Goal: Task Accomplishment & Management: Manage account settings

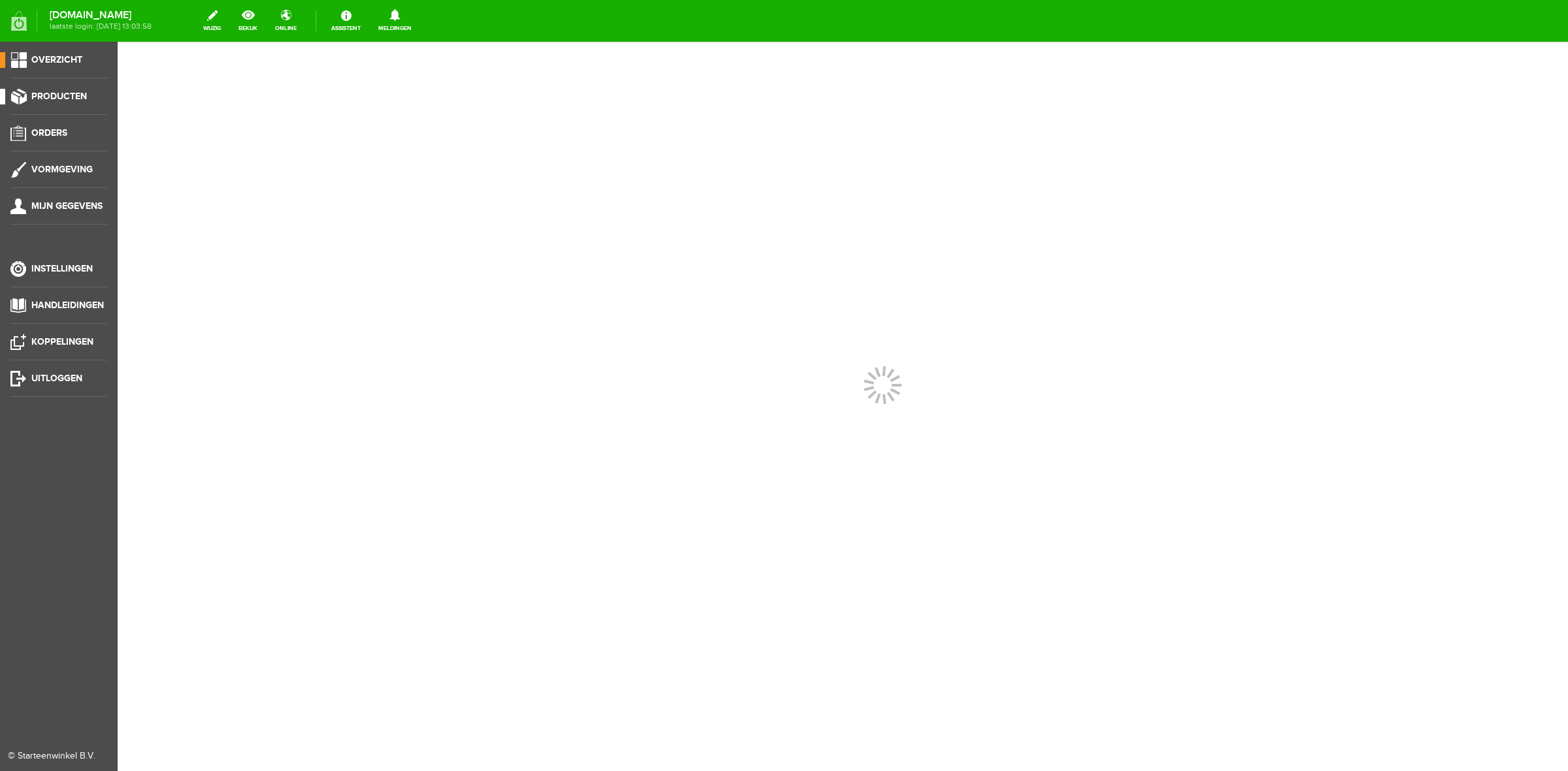
click at [75, 107] on li "Producten" at bounding box center [58, 102] width 96 height 26
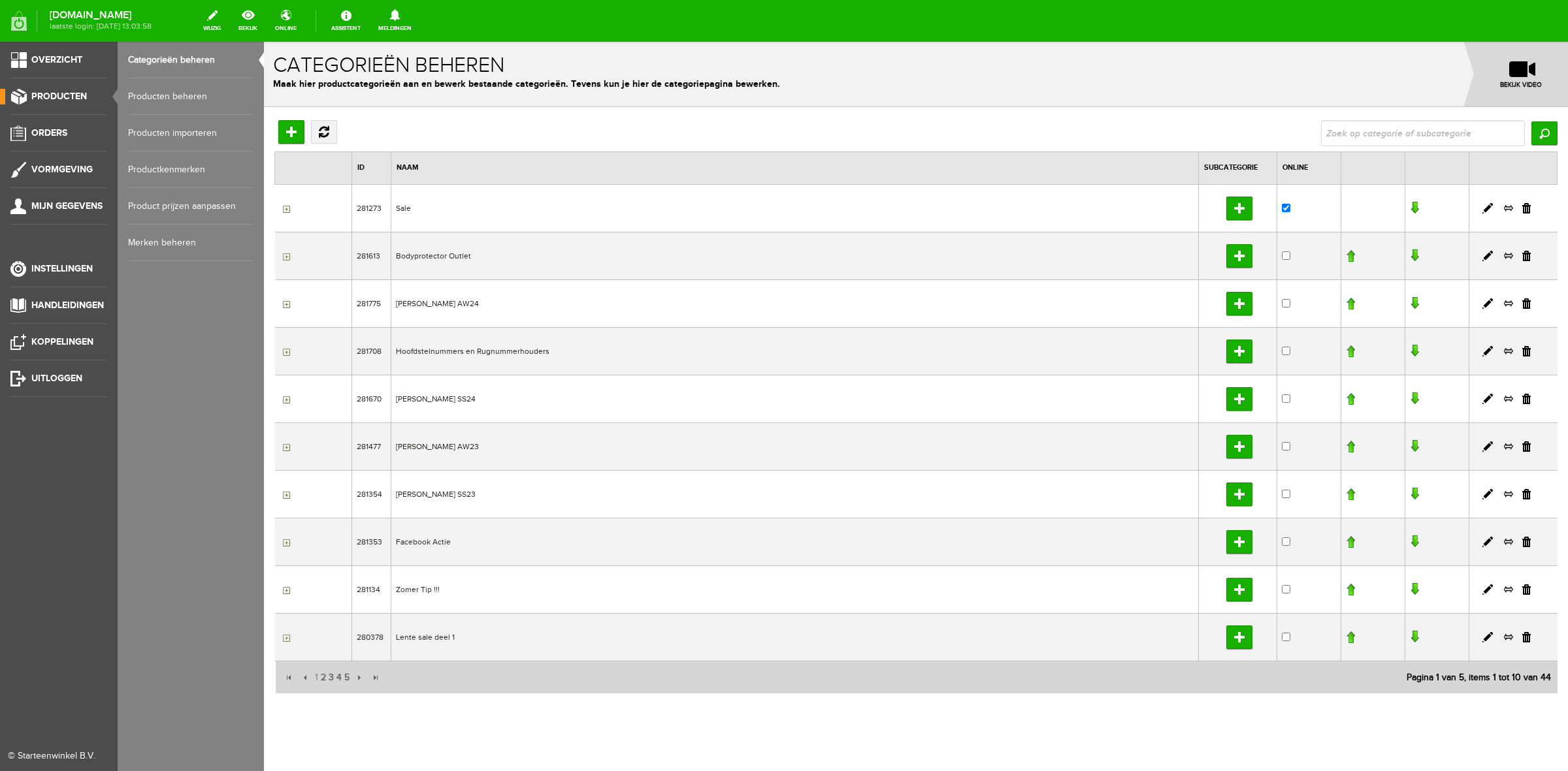
click at [131, 93] on link "Producten beheren" at bounding box center [191, 96] width 125 height 36
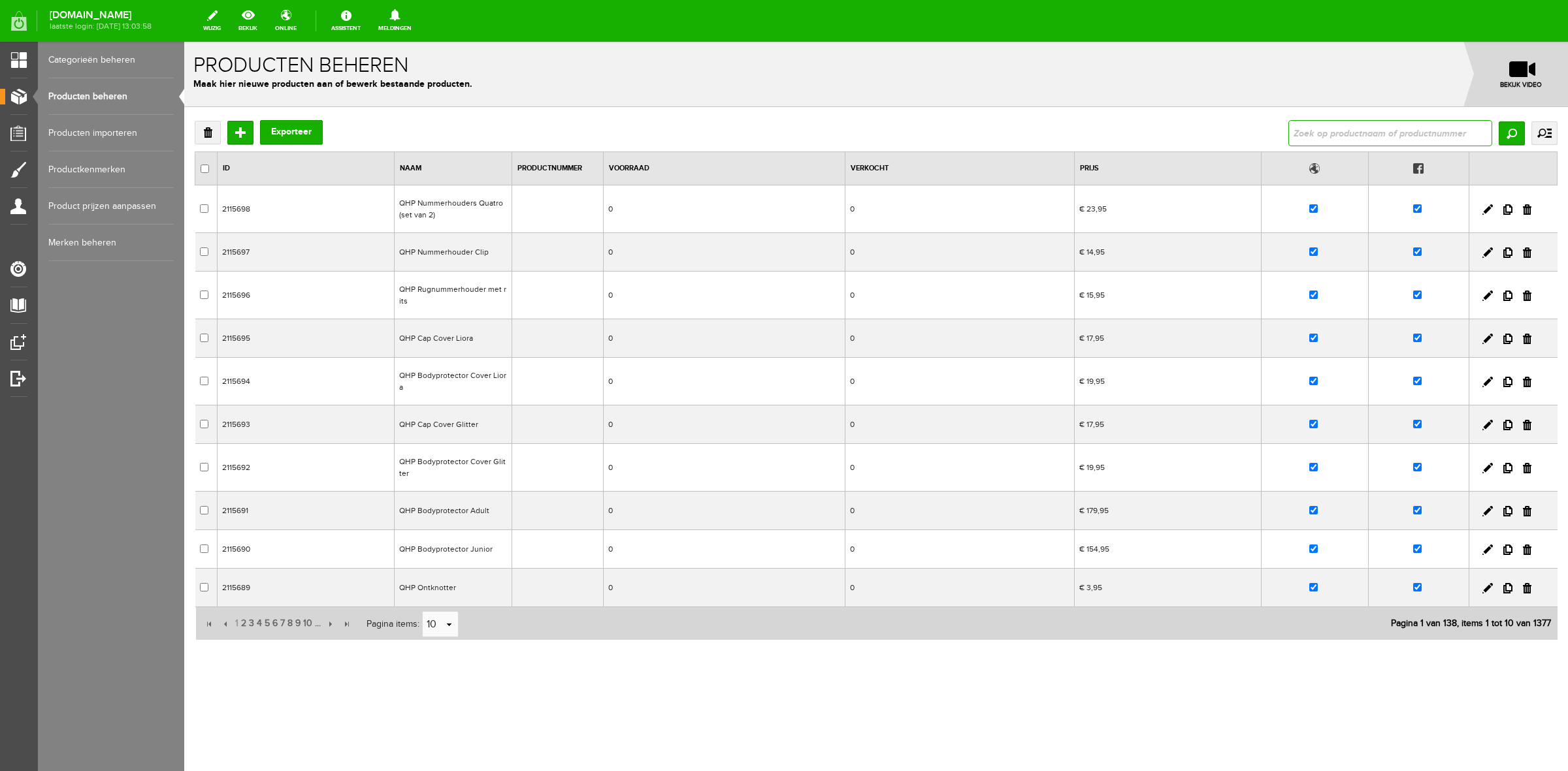
click at [1325, 135] on input "text" at bounding box center [1390, 134] width 204 height 26
type input "eldor"
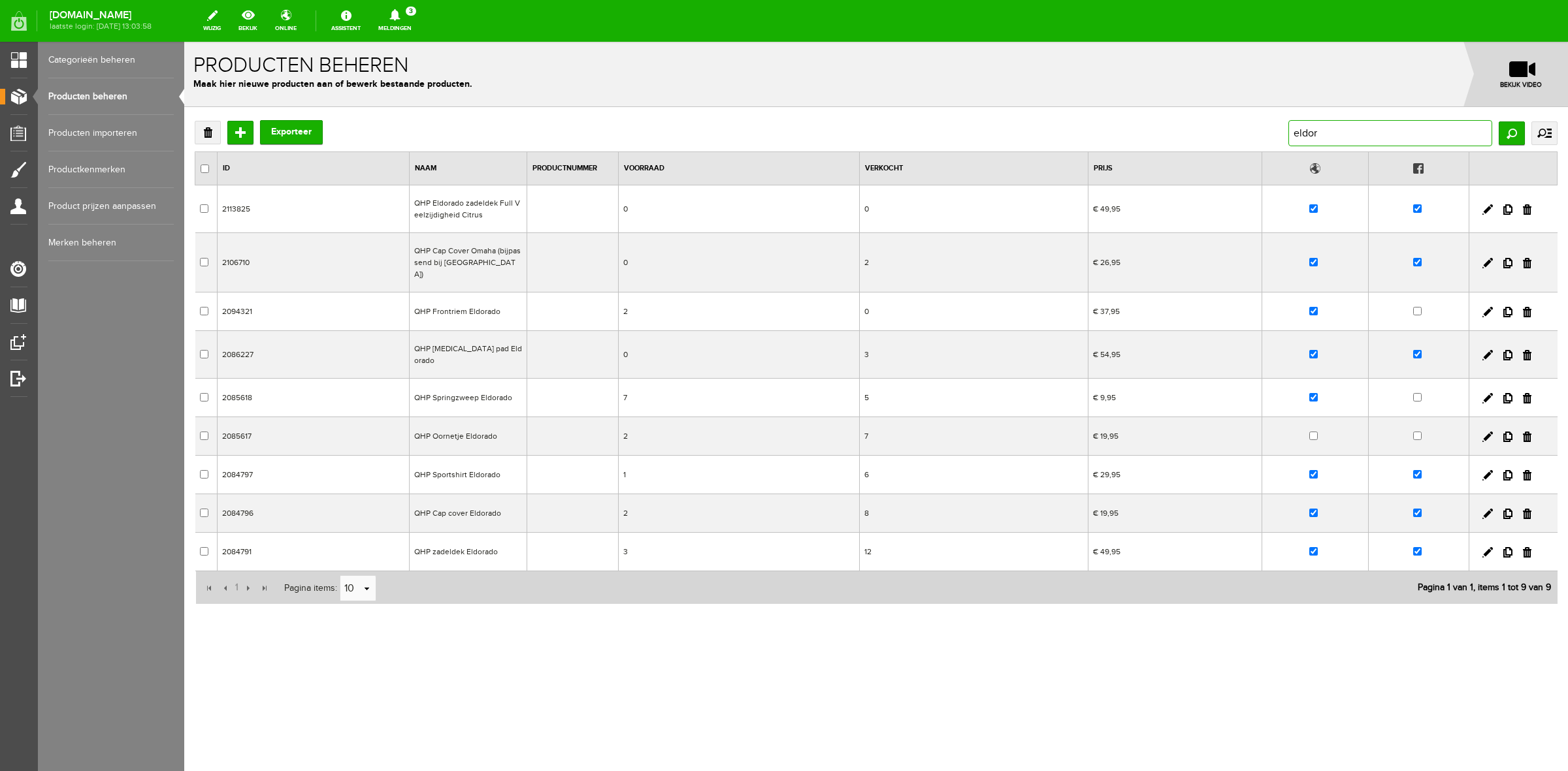
click at [1324, 142] on input "eldor" at bounding box center [1390, 134] width 204 height 26
type input "eldorad"
click at [1489, 547] on link at bounding box center [1487, 551] width 10 height 10
checkbox input "true"
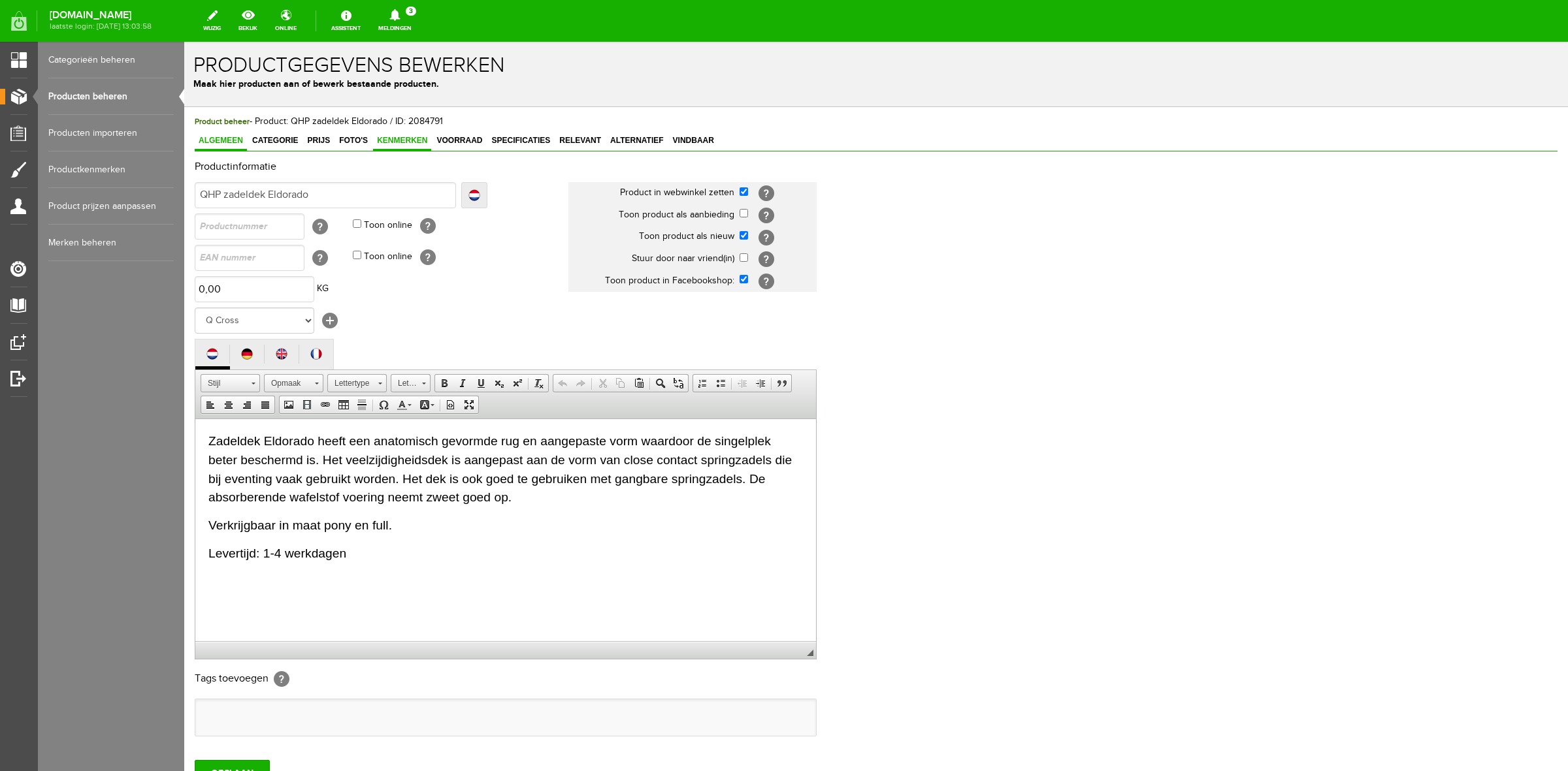
click at [400, 136] on span "Kenmerken" at bounding box center [402, 140] width 58 height 9
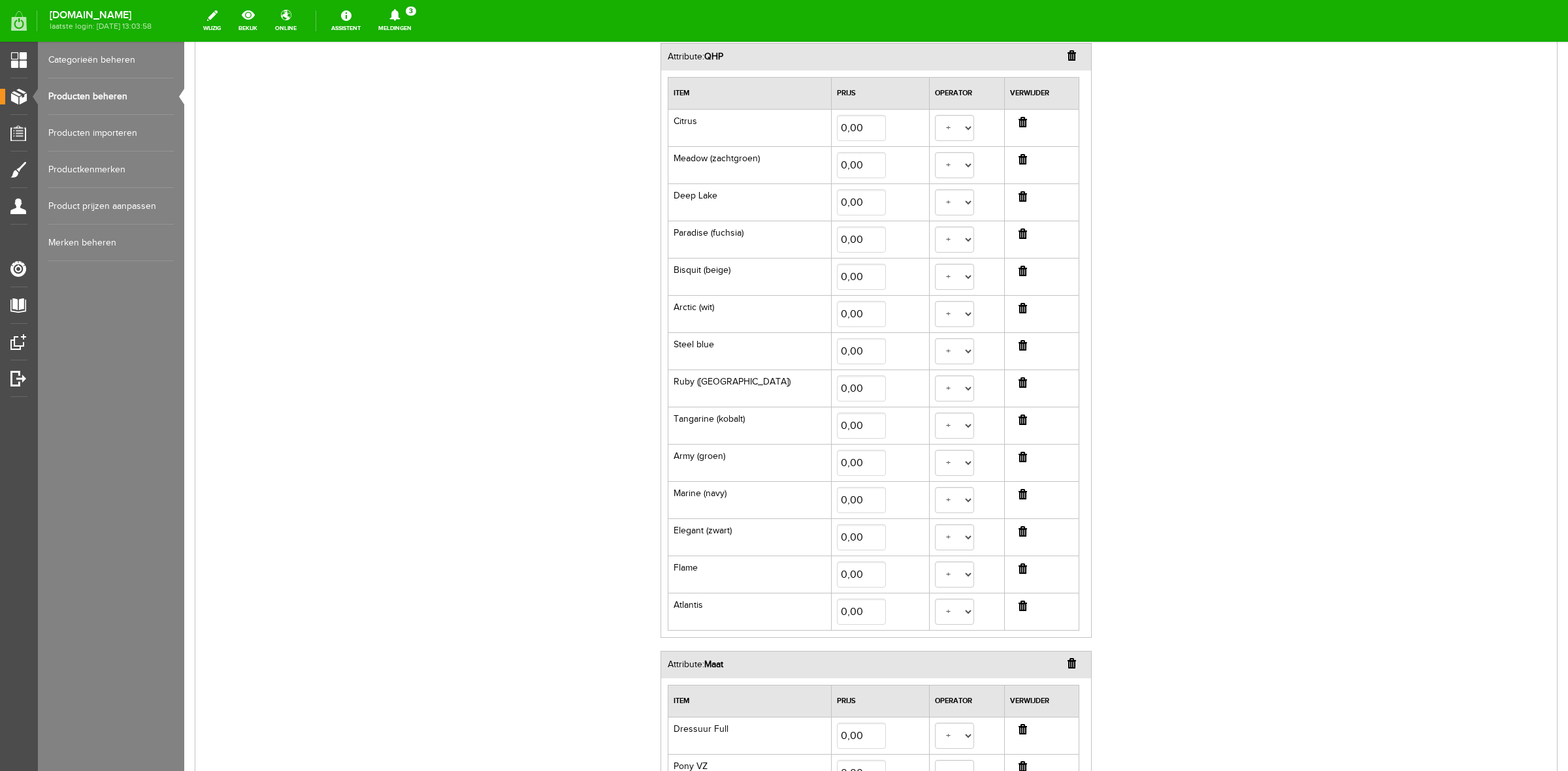
scroll to position [408, 0]
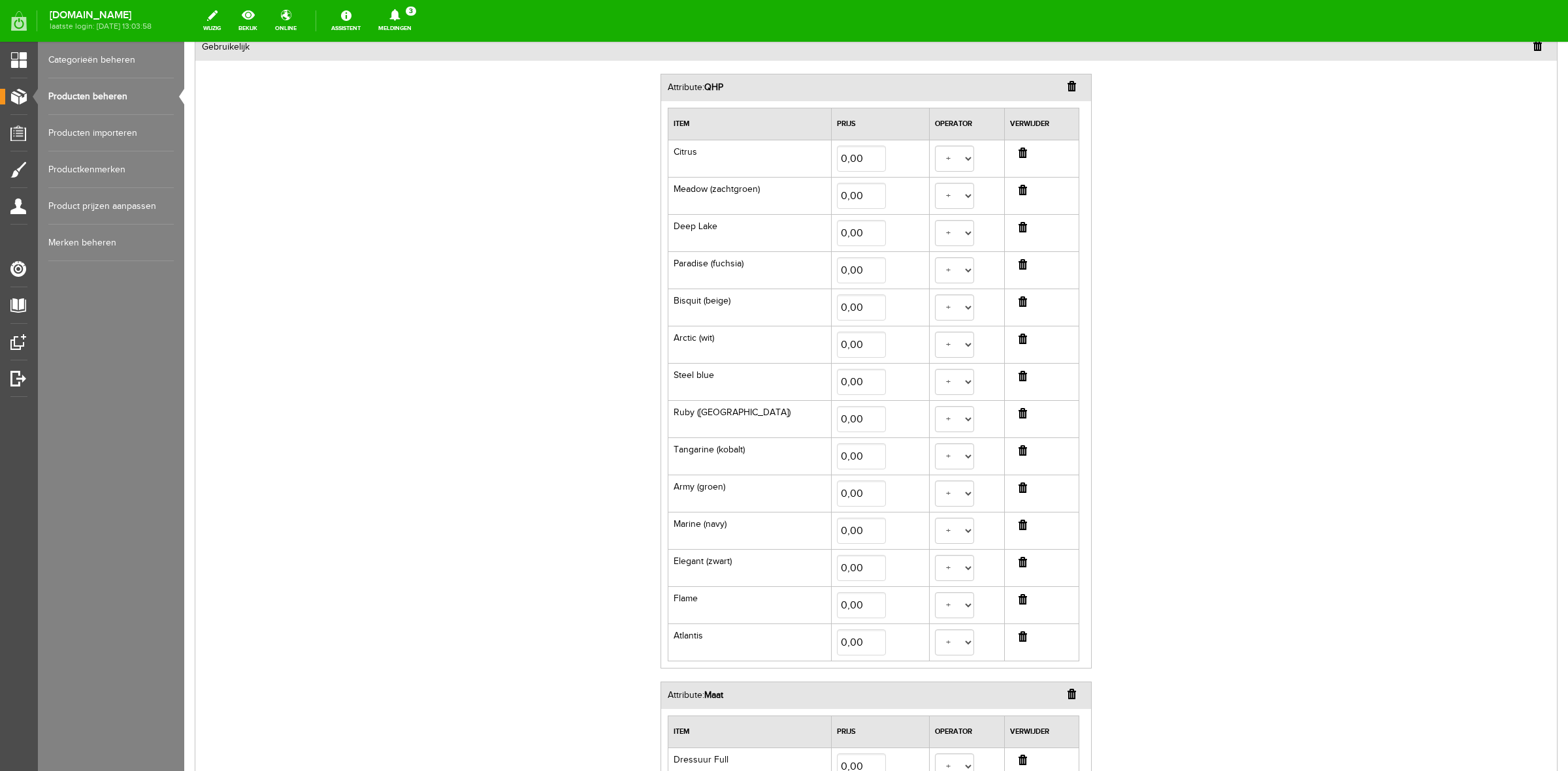
click at [1018, 599] on input "button" at bounding box center [1022, 599] width 8 height 10
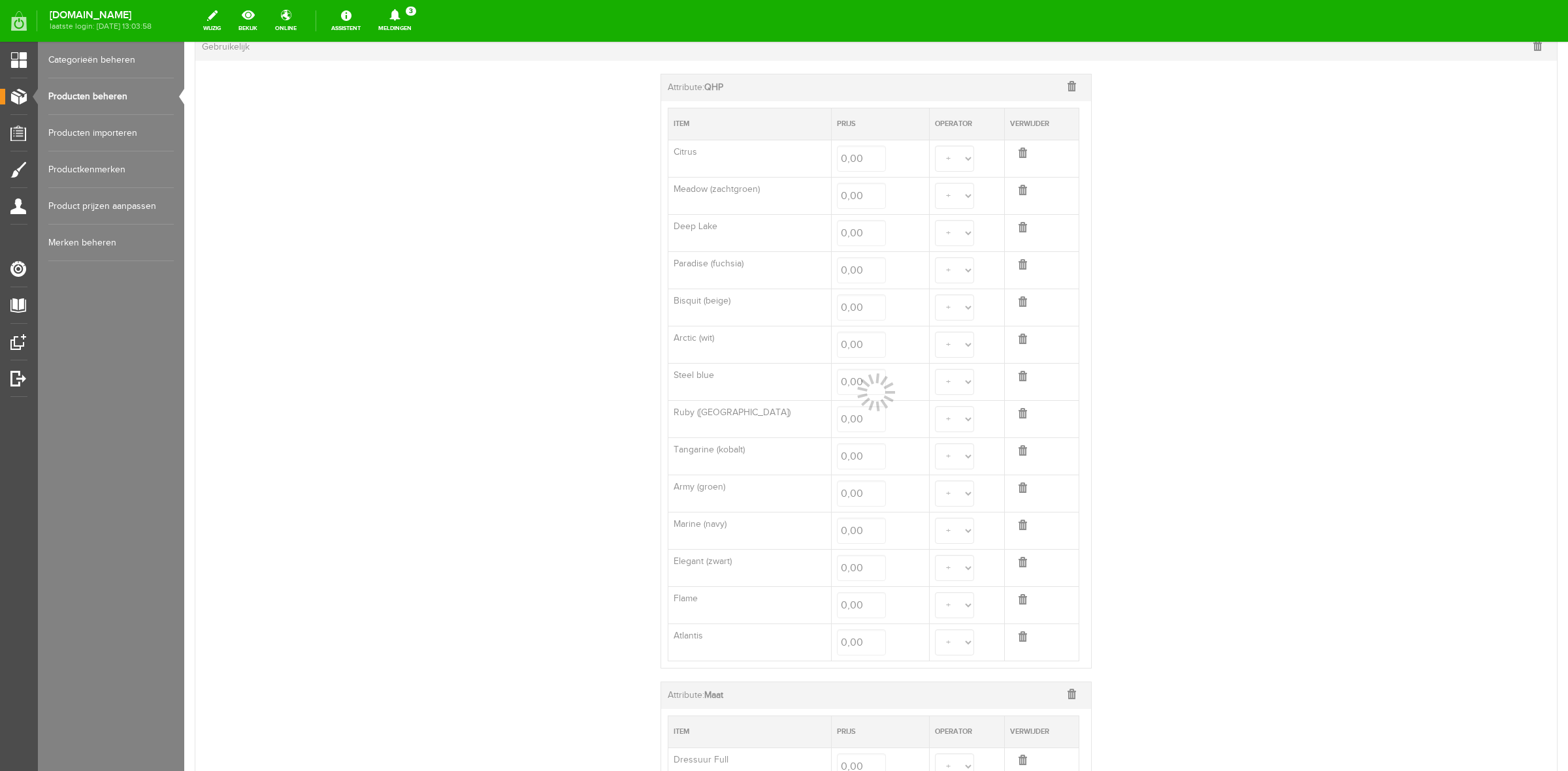
select select
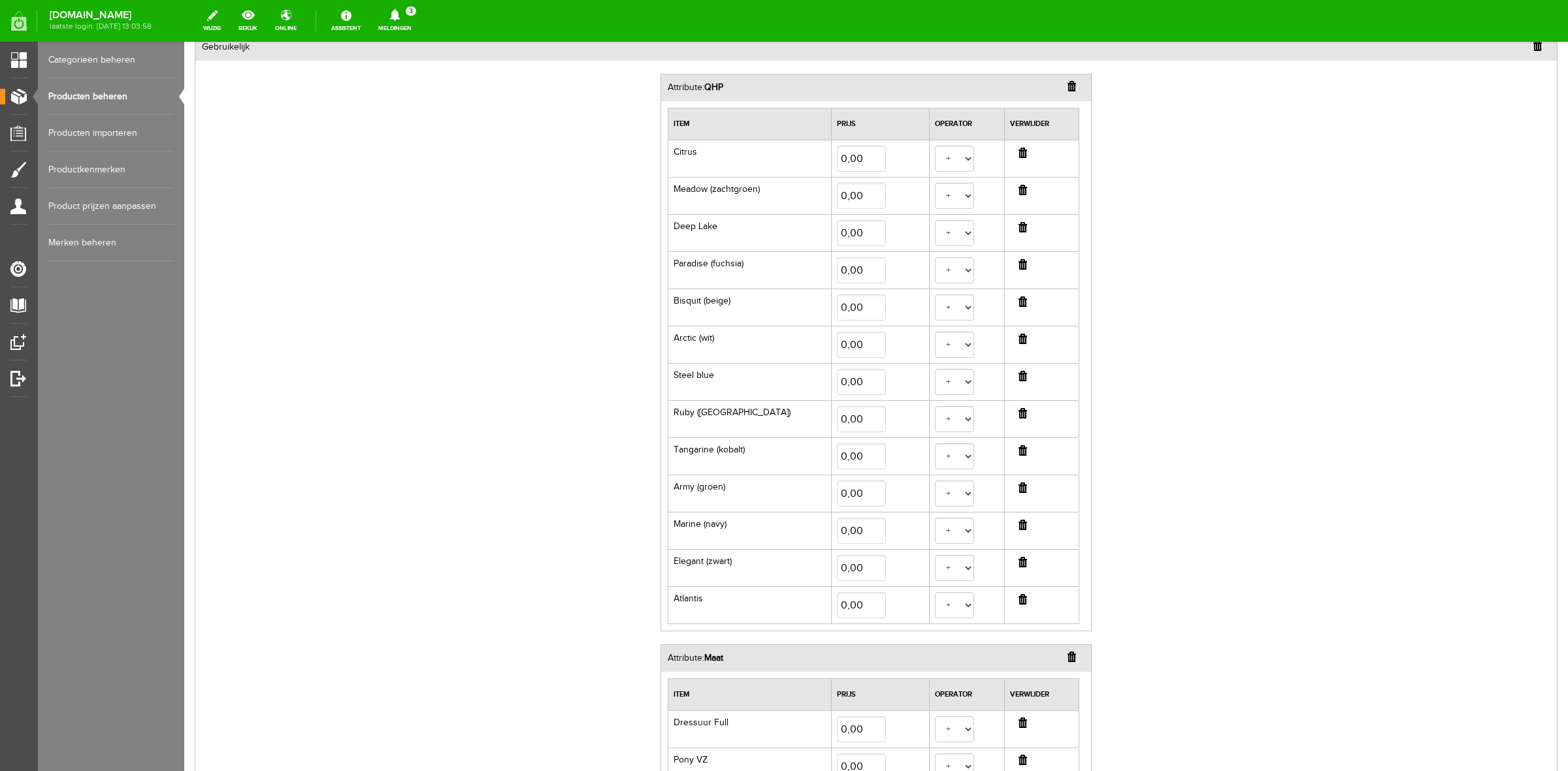
click at [1018, 604] on input "button" at bounding box center [1022, 599] width 8 height 10
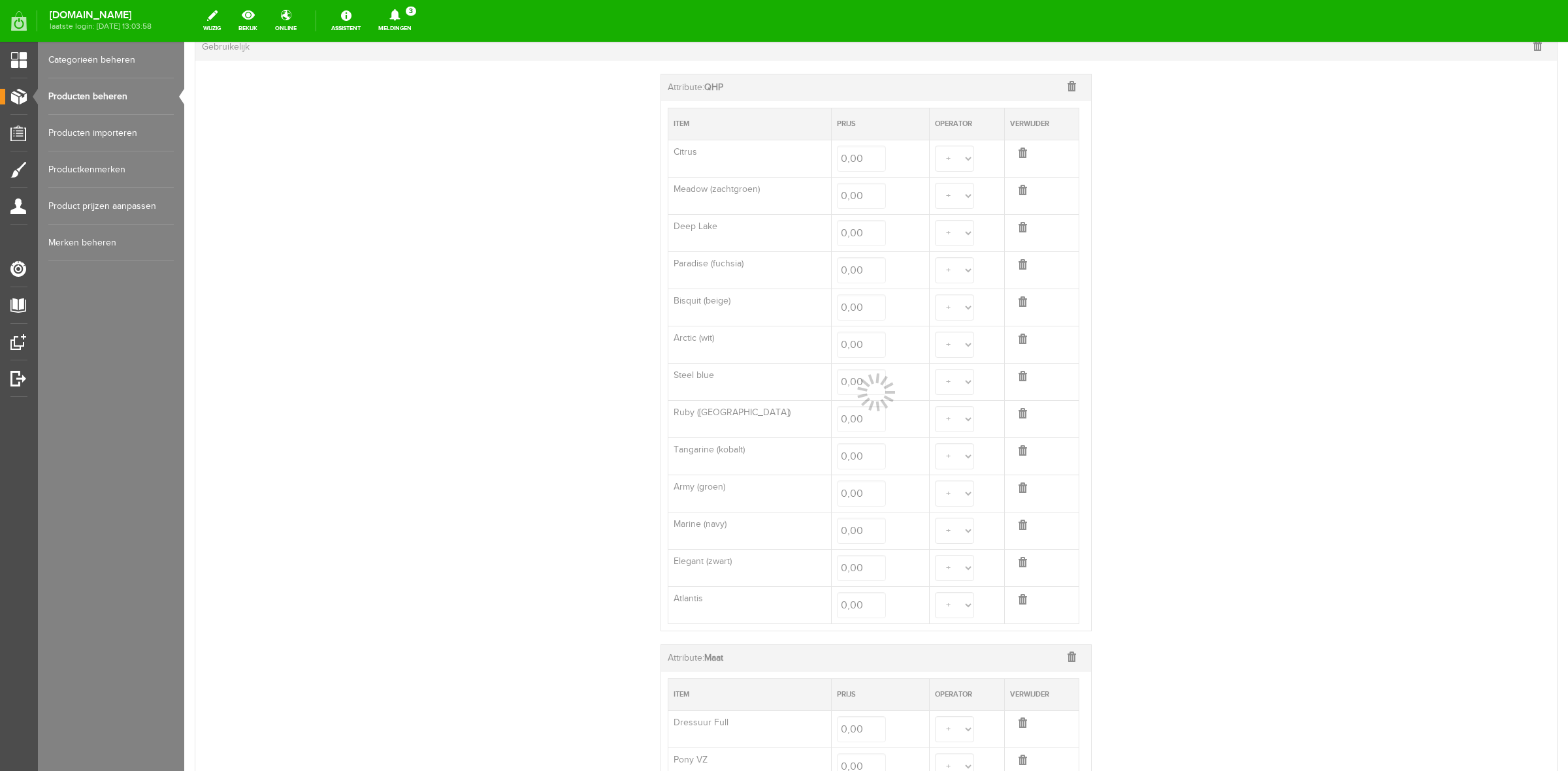
select select
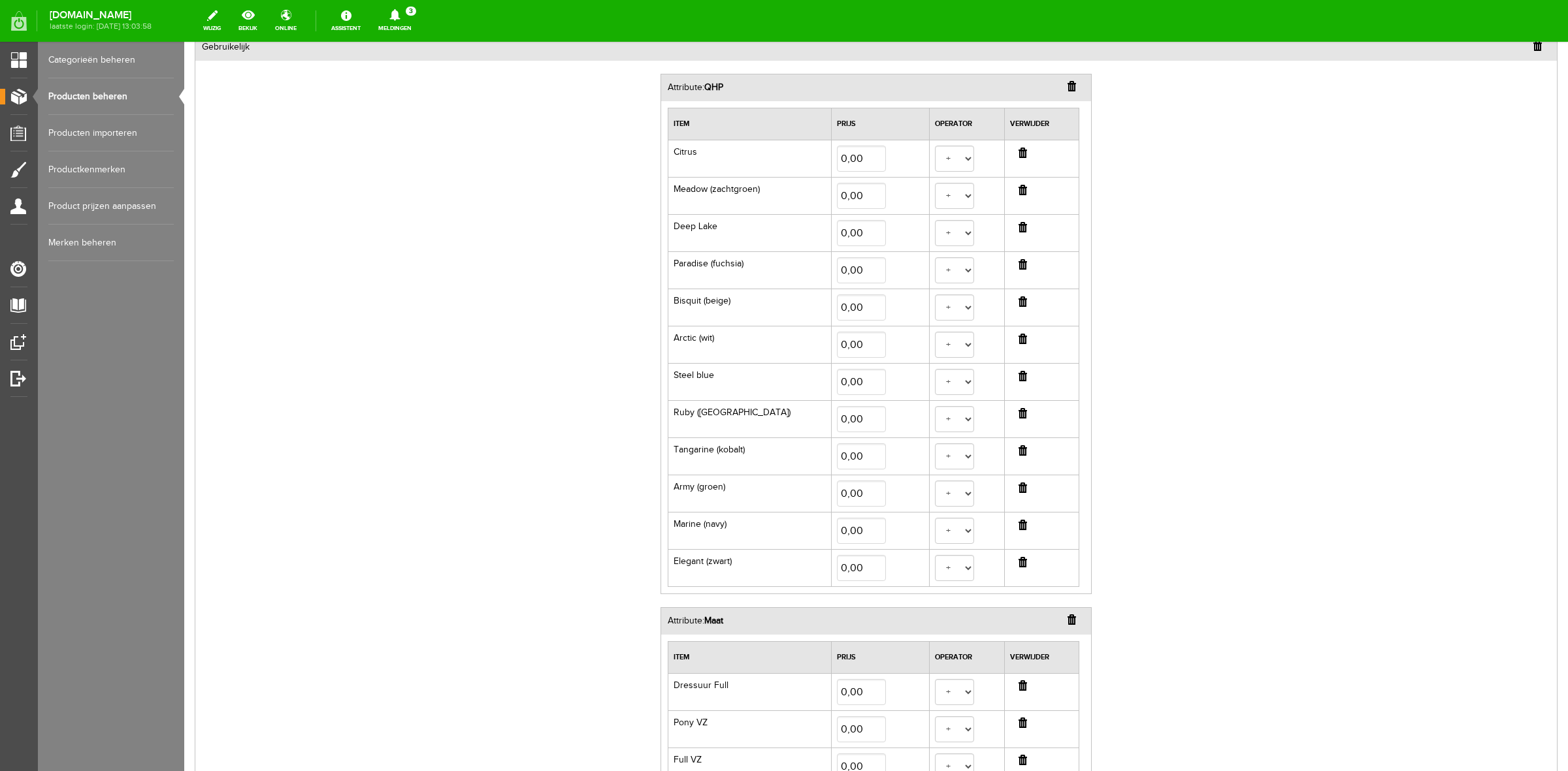
click at [1018, 151] on input "button" at bounding box center [1022, 152] width 8 height 10
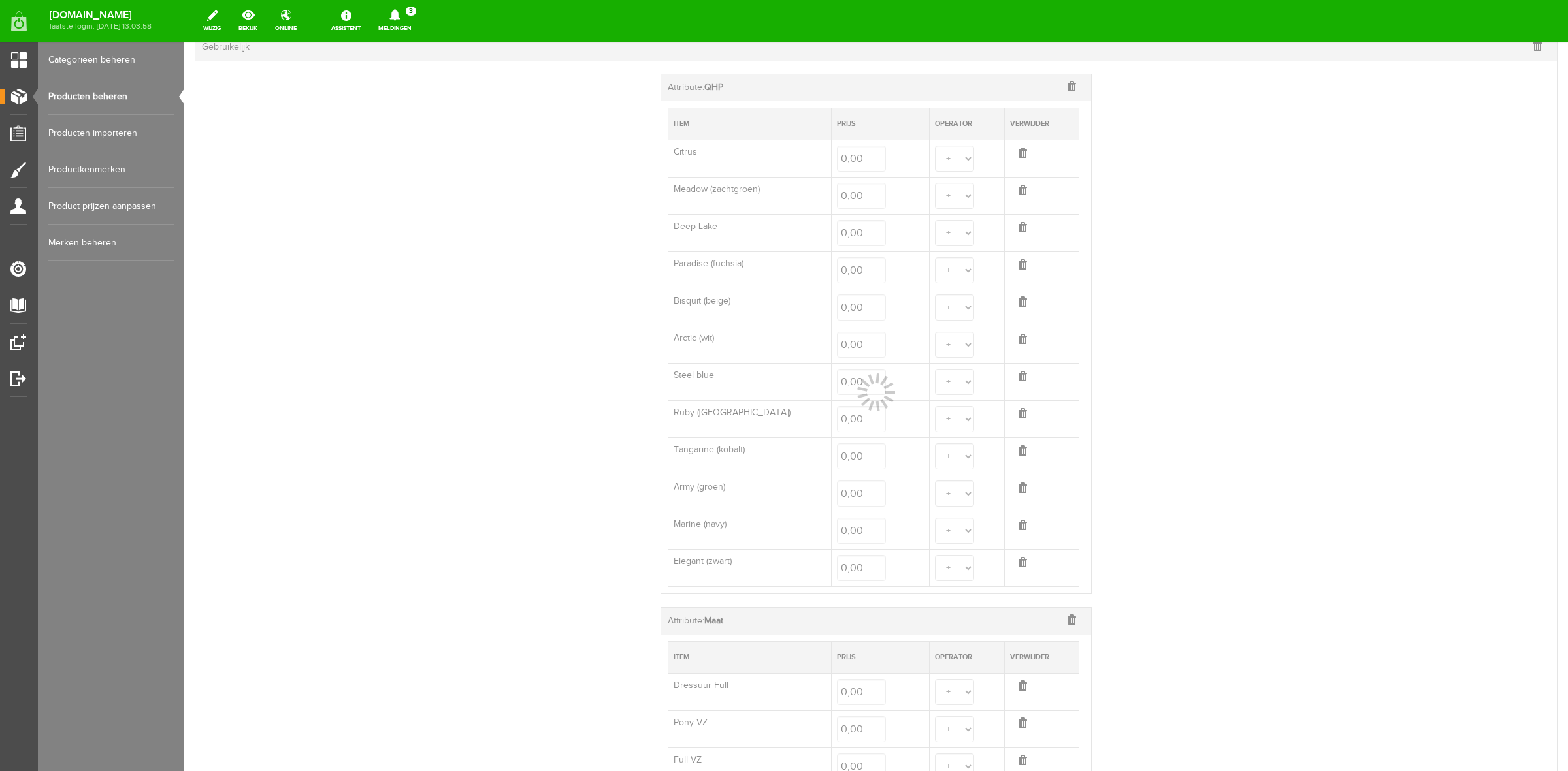
select select
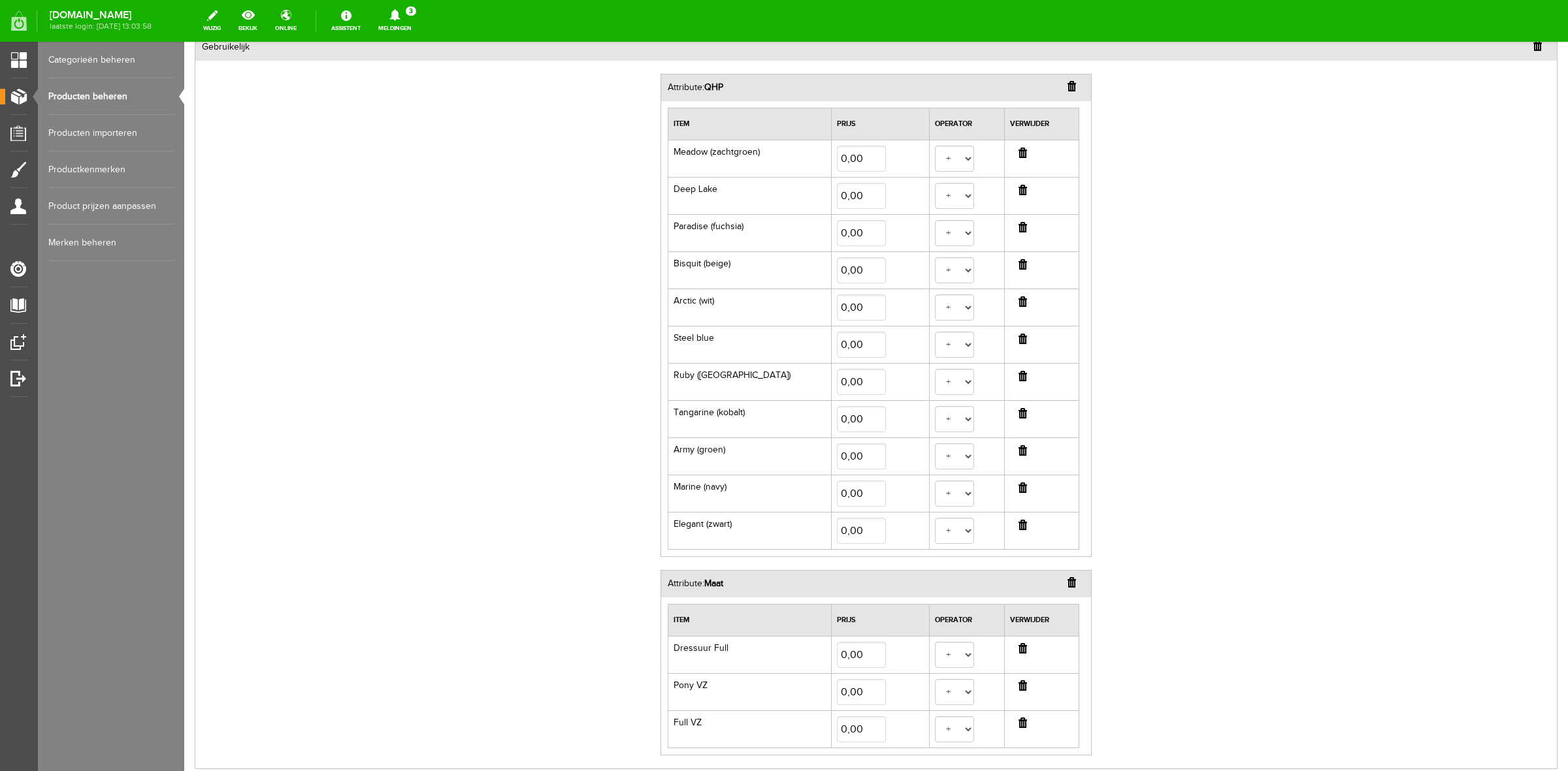
click at [1018, 151] on input "button" at bounding box center [1022, 152] width 8 height 10
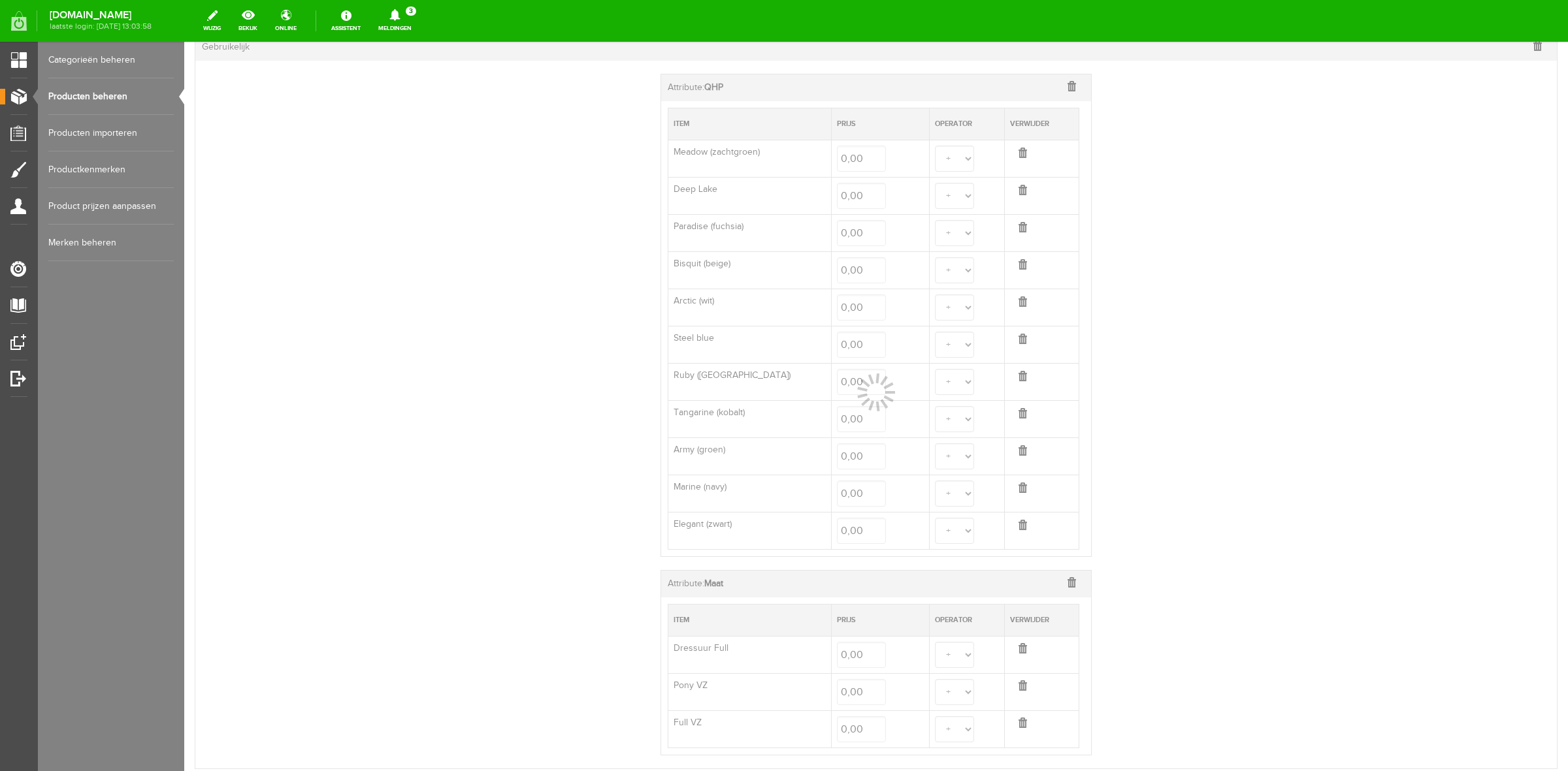
select select
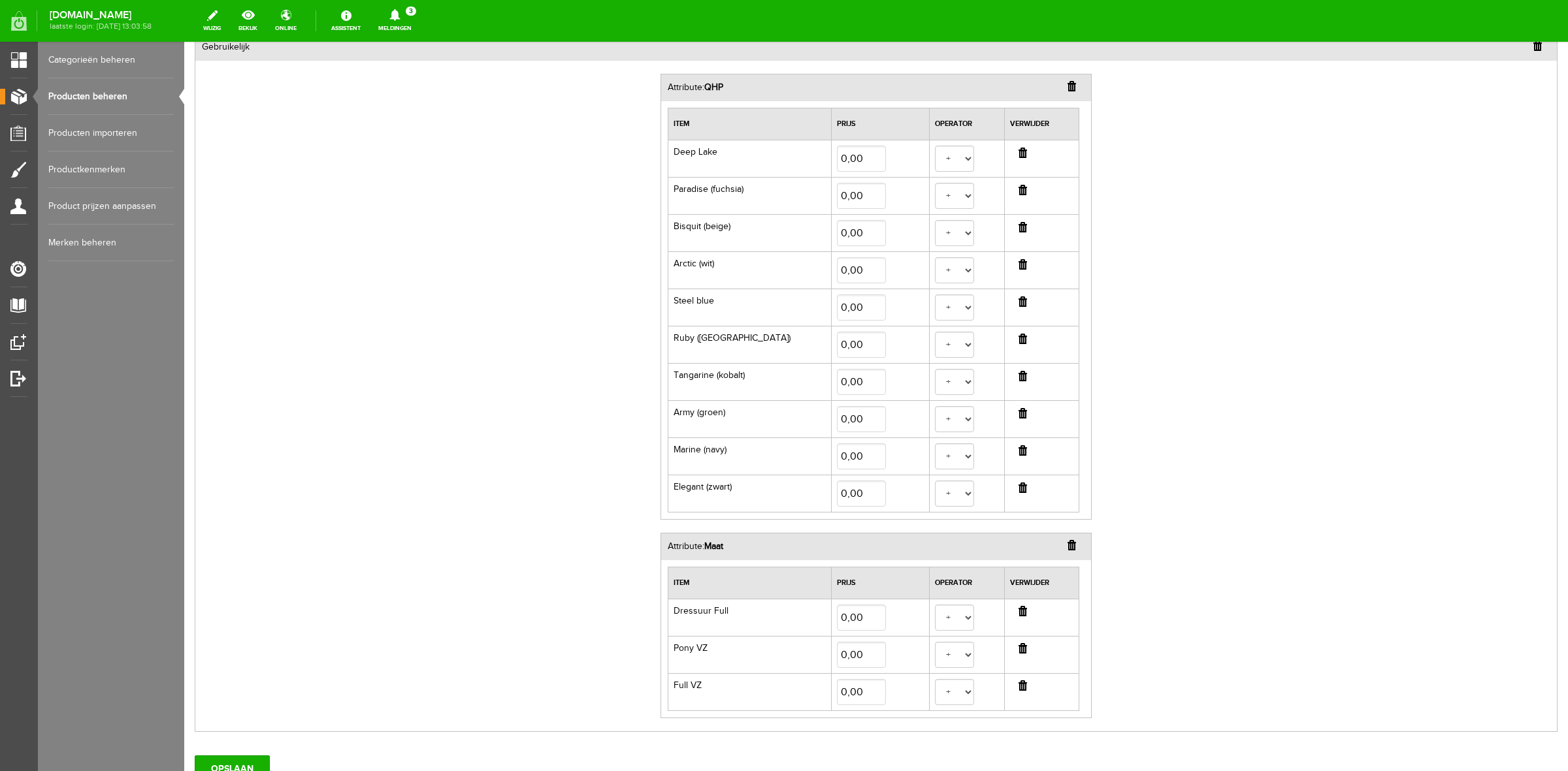
click at [1018, 151] on input "button" at bounding box center [1022, 152] width 8 height 10
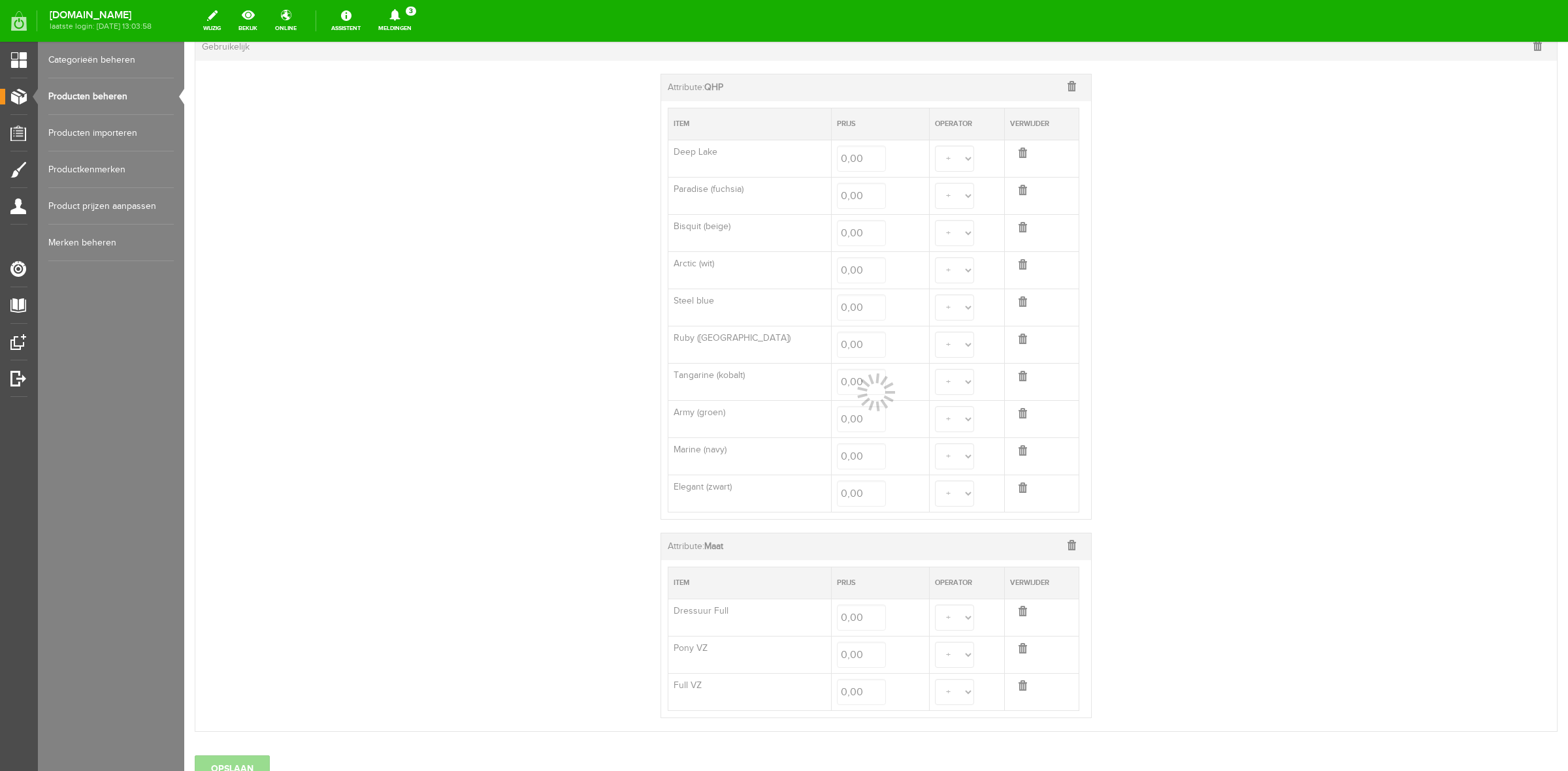
select select
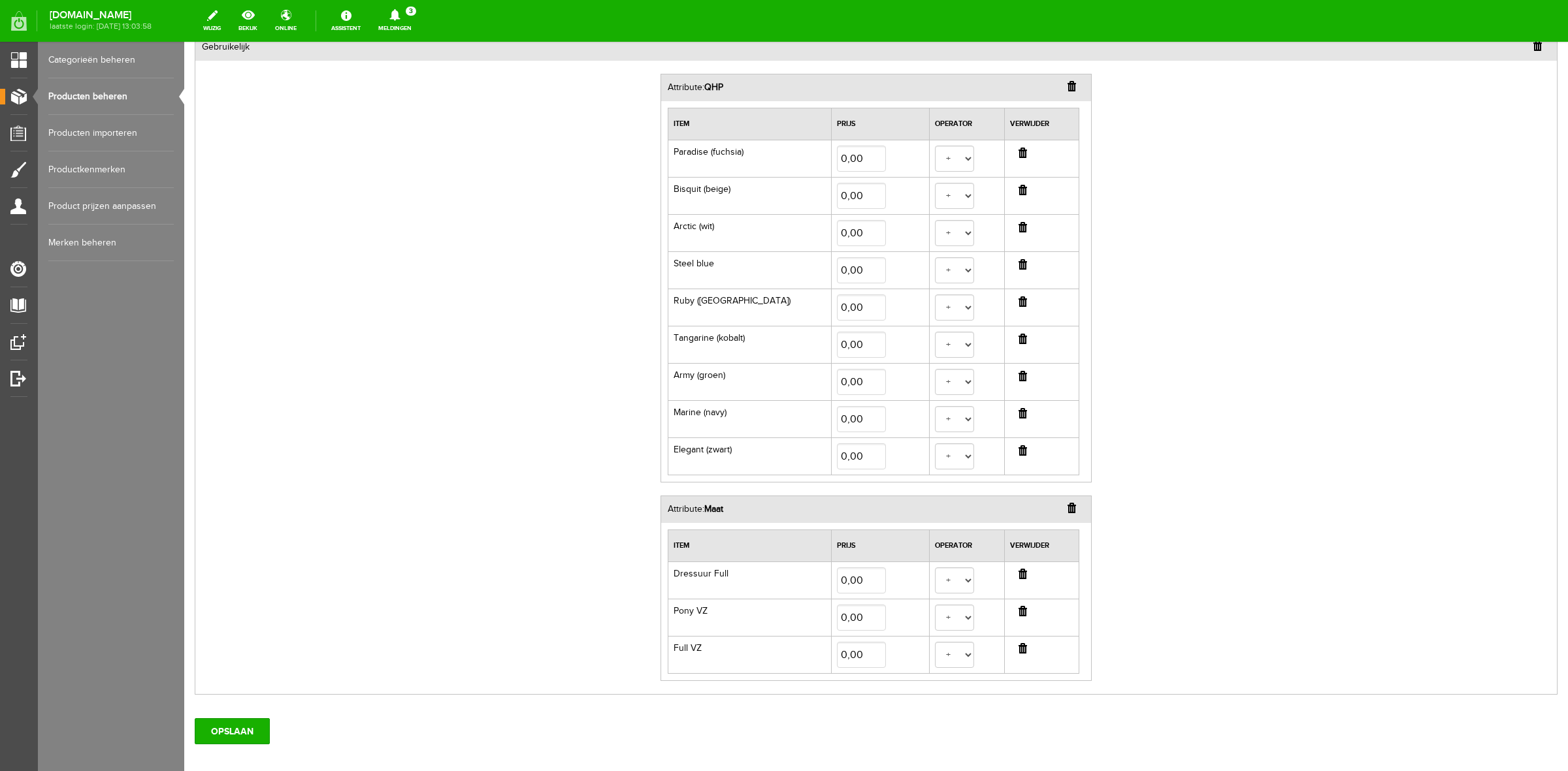
click at [1018, 151] on input "button" at bounding box center [1022, 152] width 8 height 10
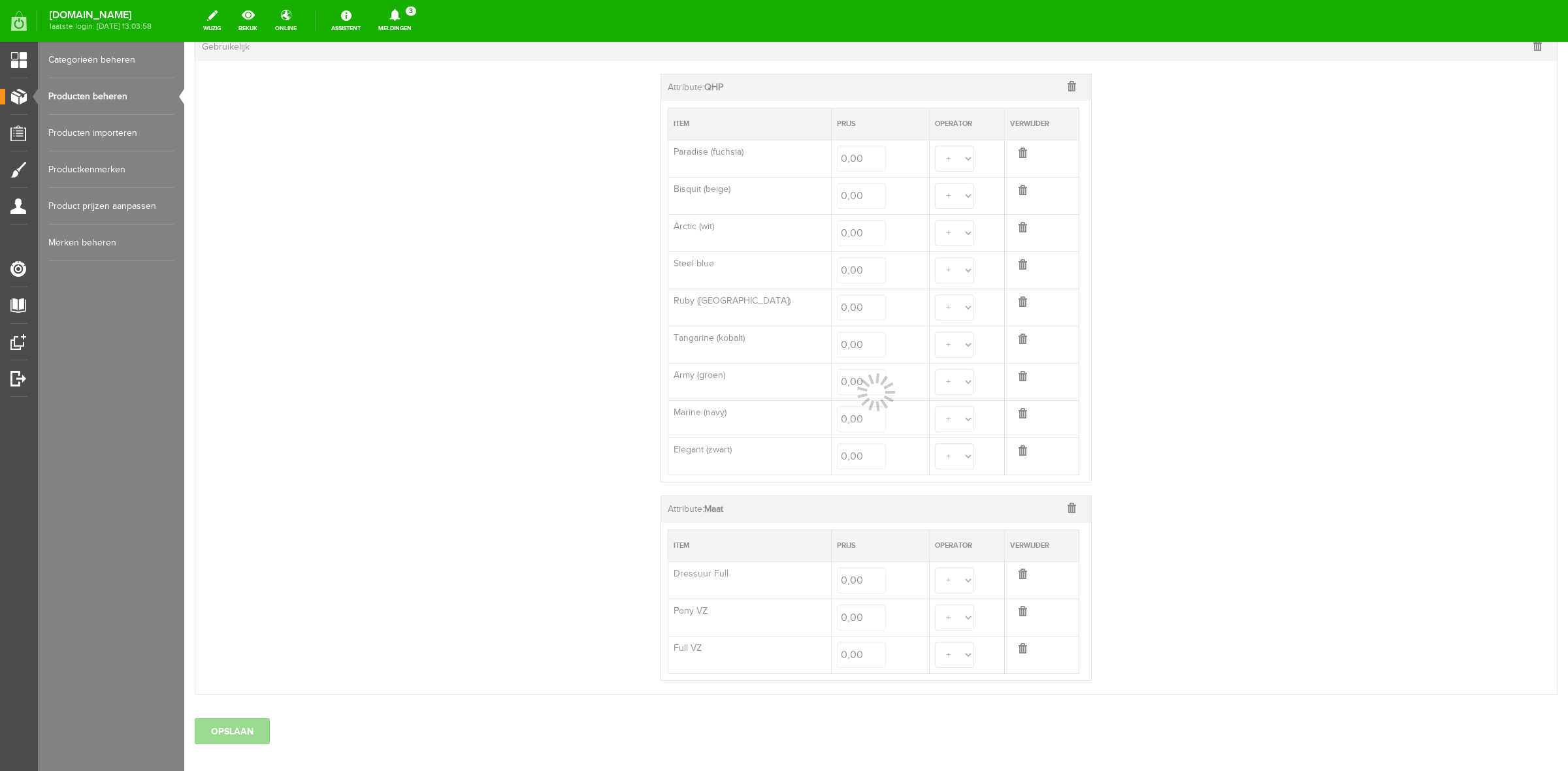
select select
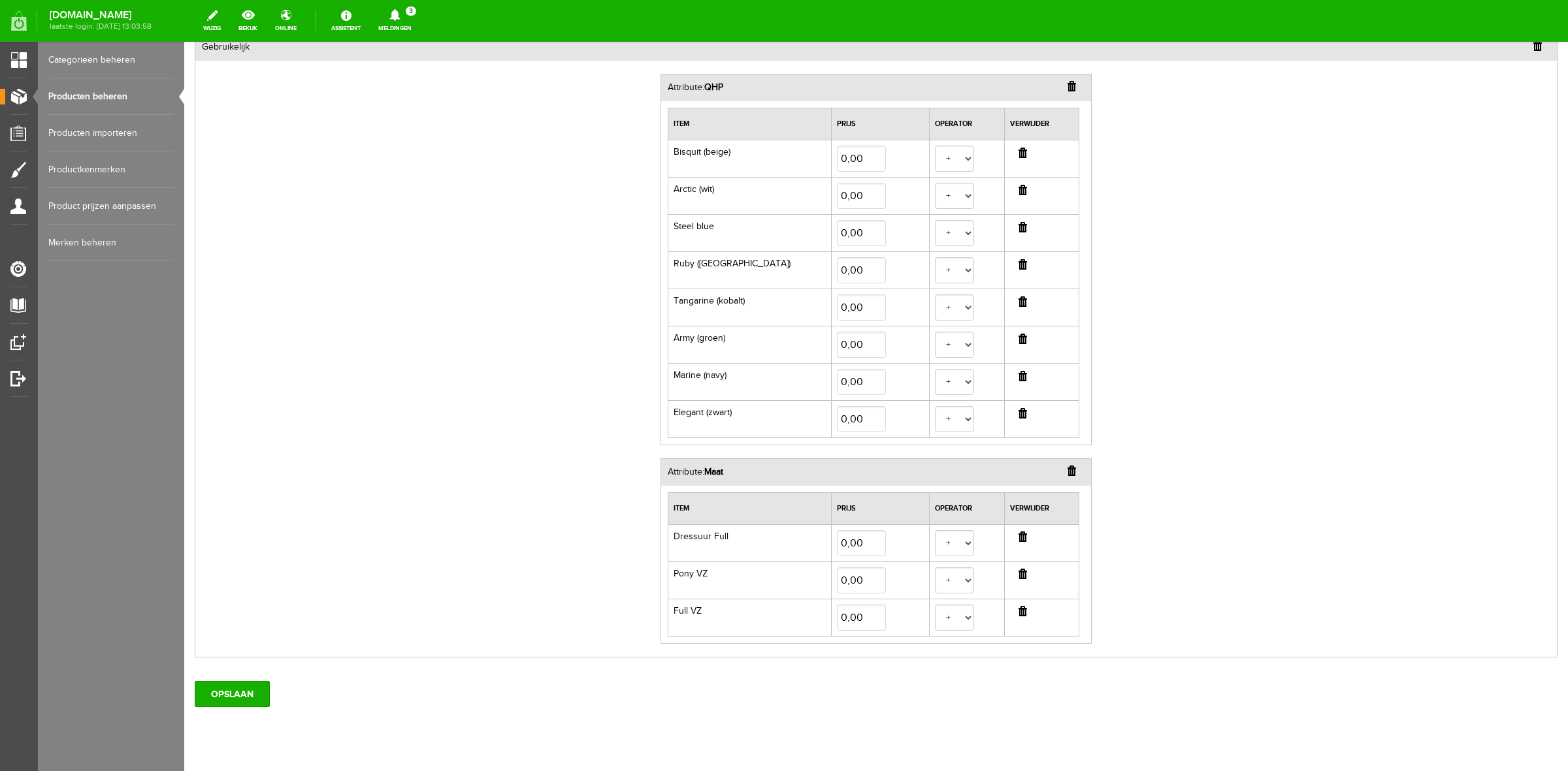
click at [1018, 151] on input "button" at bounding box center [1022, 152] width 8 height 10
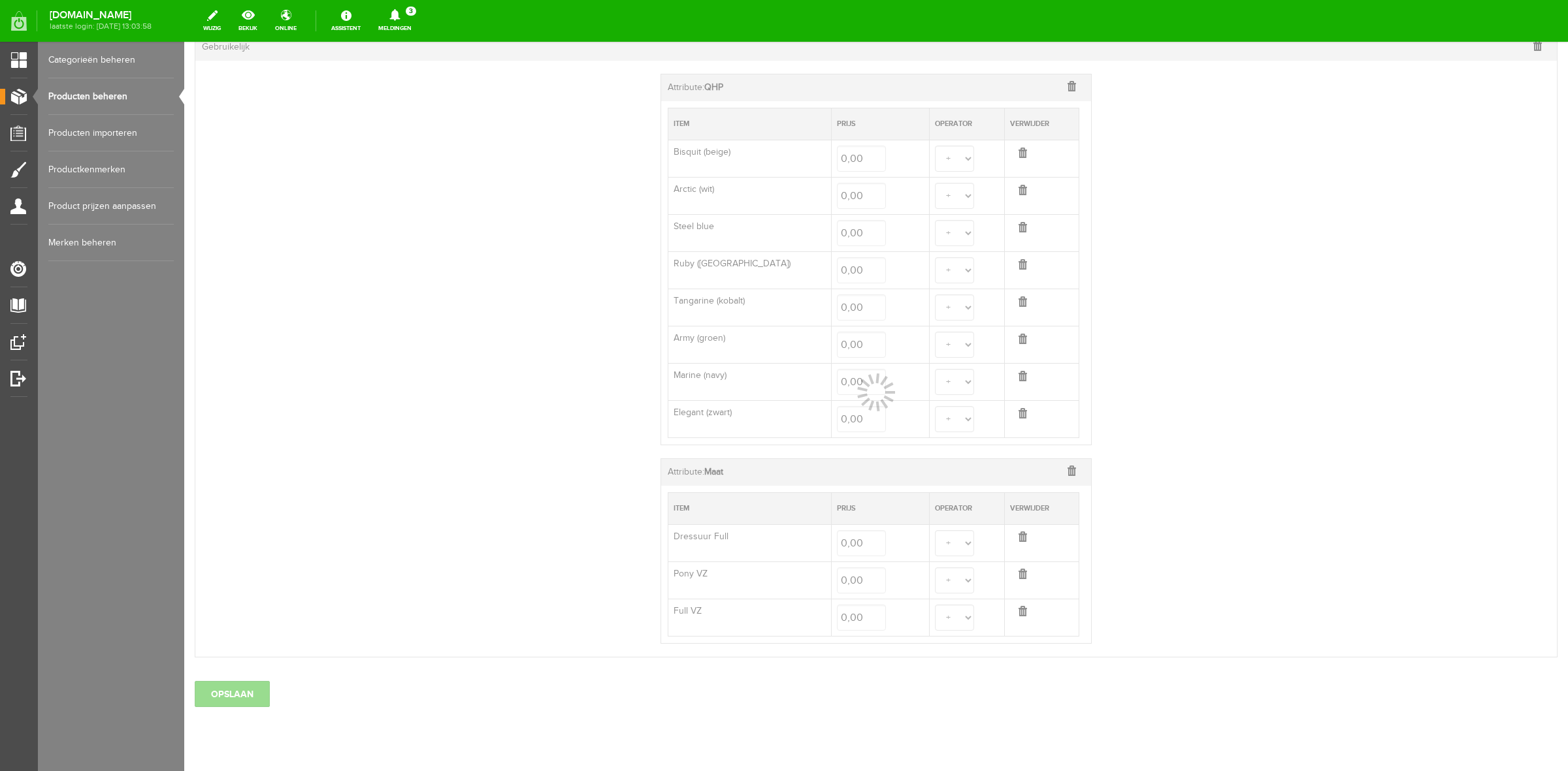
scroll to position [407, 0]
select select
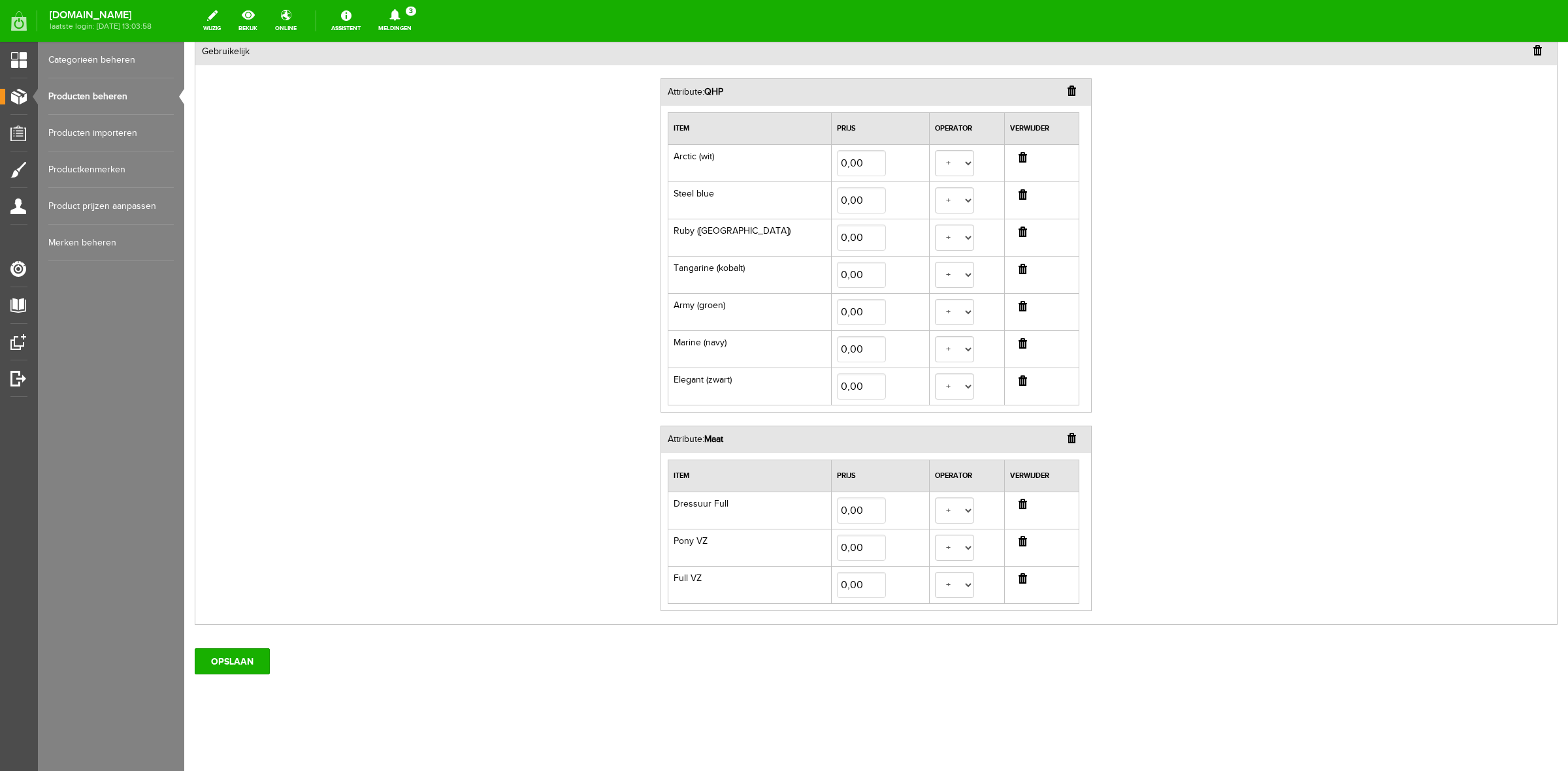
click at [1018, 152] on input "button" at bounding box center [1022, 157] width 8 height 10
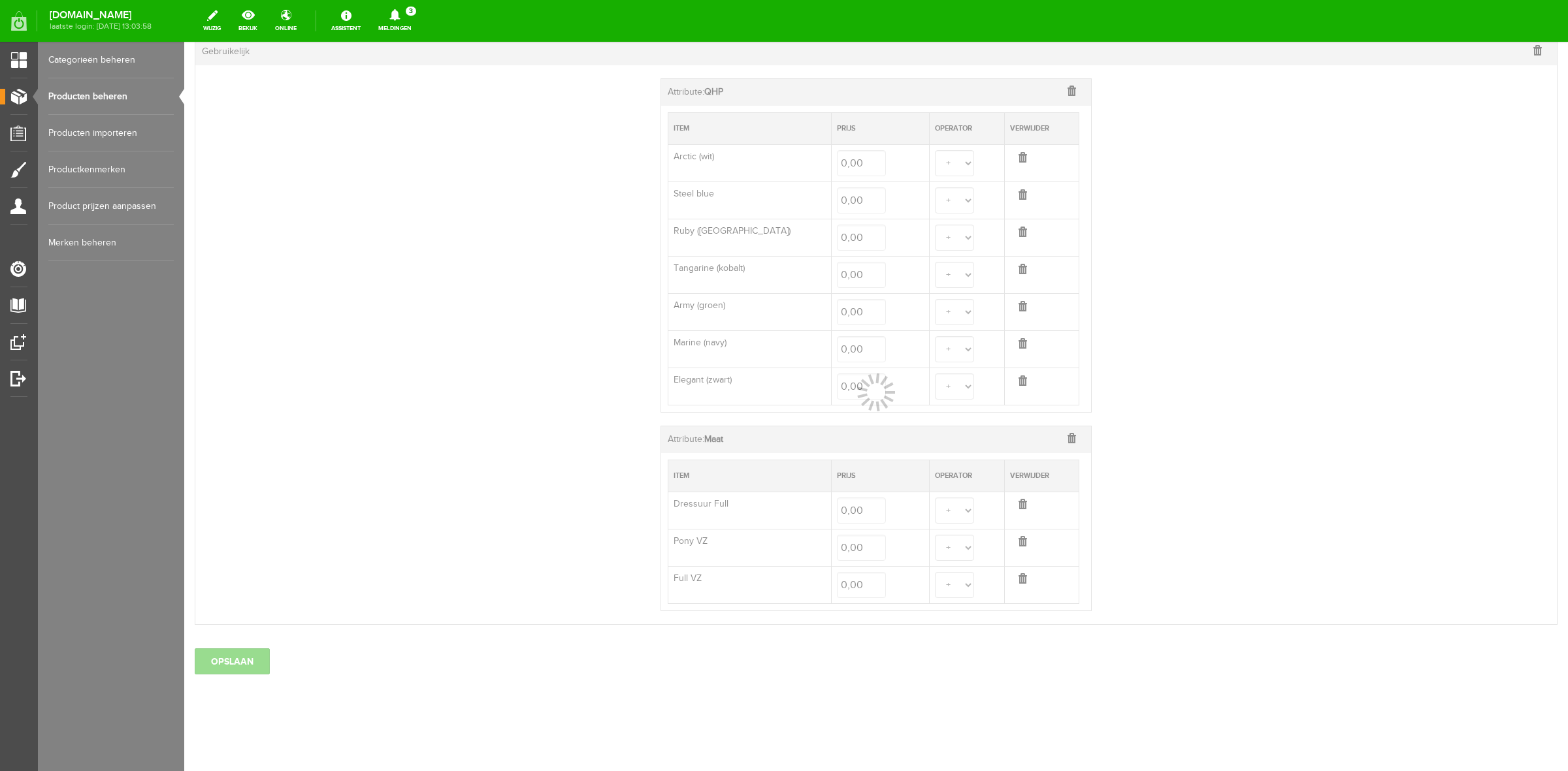
scroll to position [369, 0]
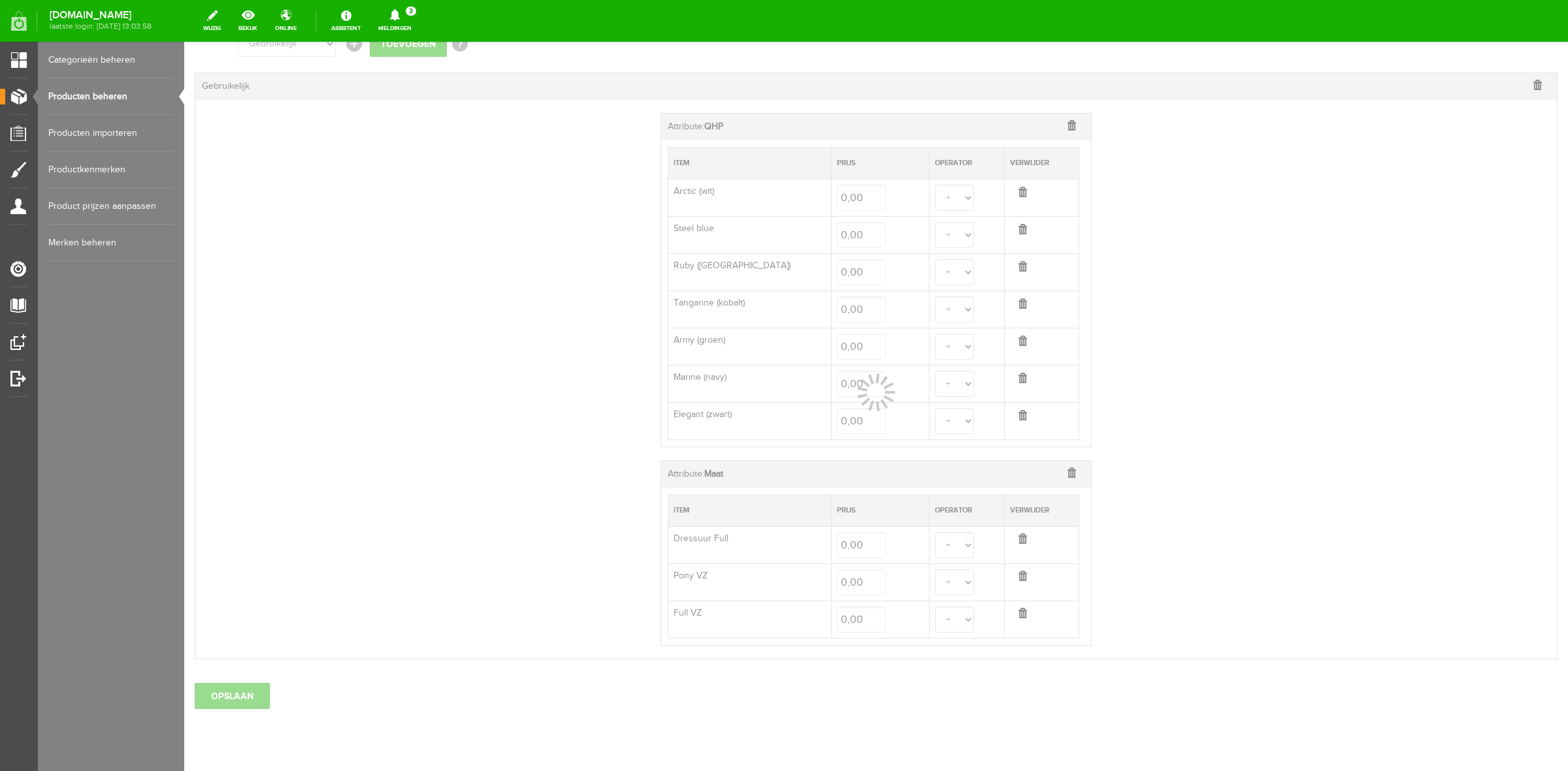
select select
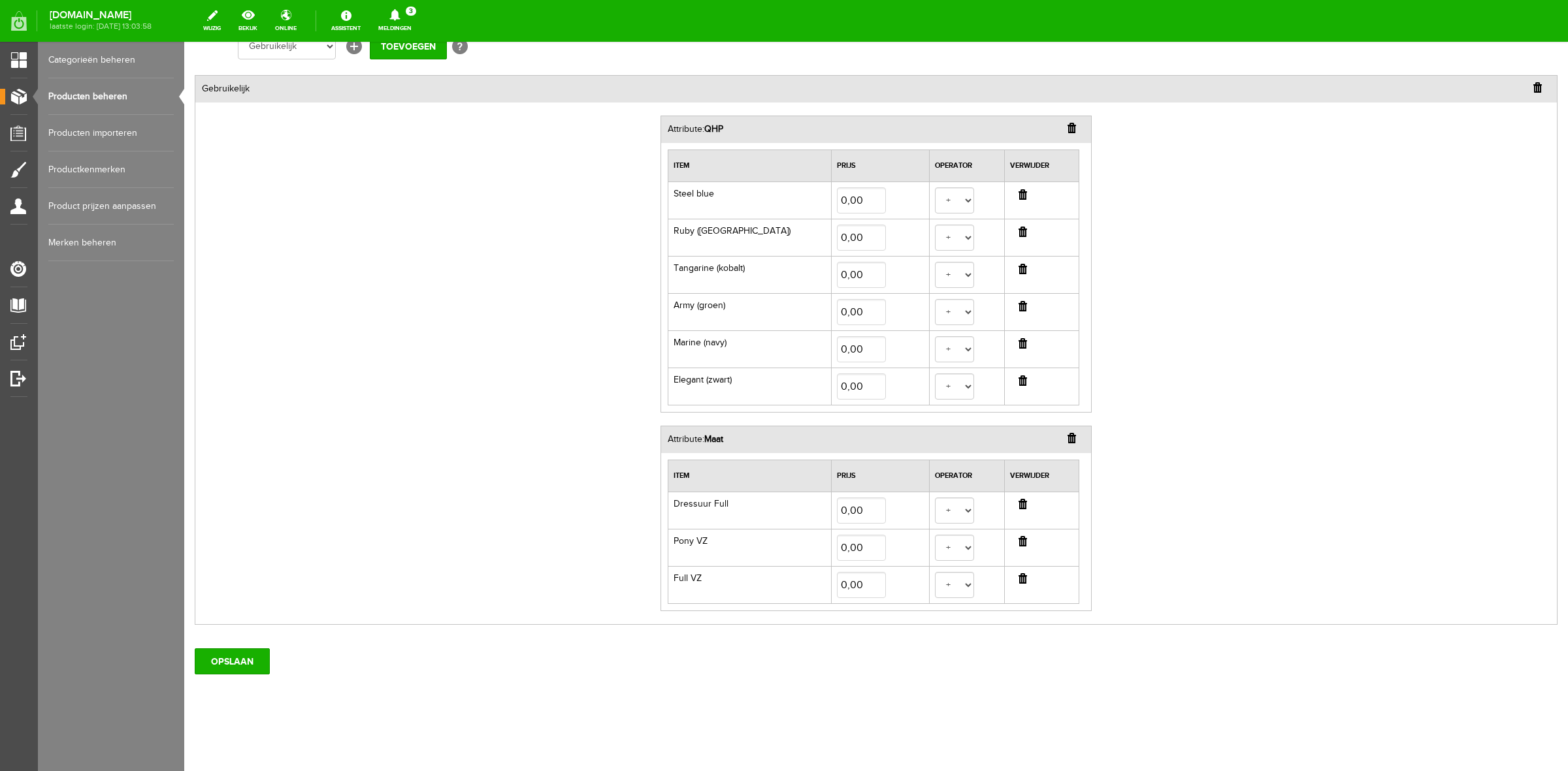
click at [1018, 151] on th "Verwijder" at bounding box center [1042, 166] width 75 height 32
click at [1018, 192] on input "button" at bounding box center [1022, 194] width 8 height 10
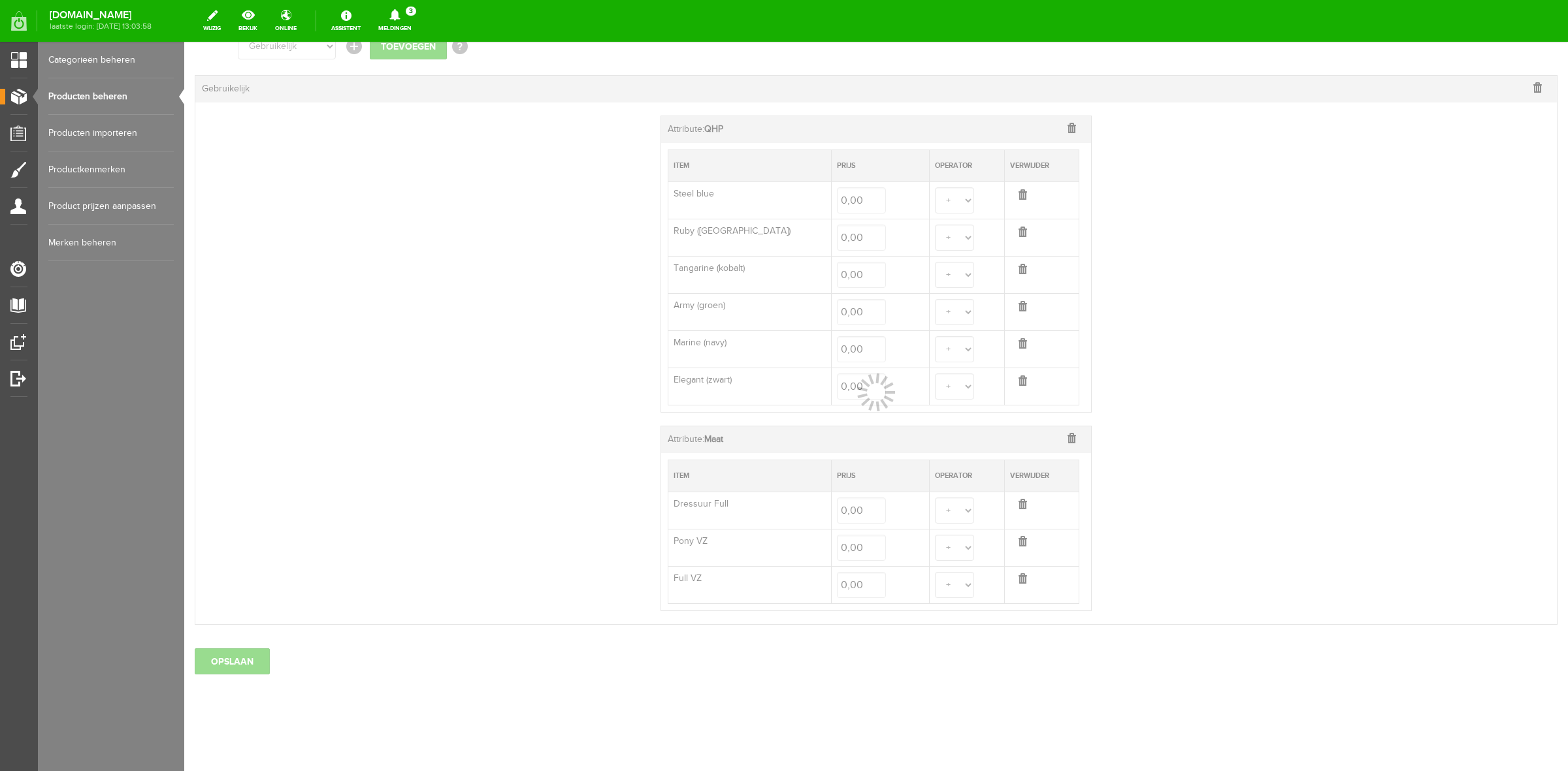
scroll to position [331, 0]
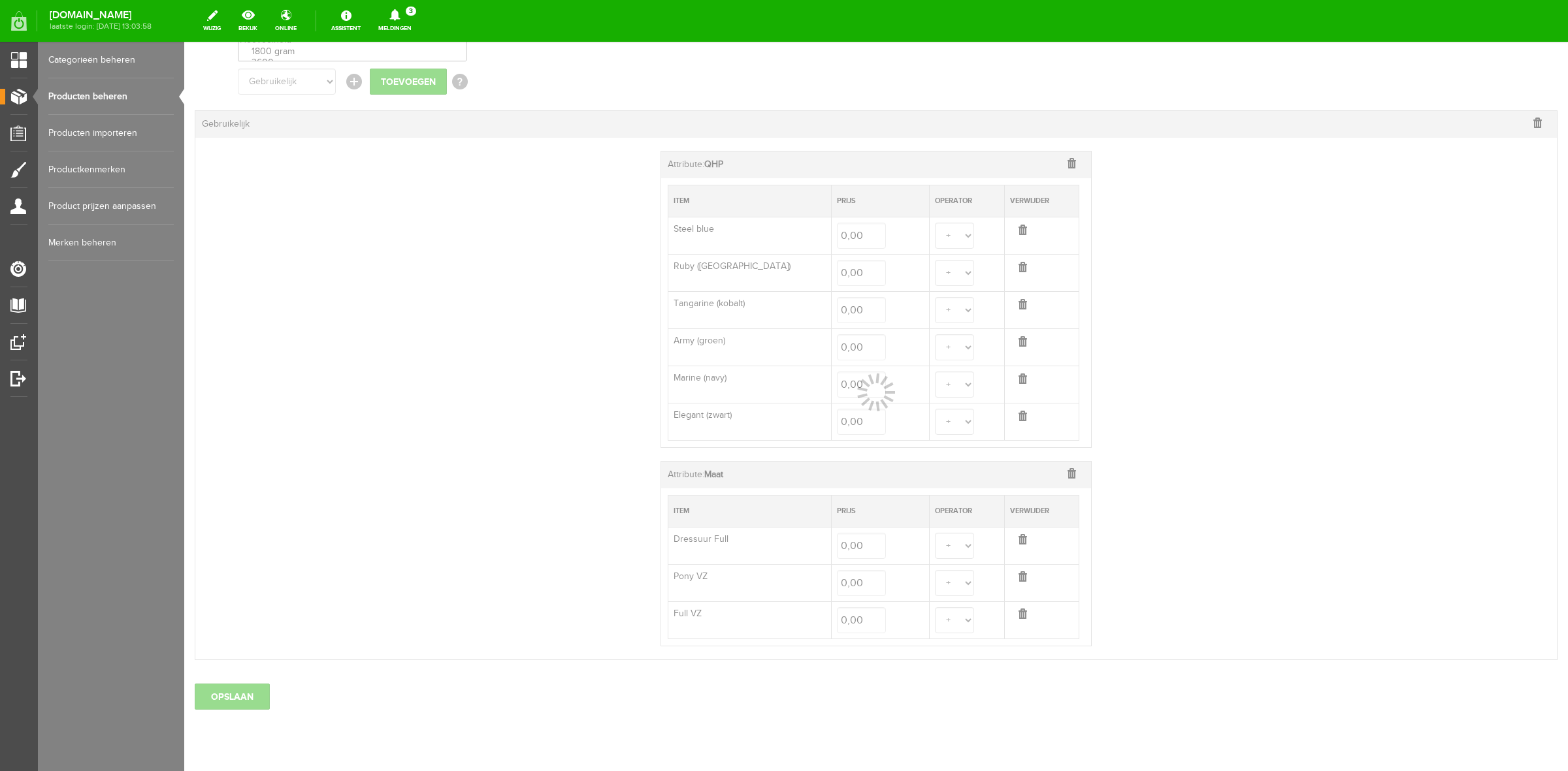
select select
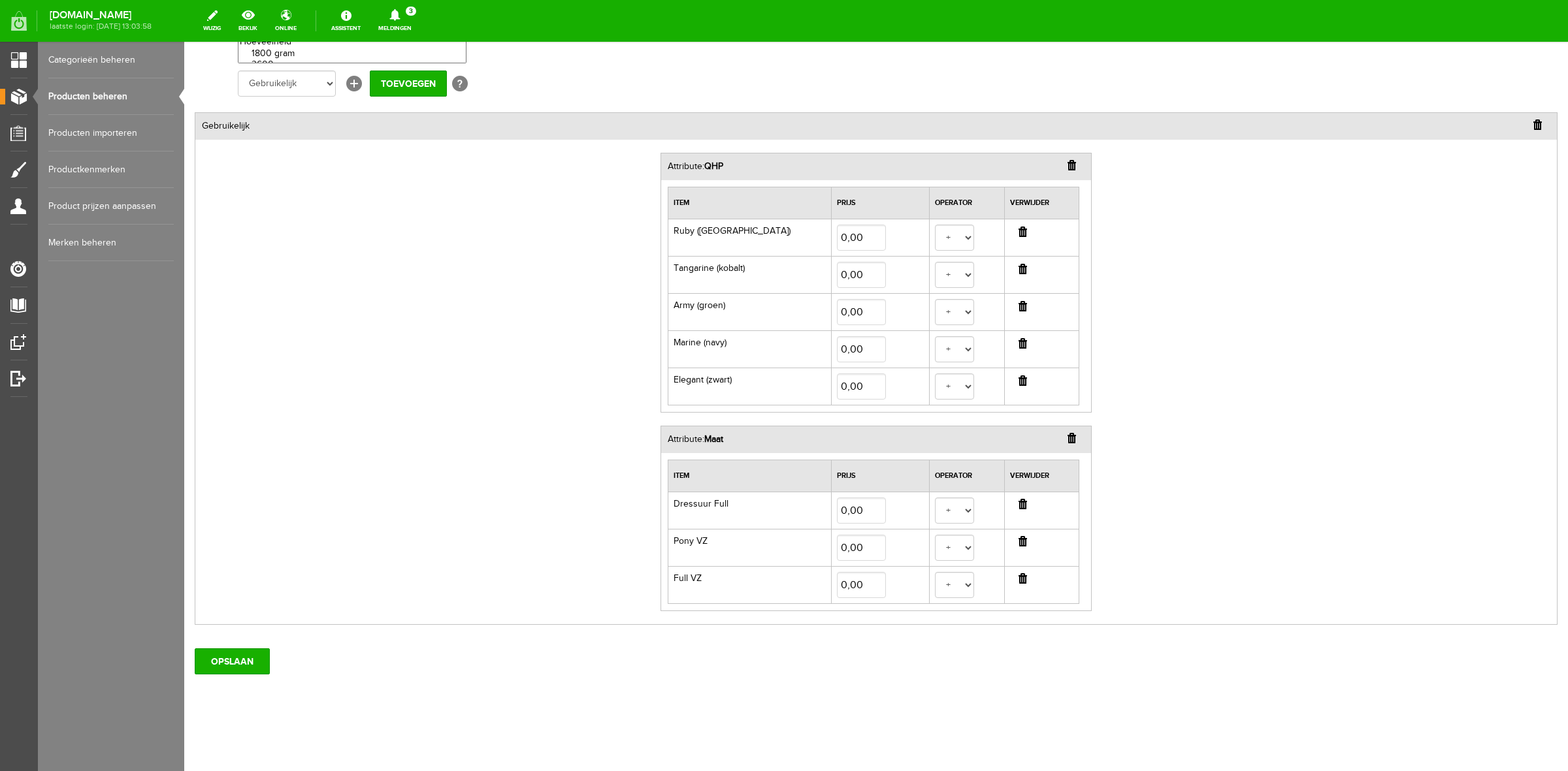
click at [1018, 229] on input "button" at bounding box center [1022, 231] width 8 height 10
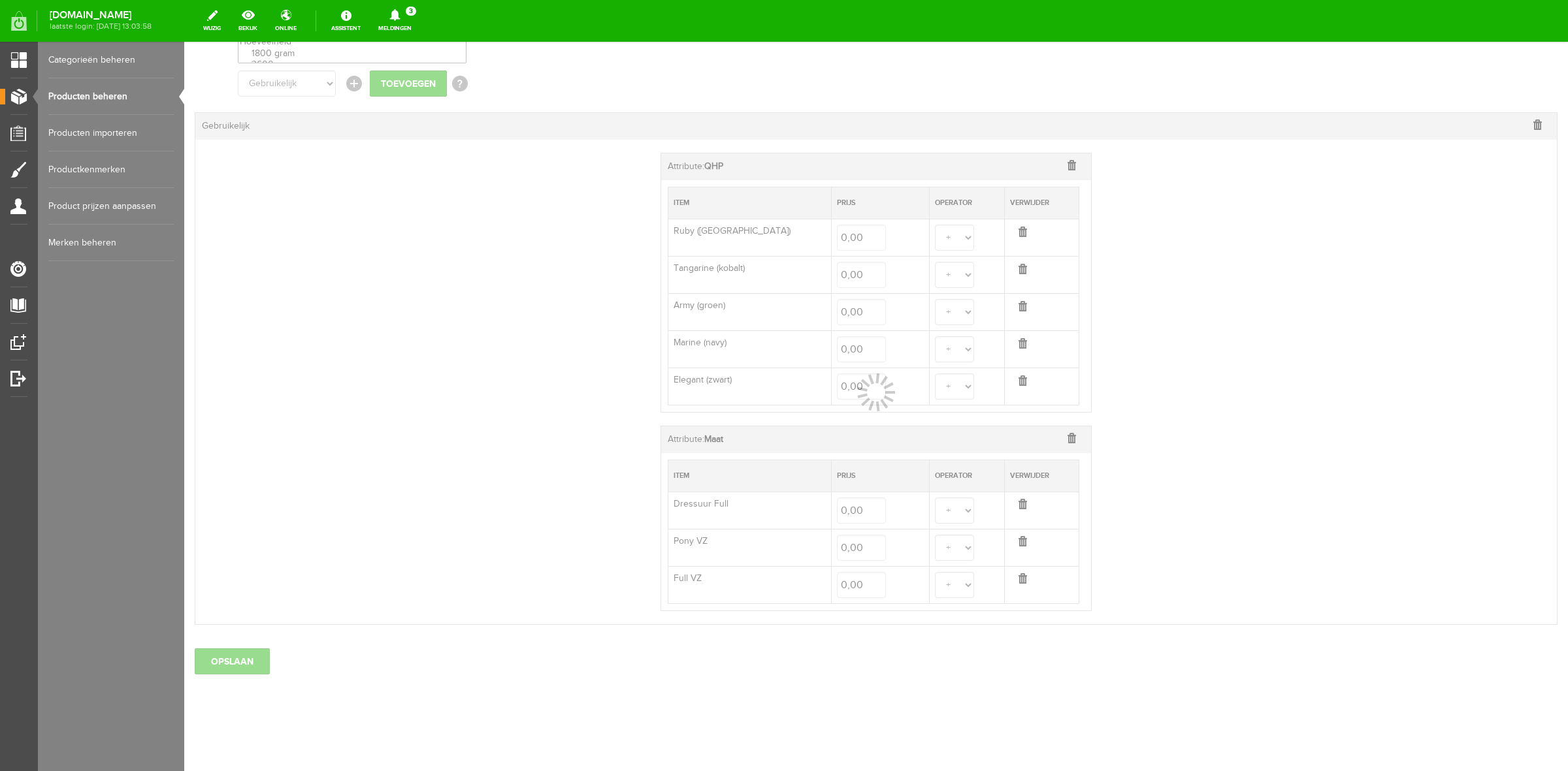
scroll to position [293, 0]
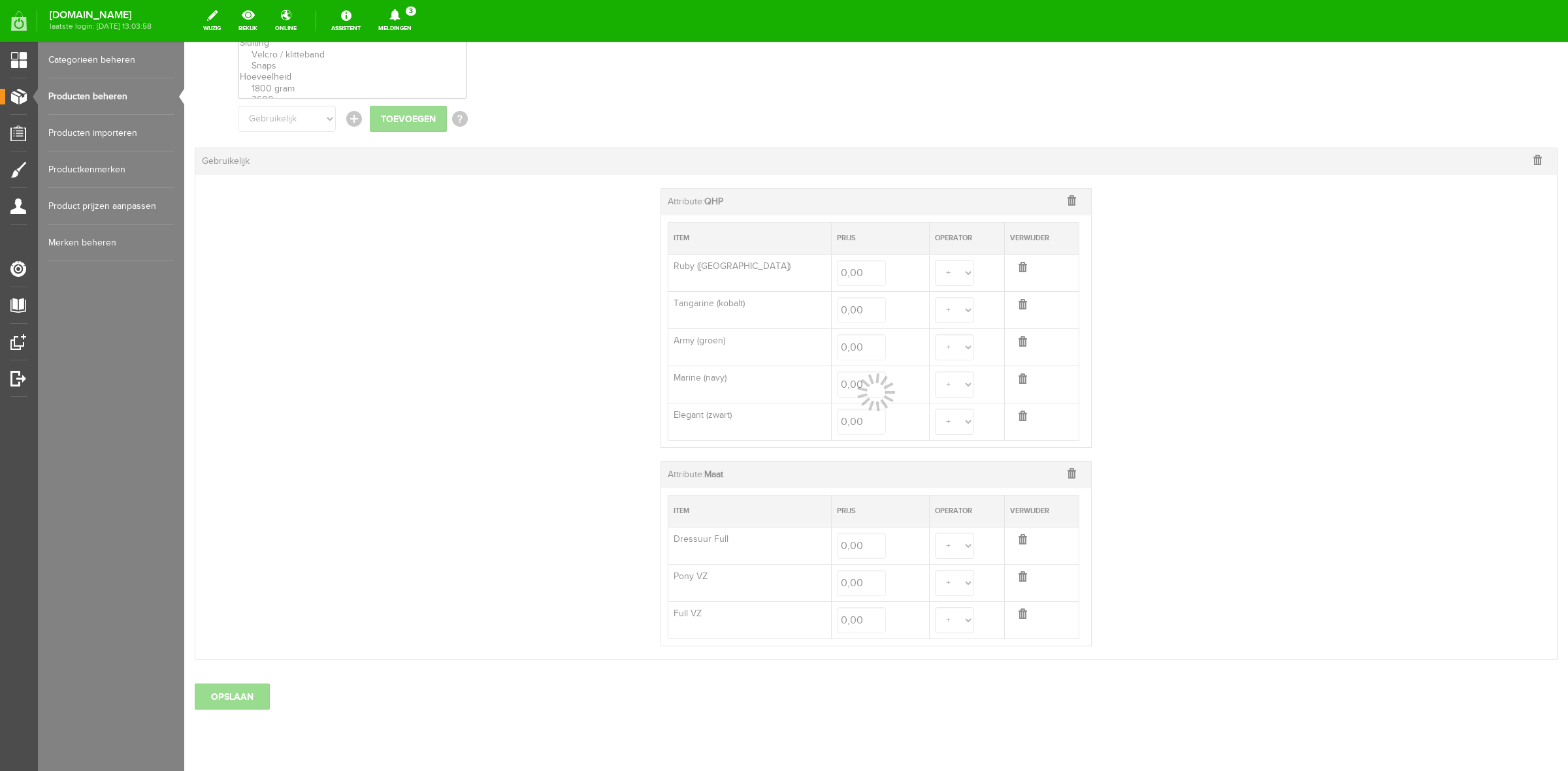
select select
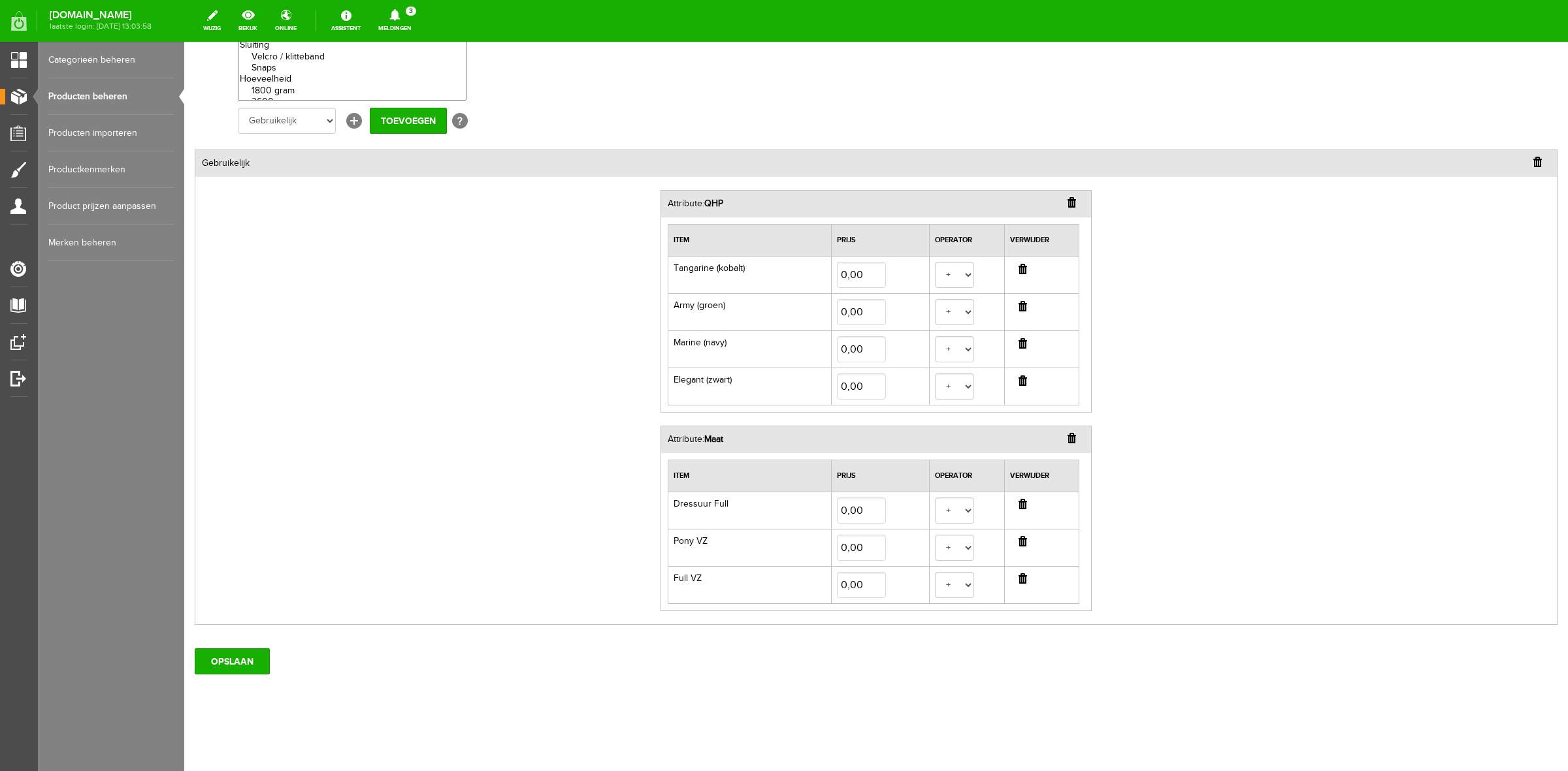
click at [1018, 269] on input "button" at bounding box center [1022, 268] width 8 height 10
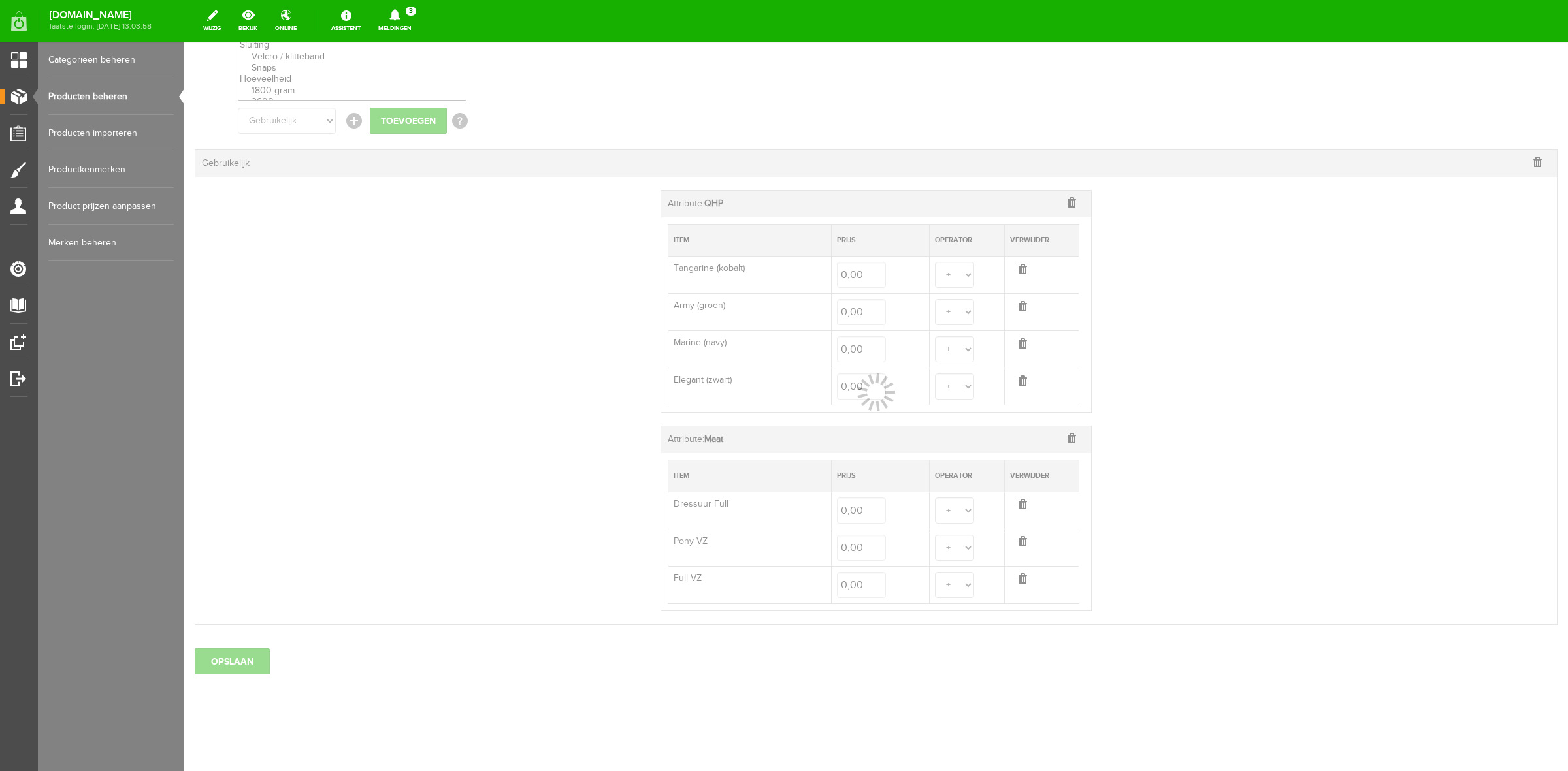
select select
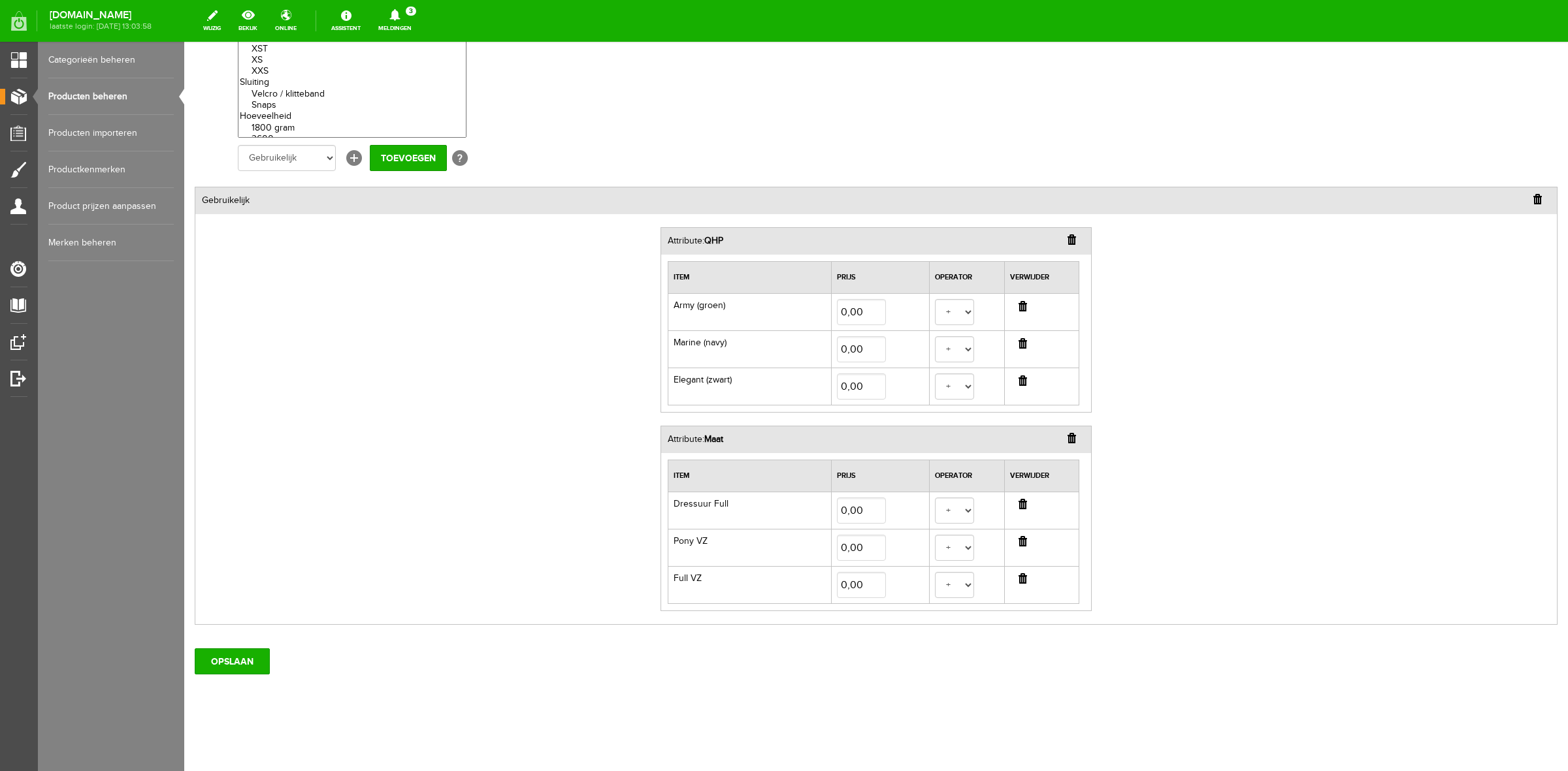
scroll to position [257, 0]
click at [1018, 510] on td at bounding box center [1042, 510] width 75 height 37
click at [1018, 506] on input "button" at bounding box center [1022, 504] width 8 height 10
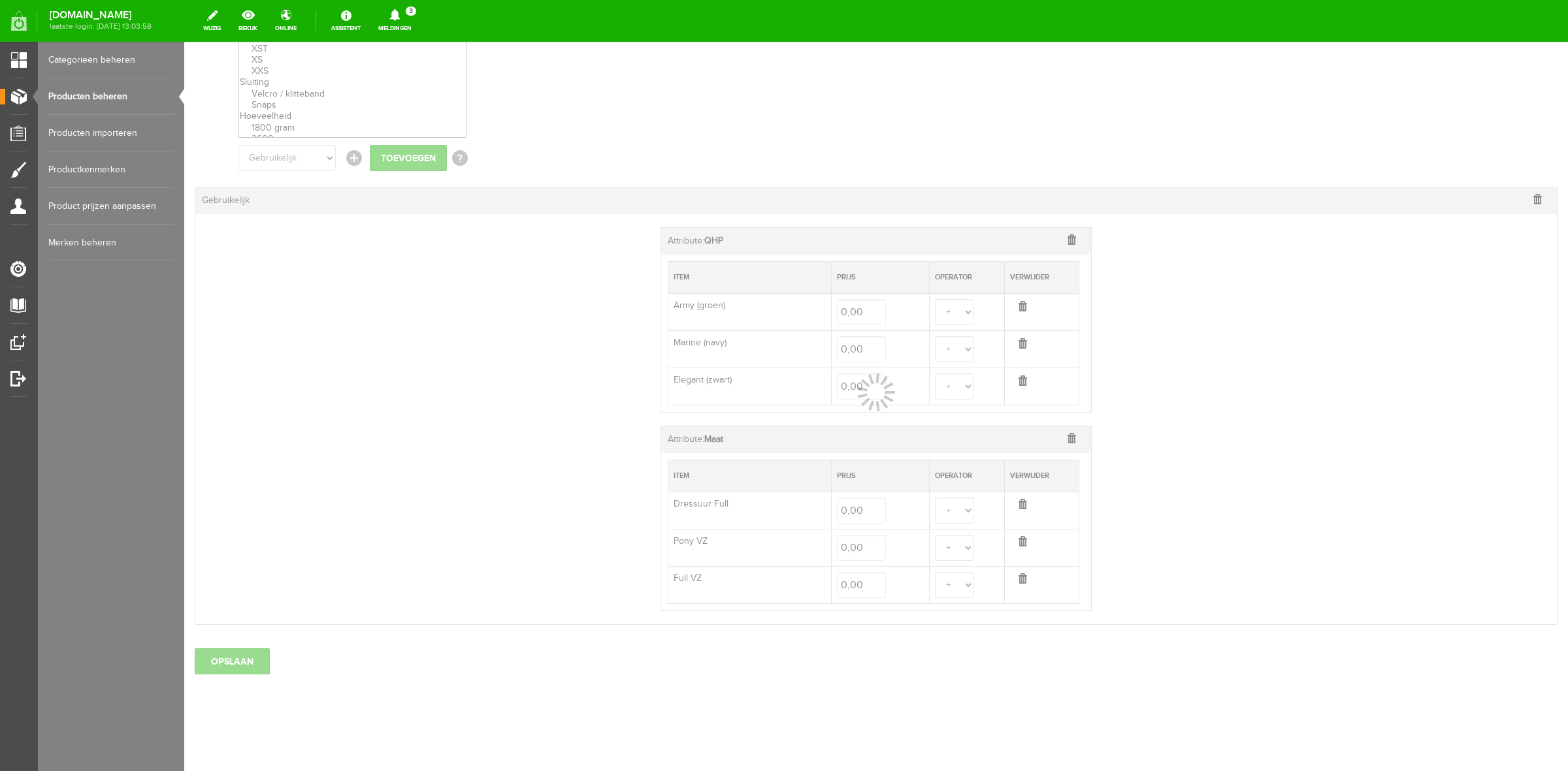
scroll to position [220, 0]
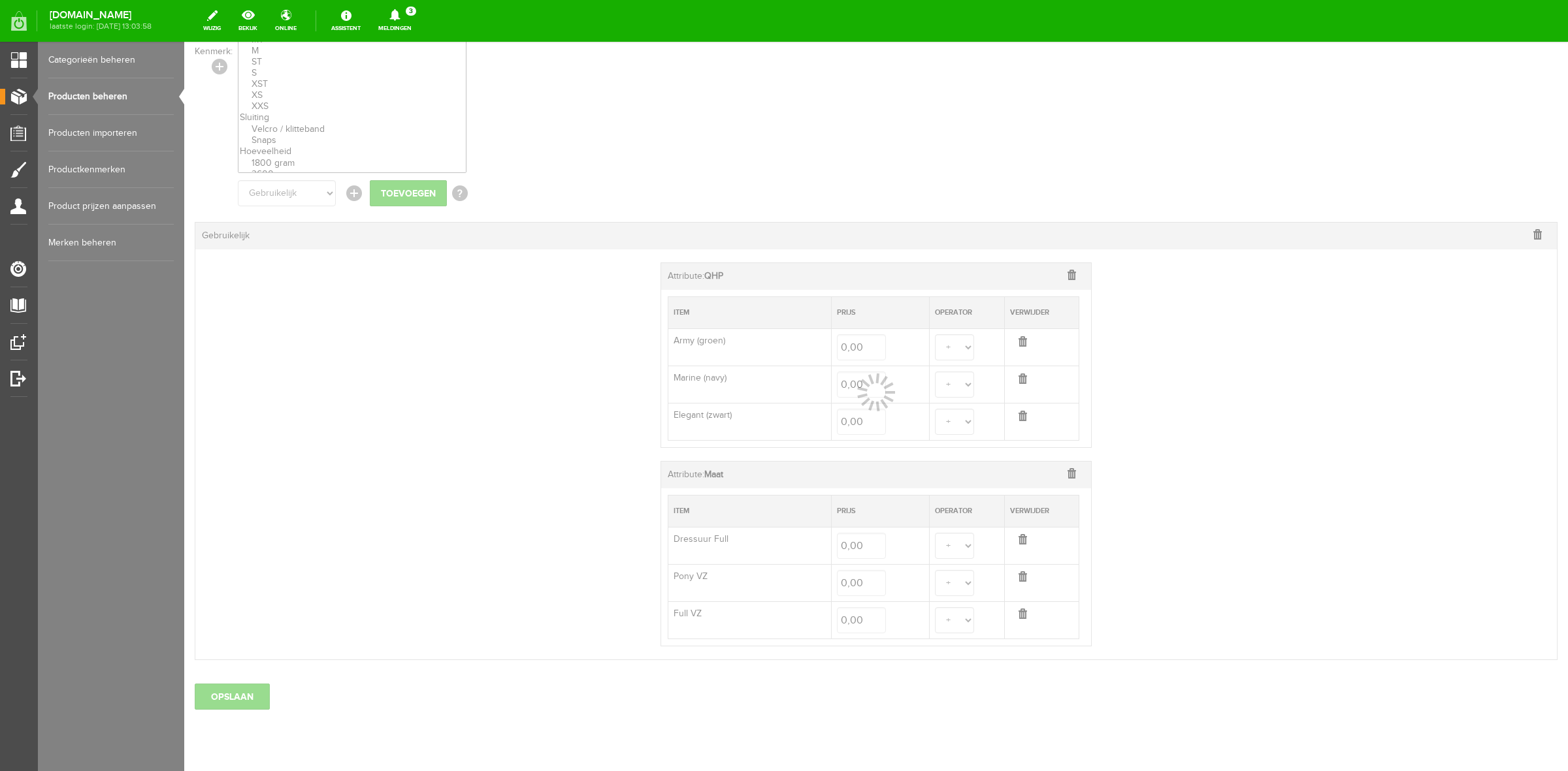
select select
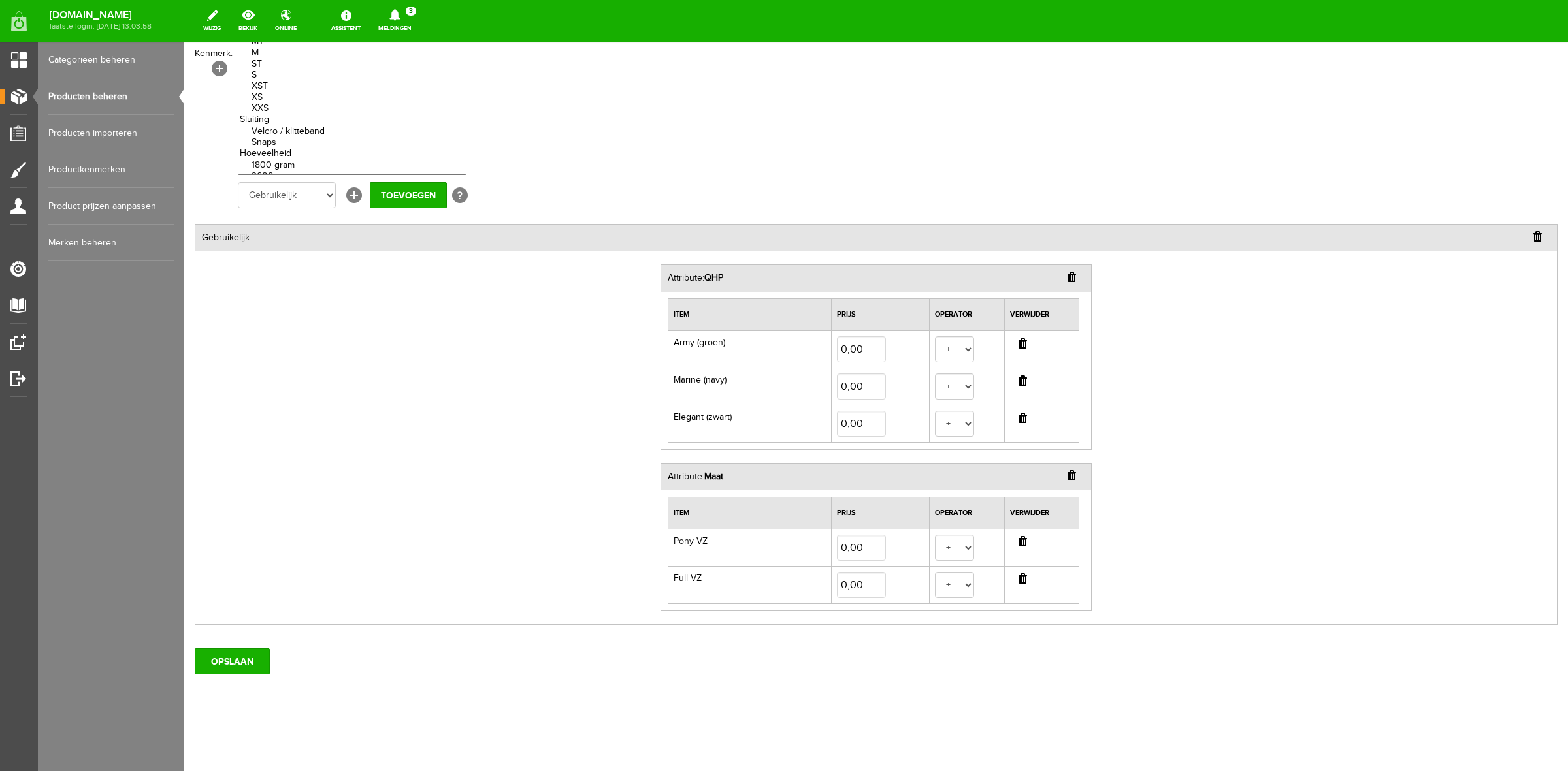
click at [1018, 542] on input "button" at bounding box center [1022, 541] width 8 height 10
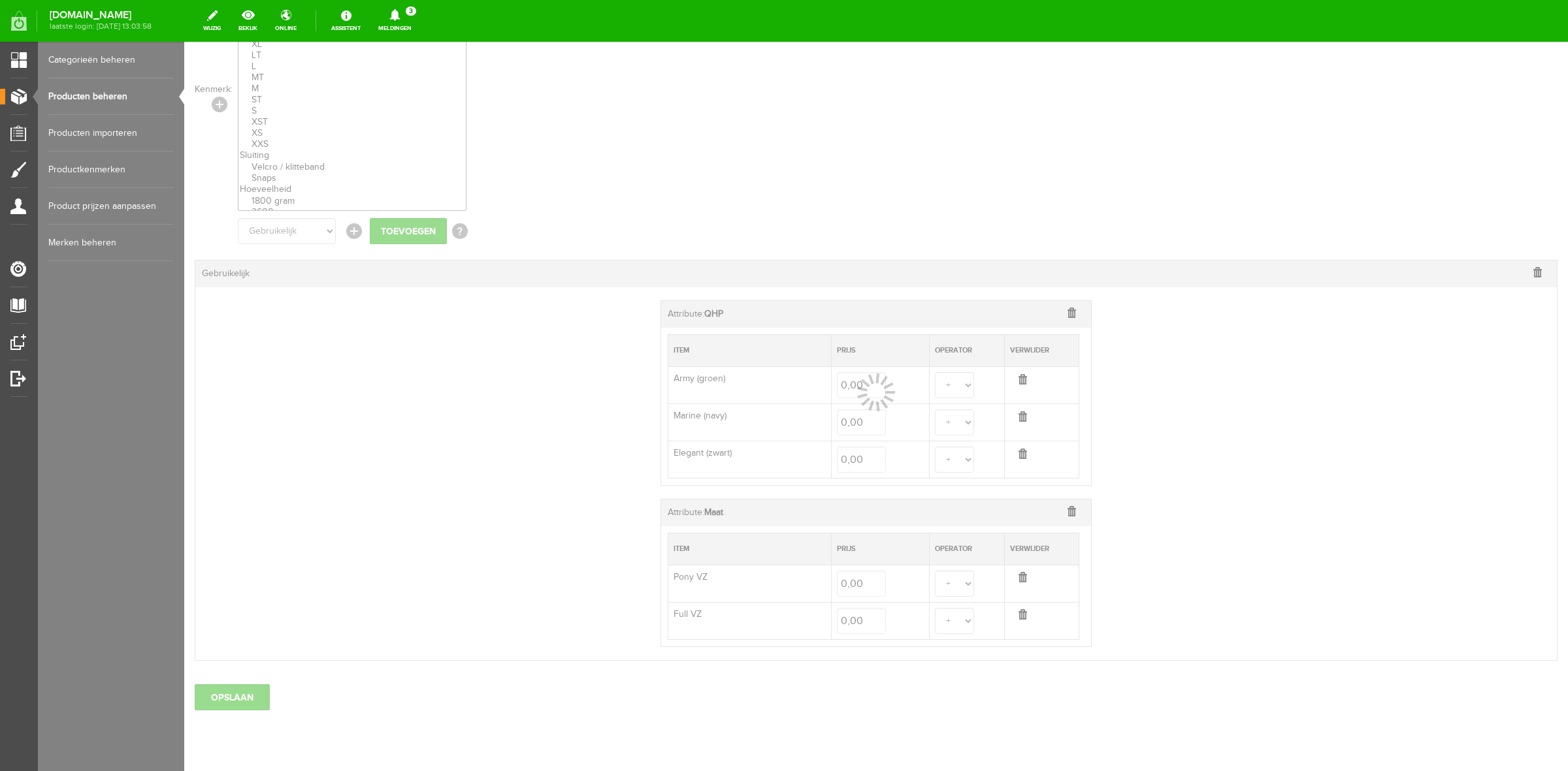
select select
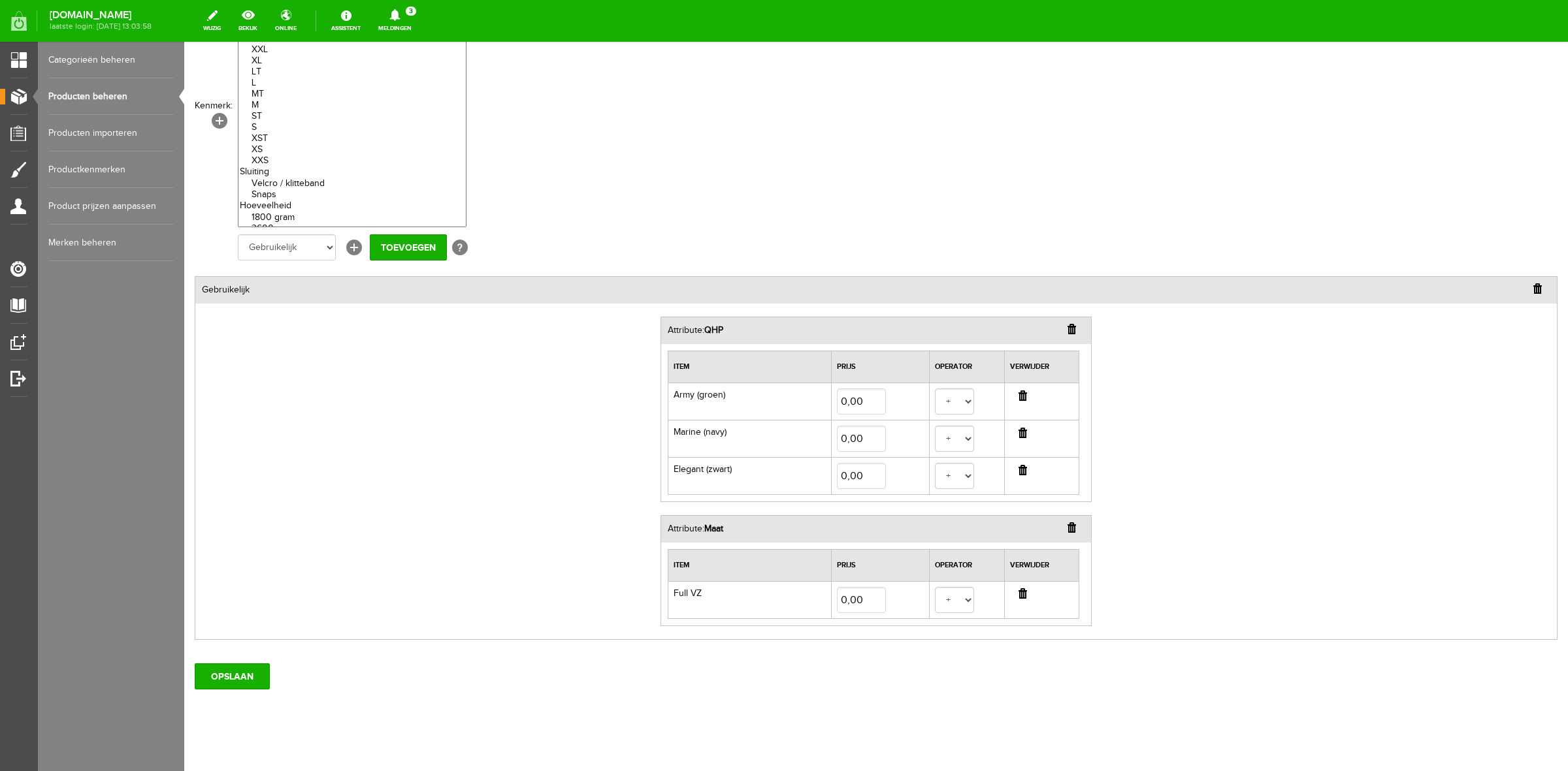
scroll to position [181, 0]
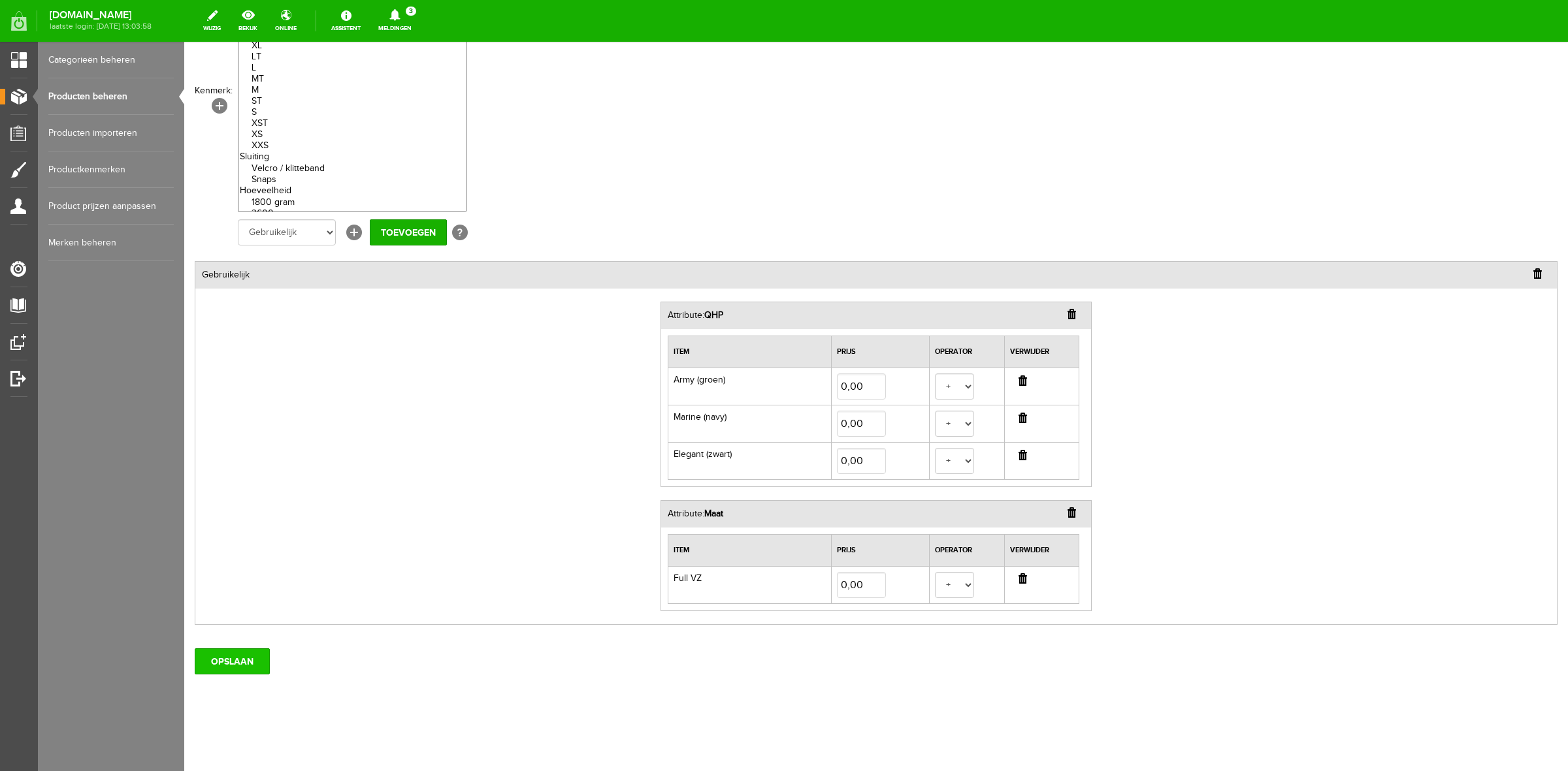
click at [233, 667] on input "OPSLAAN" at bounding box center [232, 662] width 75 height 26
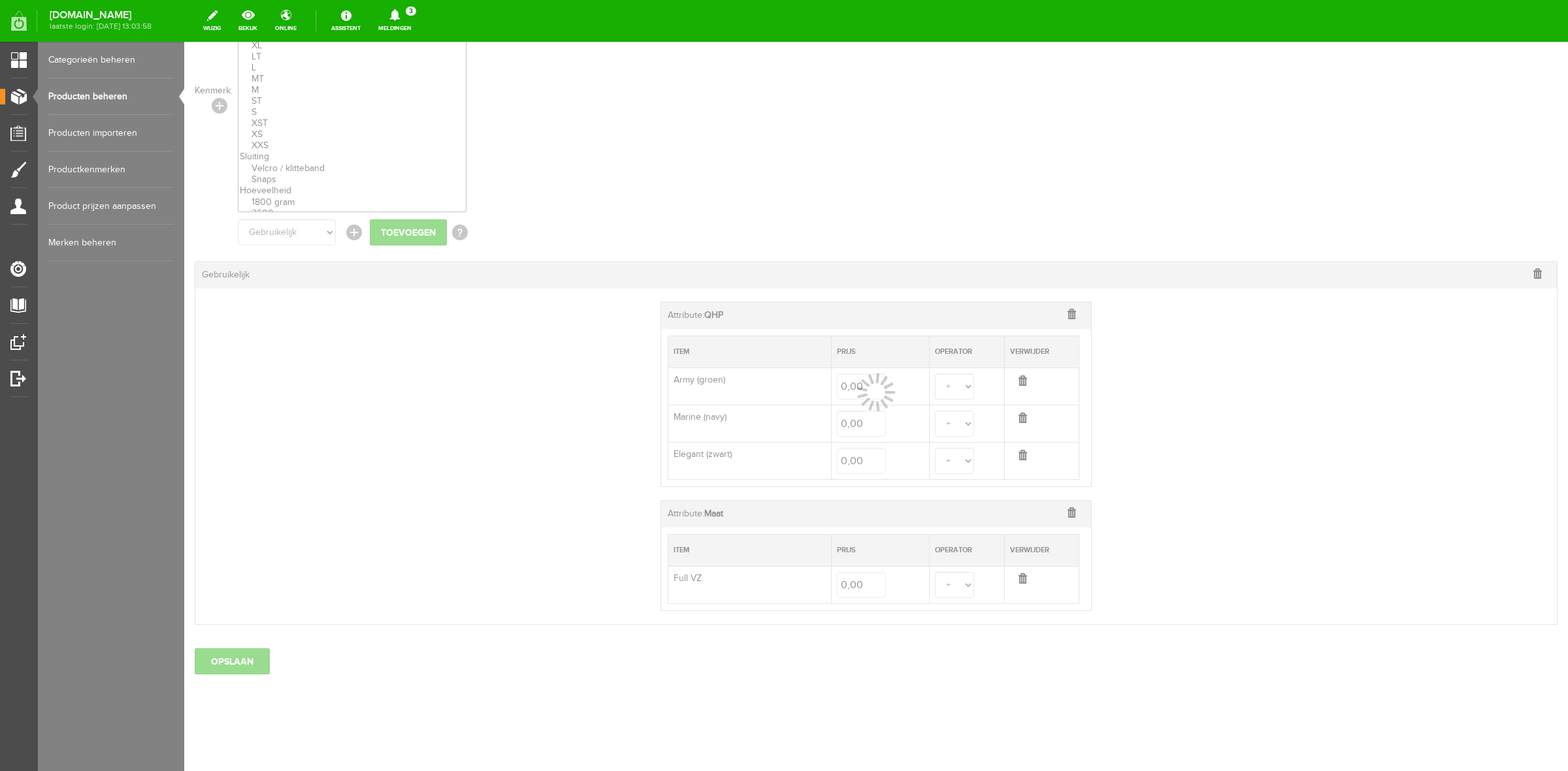
select select
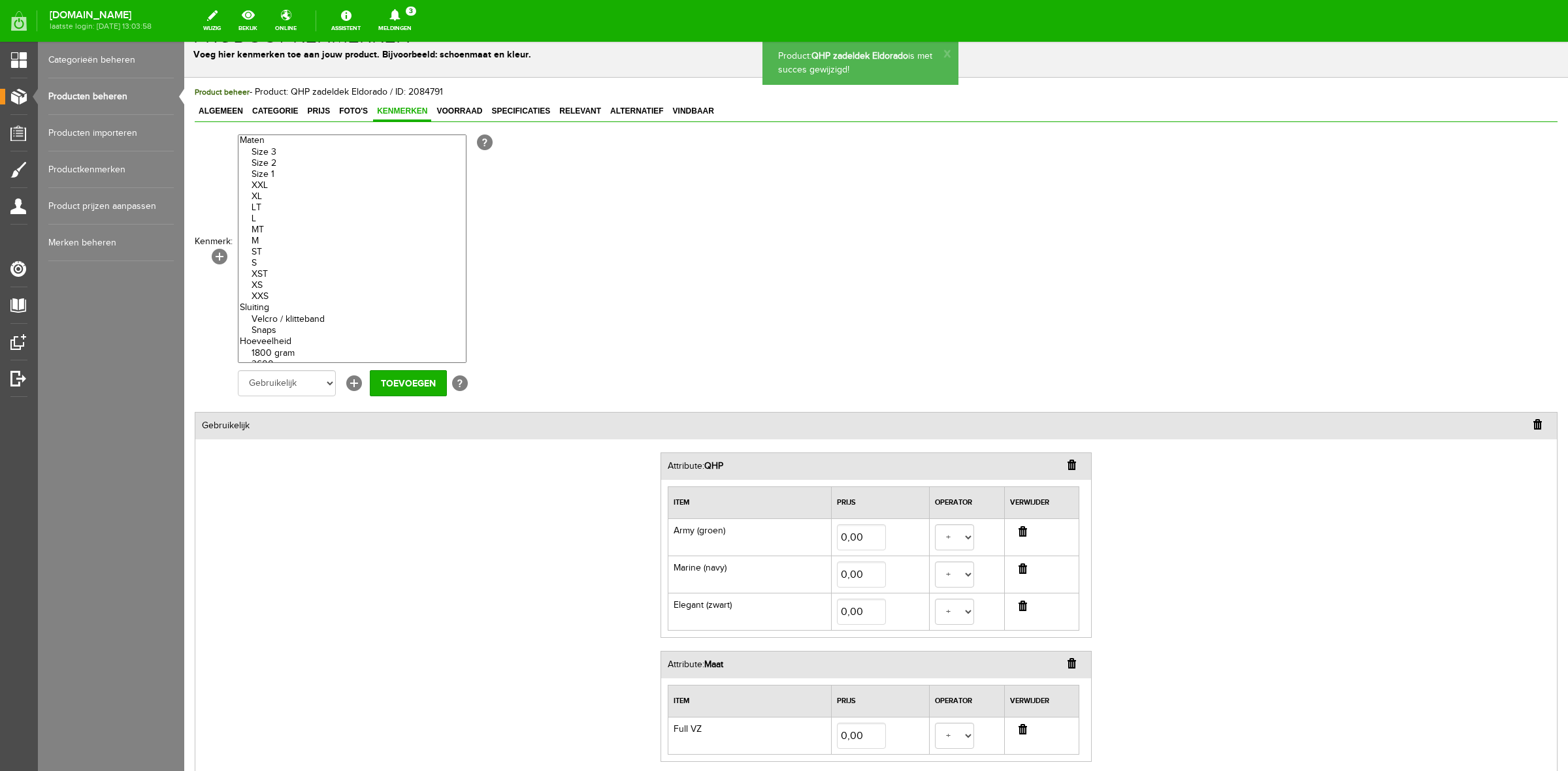
scroll to position [0, 0]
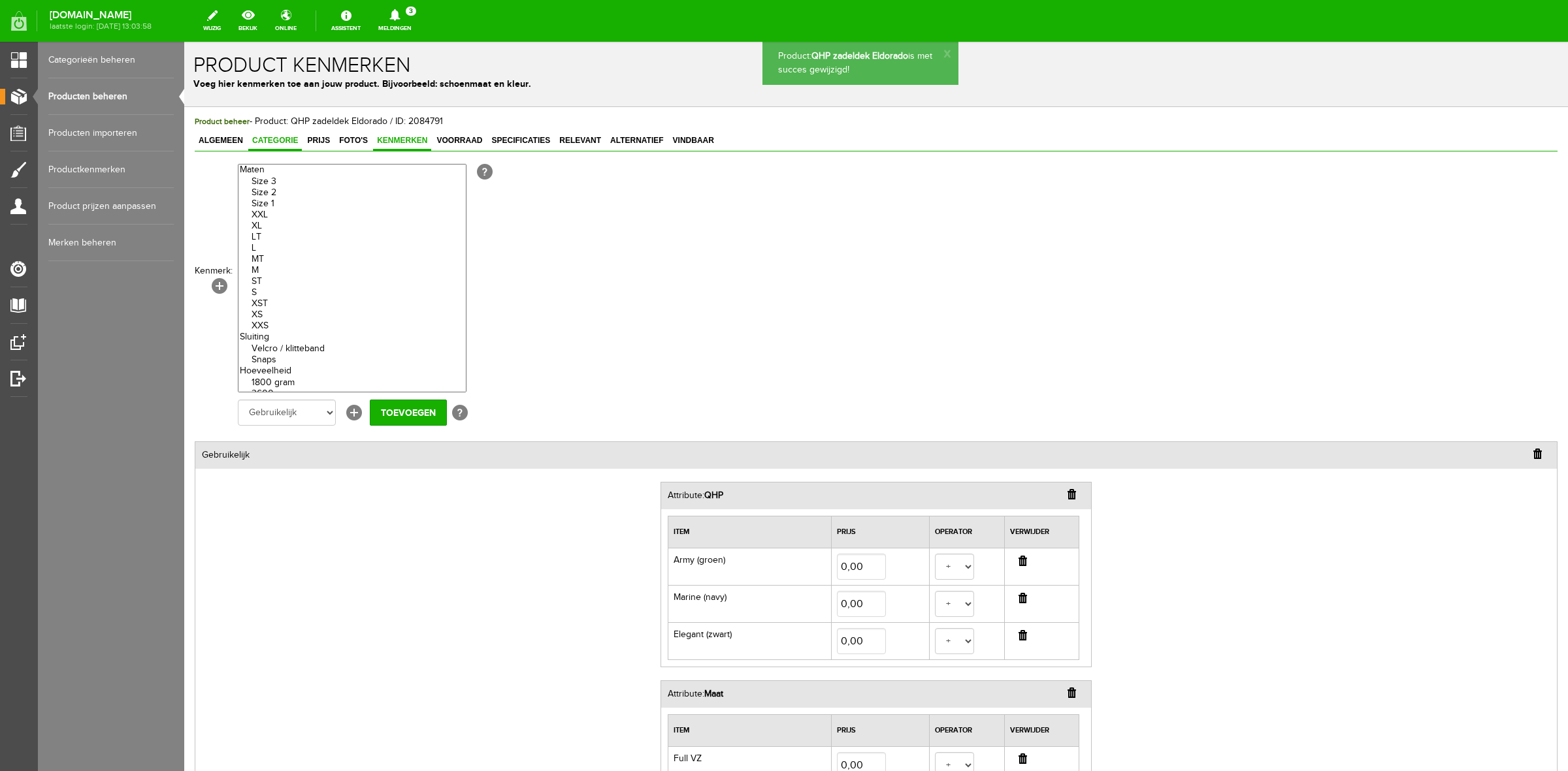
click at [273, 136] on span "Categorie" at bounding box center [274, 140] width 53 height 9
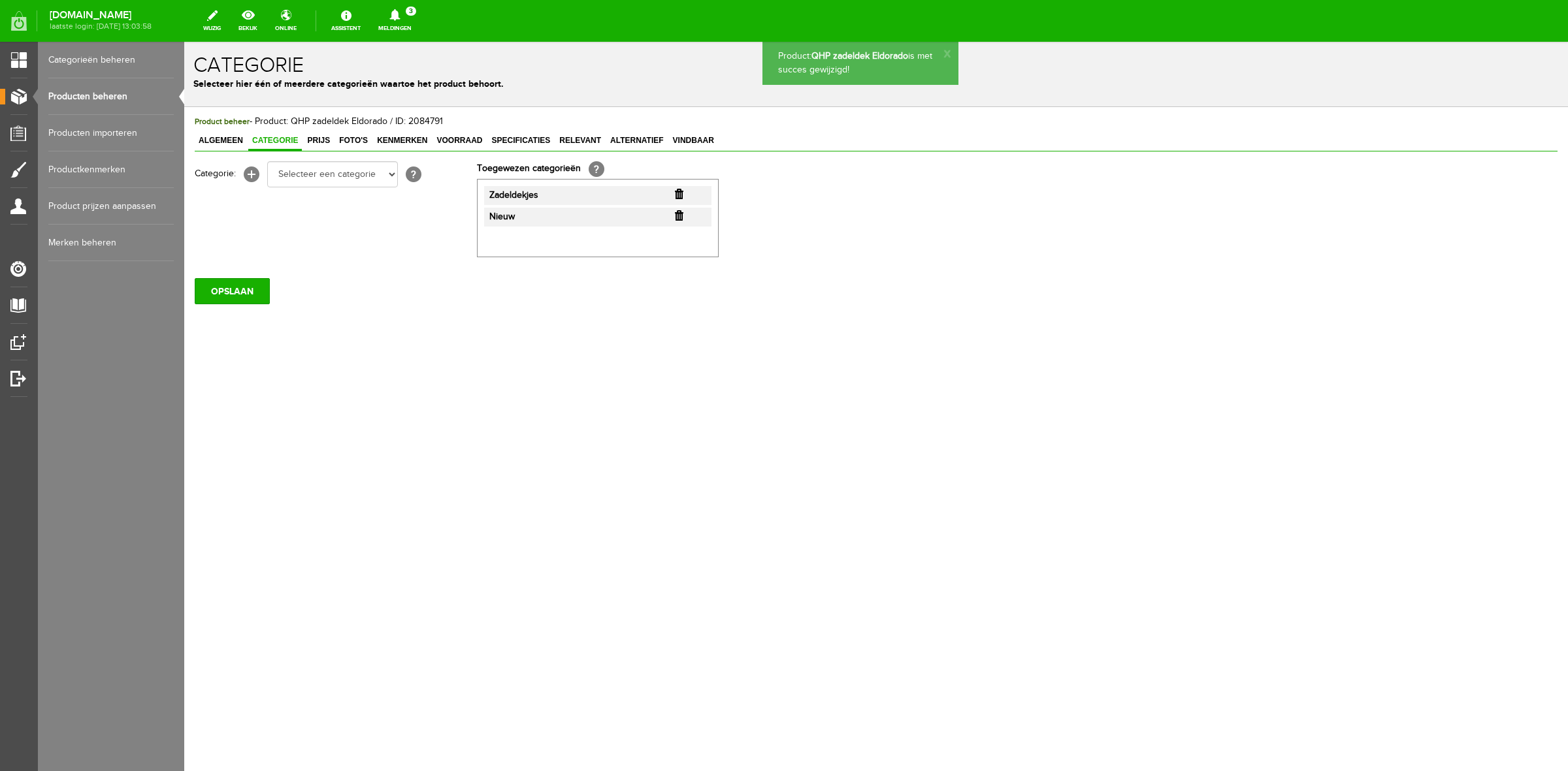
click at [678, 216] on input "button" at bounding box center [679, 215] width 8 height 10
click at [224, 297] on input "OPSLAAN" at bounding box center [232, 292] width 75 height 26
click at [317, 144] on span "Prijs" at bounding box center [318, 140] width 31 height 9
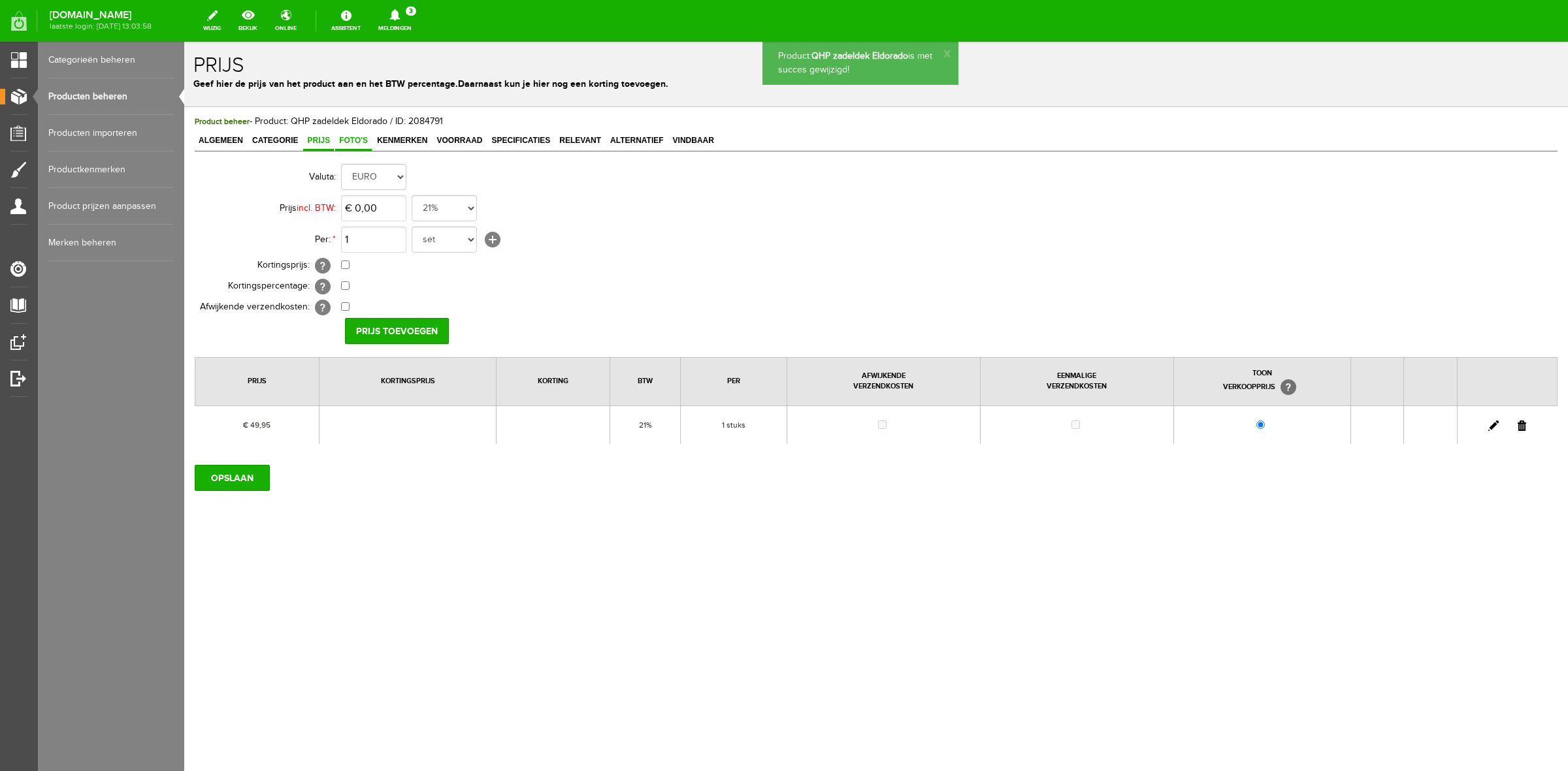
click at [353, 141] on span "Foto's" at bounding box center [352, 140] width 36 height 9
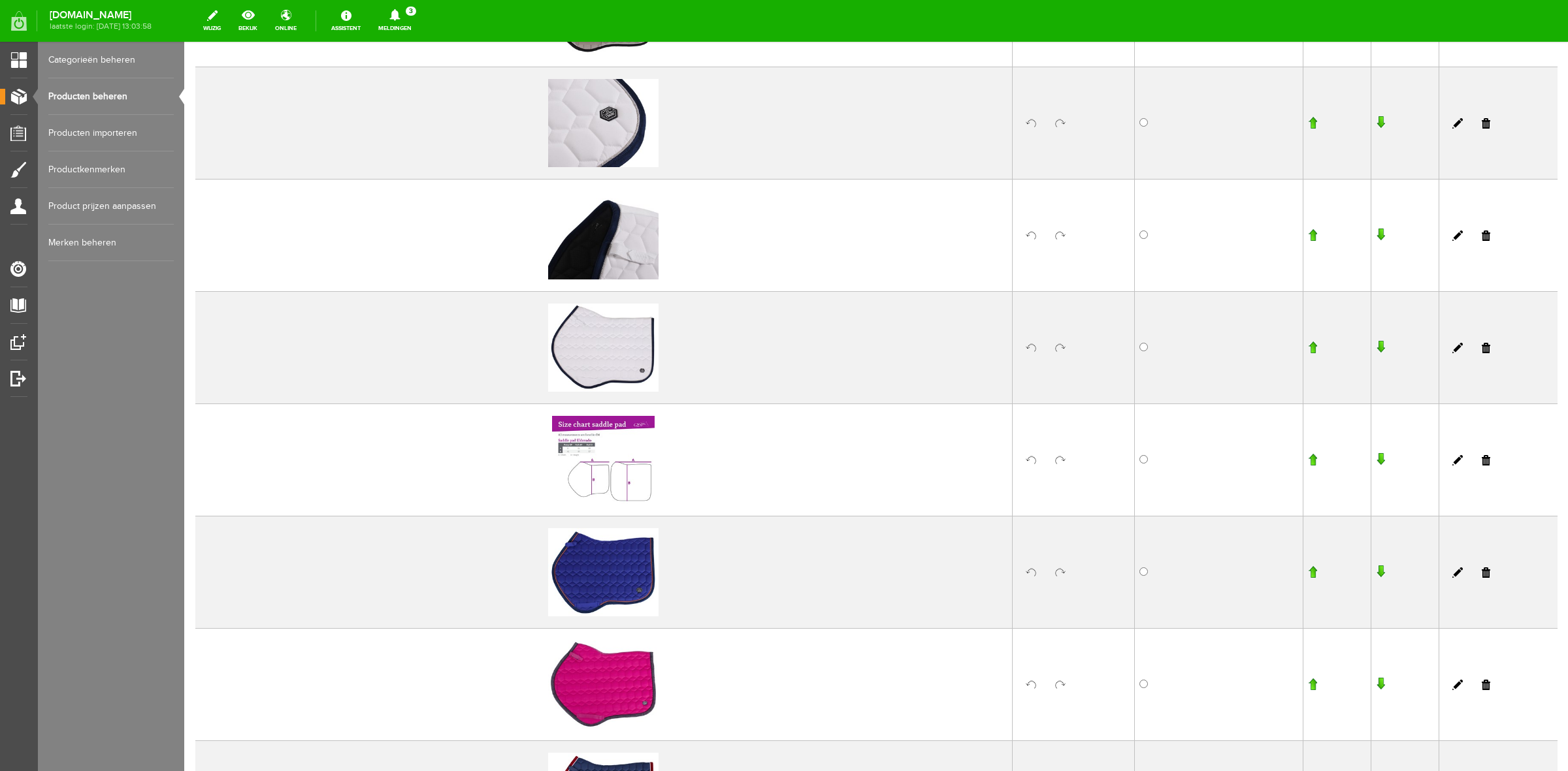
scroll to position [1930, 0]
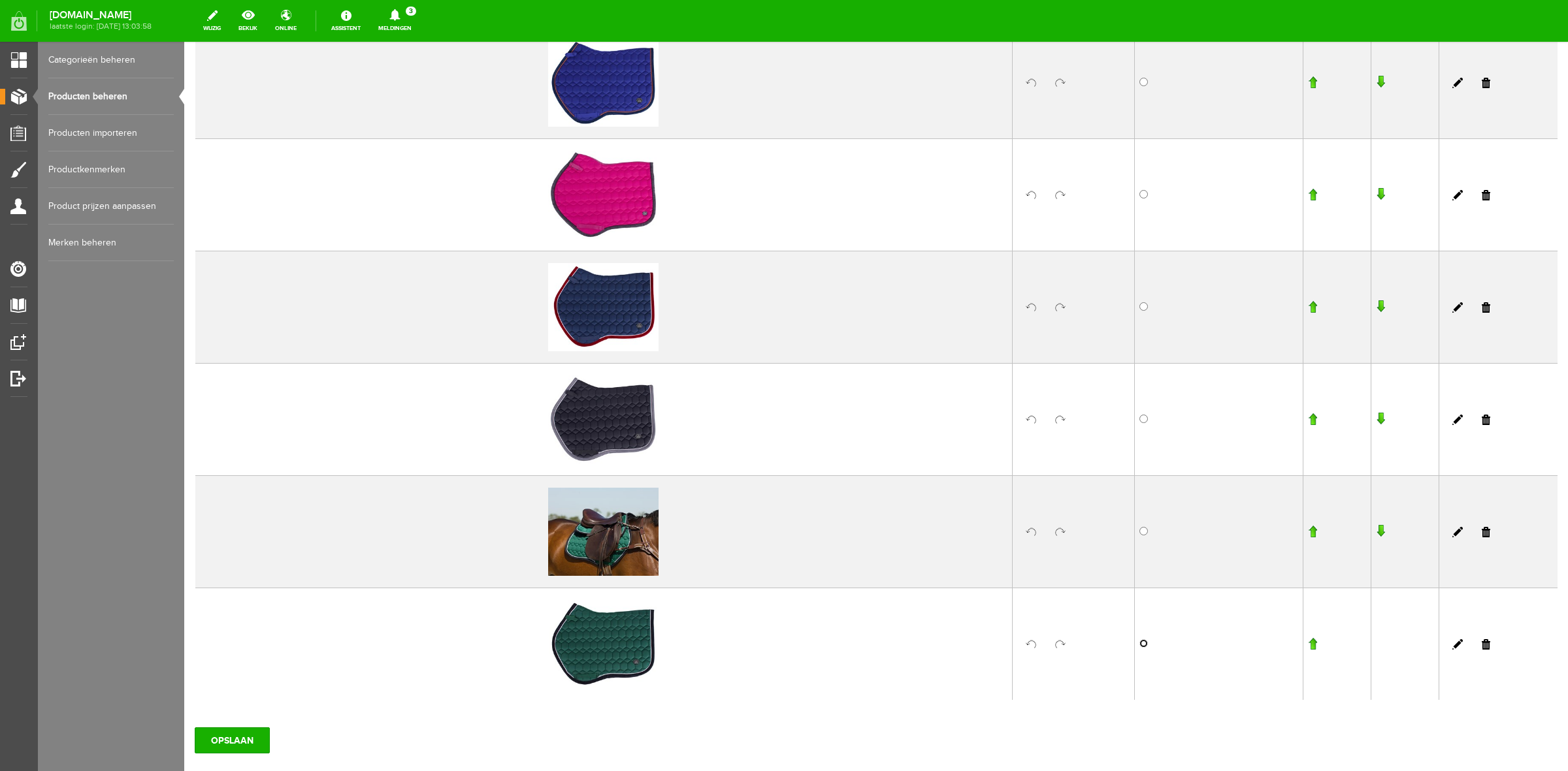
click at [1139, 648] on input "radio" at bounding box center [1143, 643] width 8 height 8
radio input "true"
click at [252, 748] on input "OPSLAAN" at bounding box center [232, 740] width 75 height 26
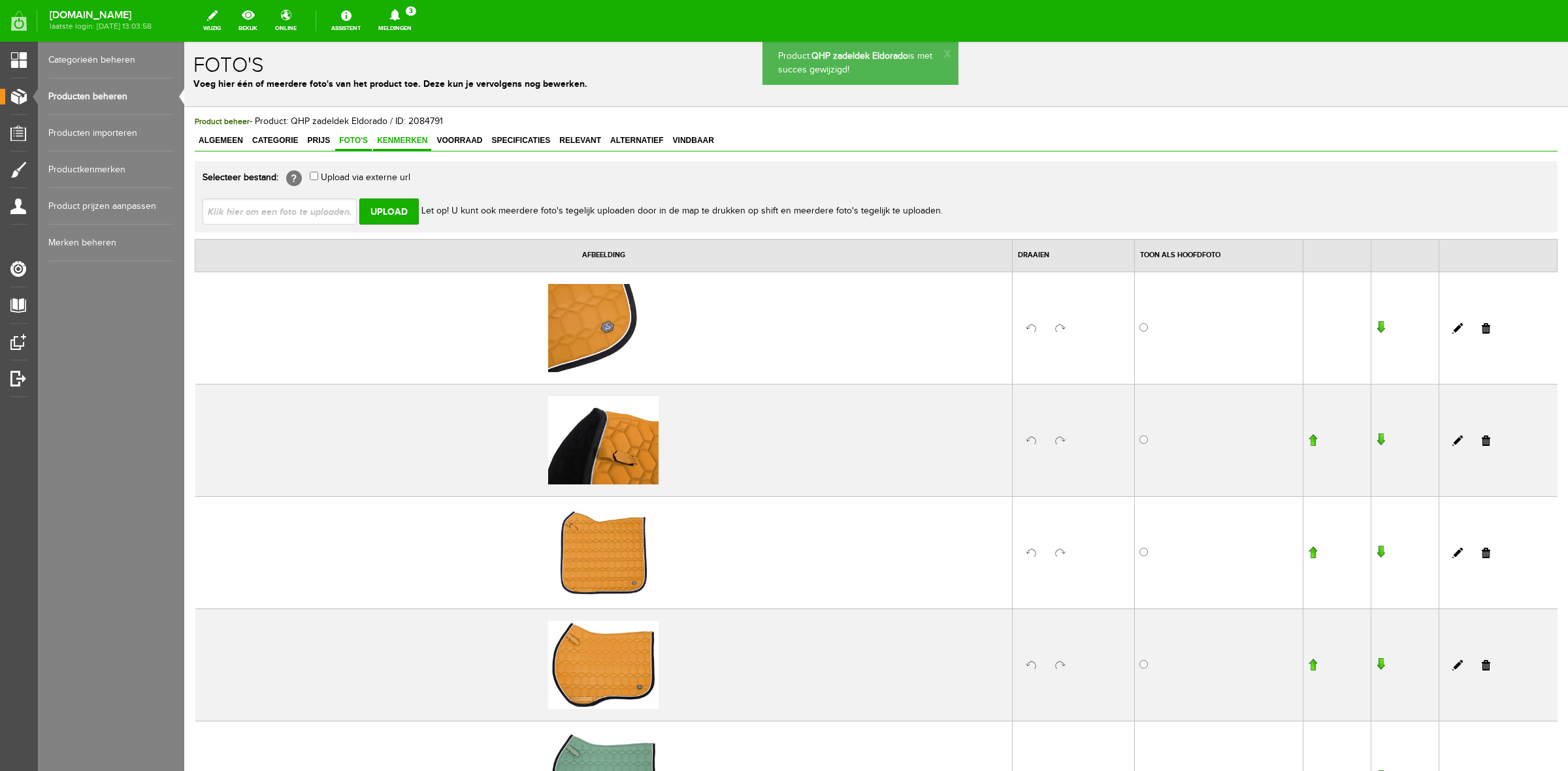
click at [402, 138] on span "Kenmerken" at bounding box center [402, 140] width 58 height 9
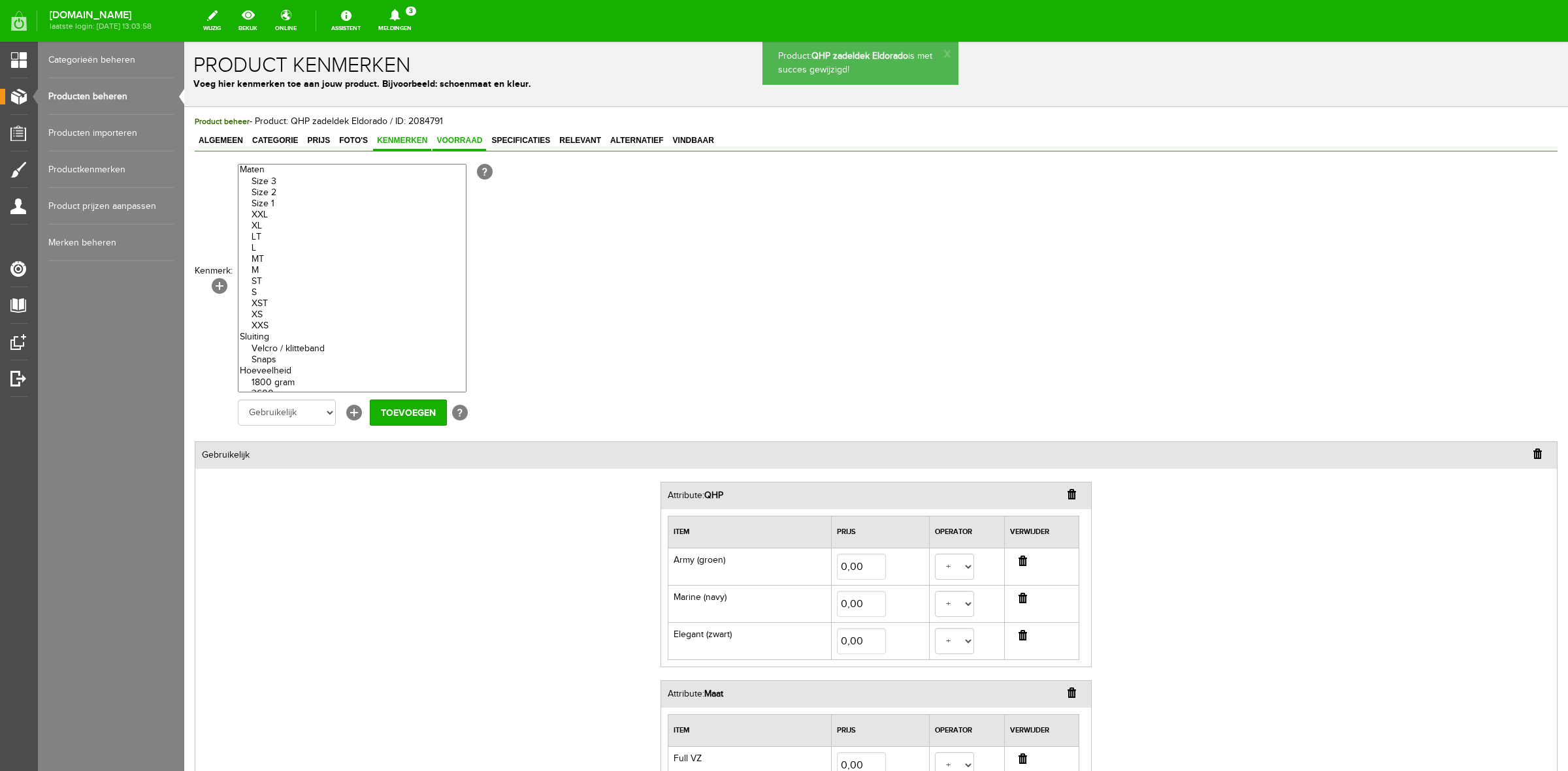
click at [468, 144] on span "Voorraad" at bounding box center [459, 140] width 53 height 9
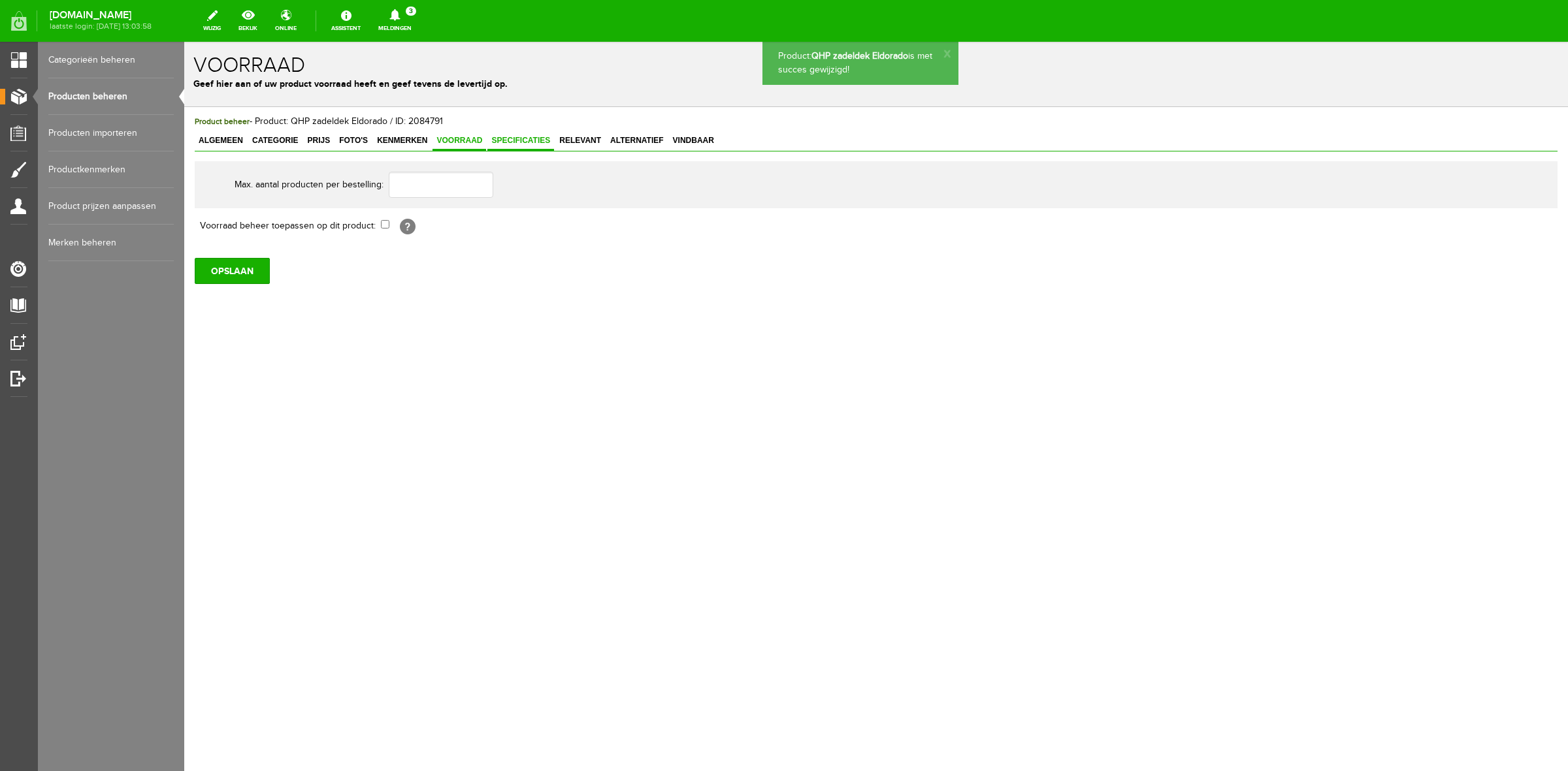
click at [521, 144] on span "Specificaties" at bounding box center [520, 140] width 66 height 9
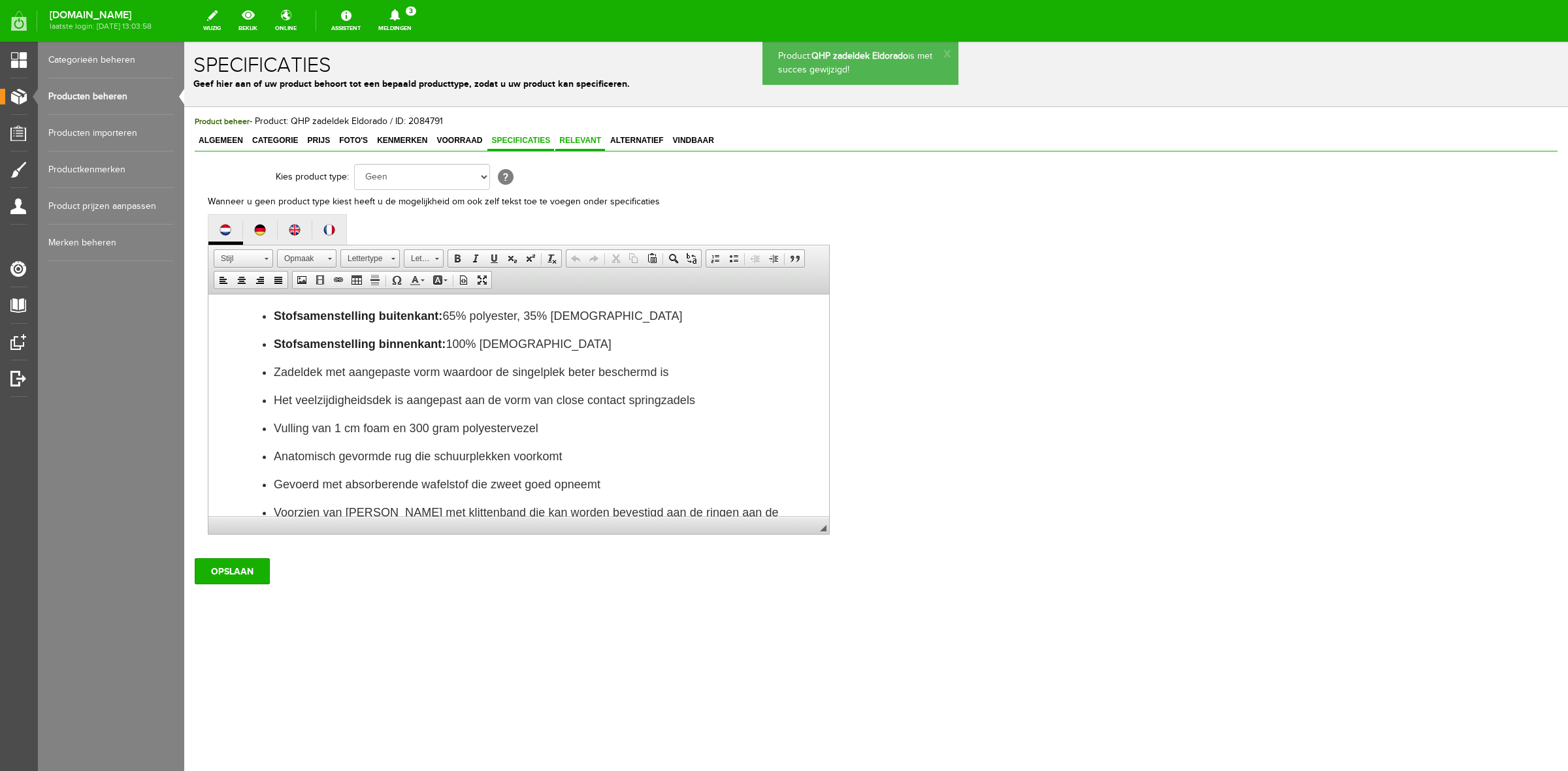
click at [567, 144] on span "Relevant" at bounding box center [580, 140] width 50 height 9
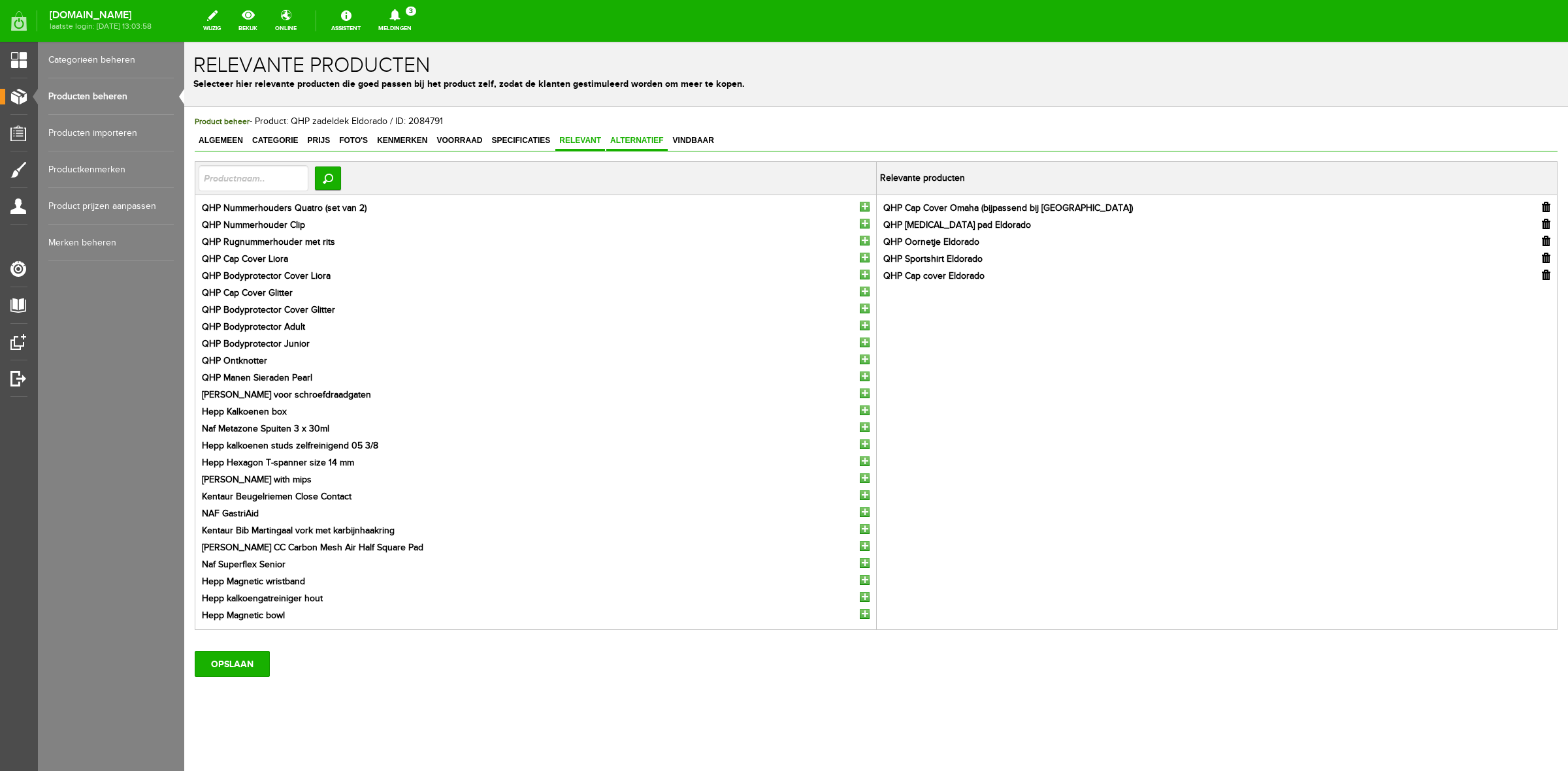
click at [632, 141] on span "Alternatief" at bounding box center [637, 140] width 62 height 9
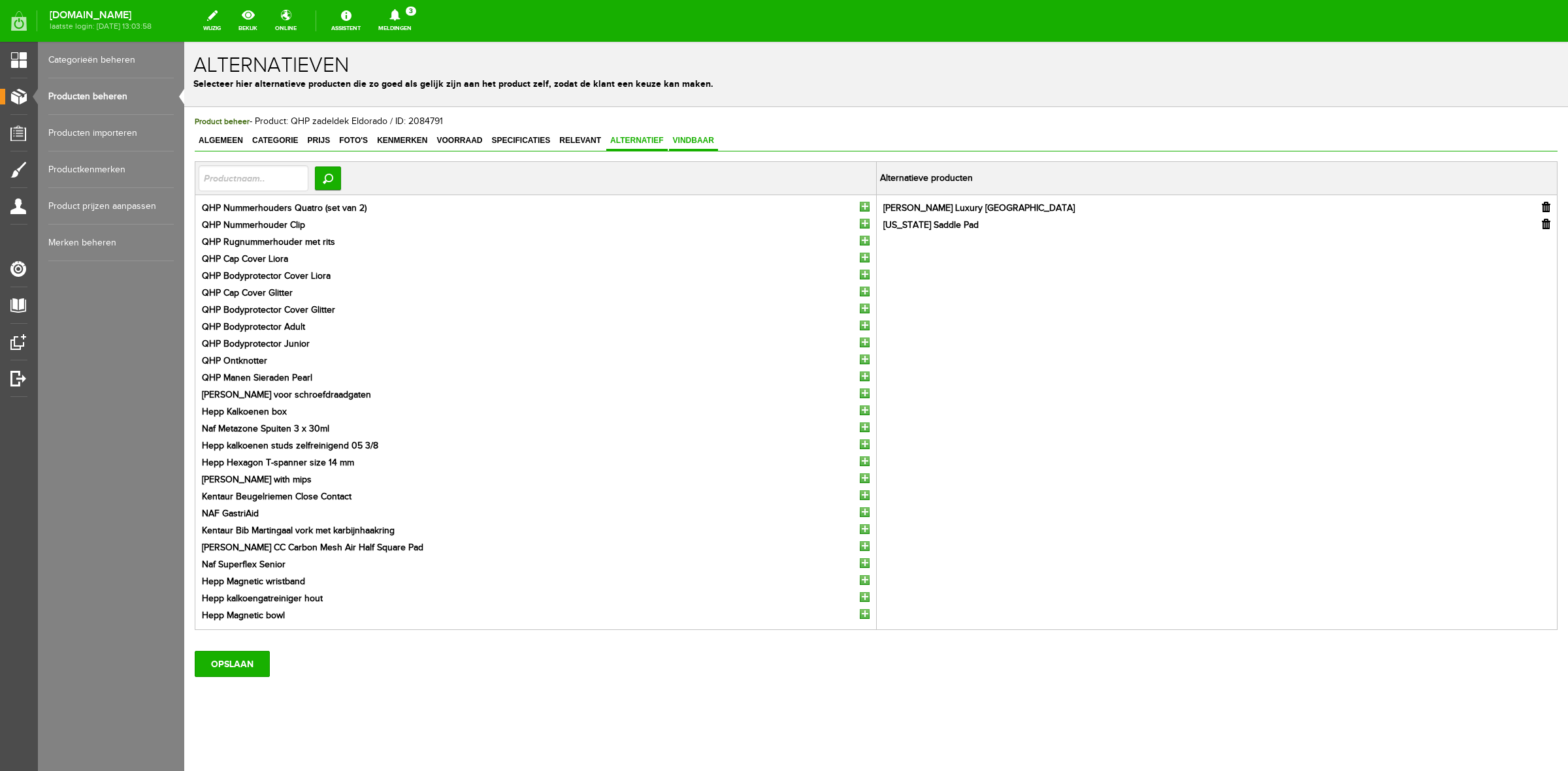
click at [670, 137] on span "Vindbaar" at bounding box center [693, 140] width 49 height 9
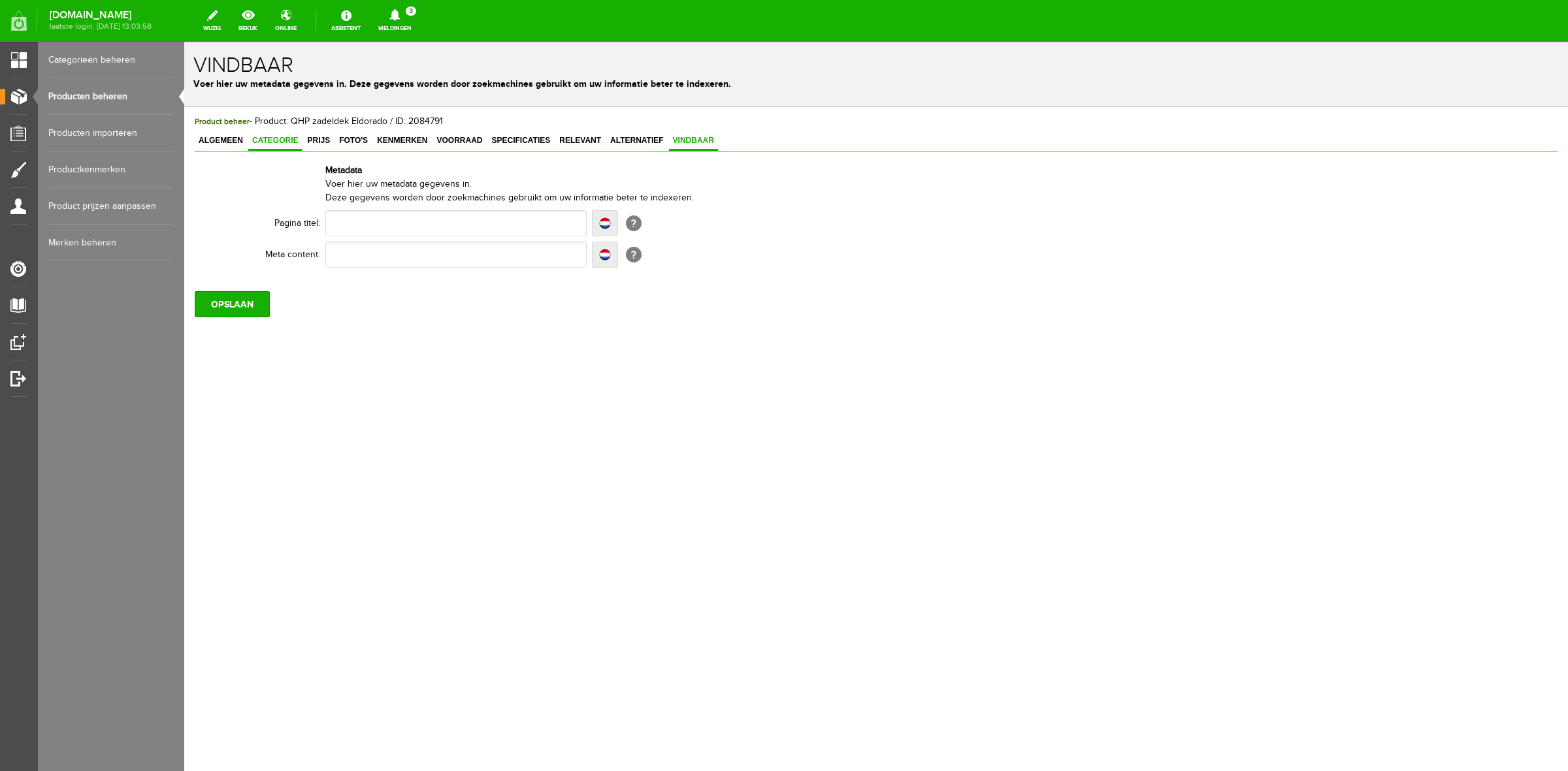
click at [252, 145] on link "Categorie" at bounding box center [274, 141] width 53 height 19
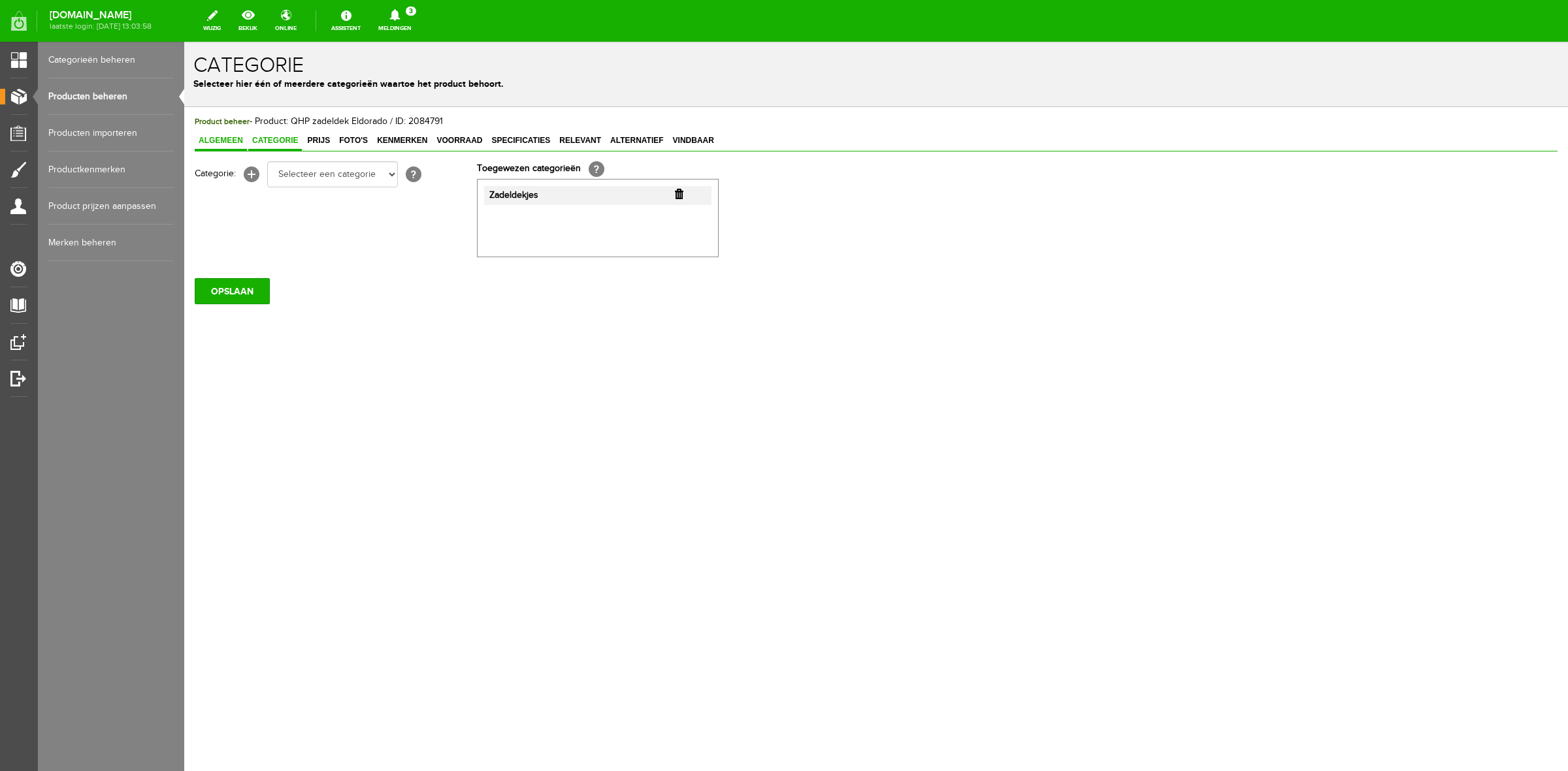
click at [236, 145] on link "Algemeen" at bounding box center [221, 141] width 52 height 19
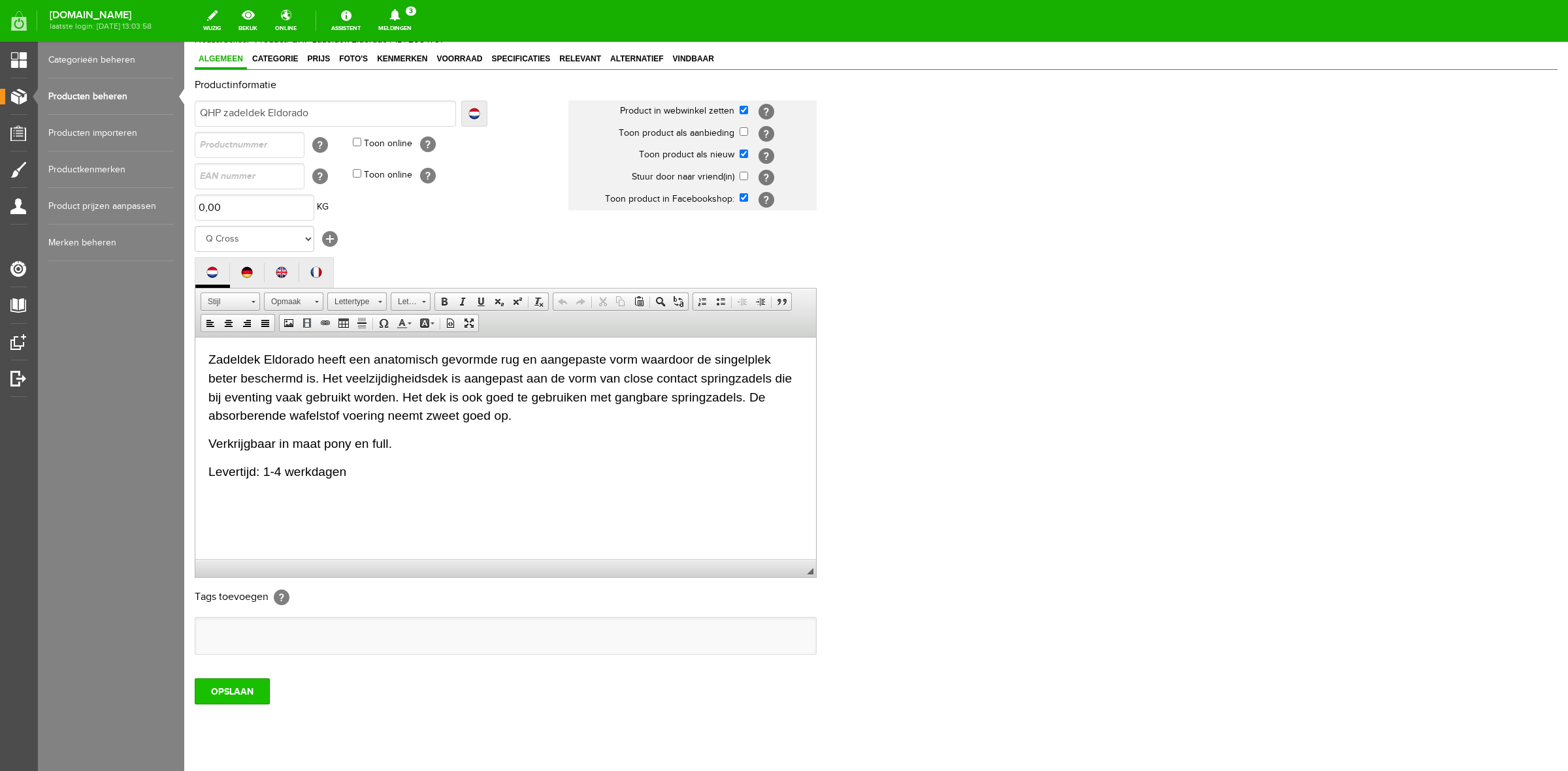
click at [230, 692] on input "OPSLAAN" at bounding box center [232, 692] width 75 height 26
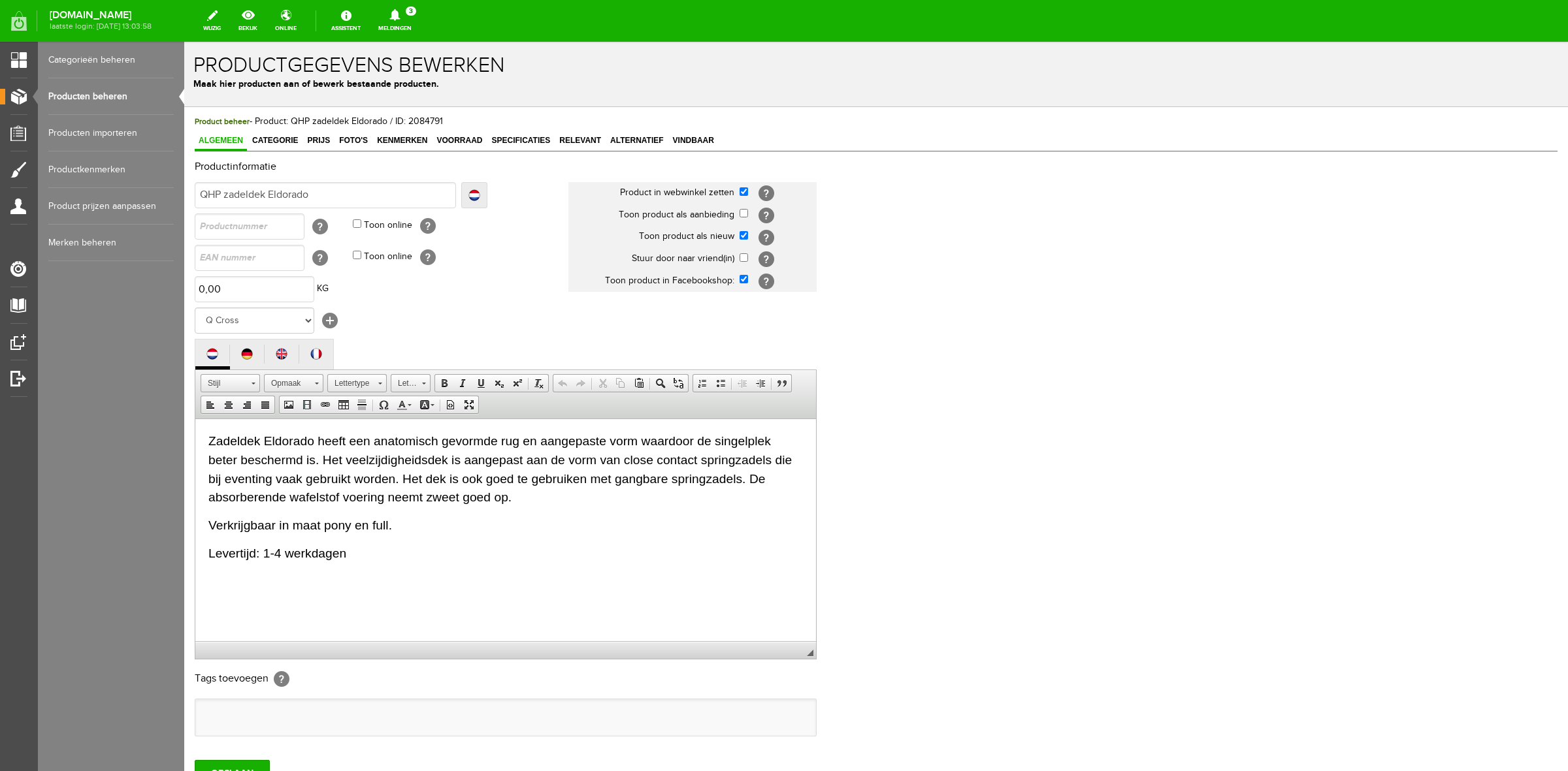
click at [406, 24] on link "Meldingen 3 Nieuwe orders Er is een nieuwe order( #6501 ) geplaatst door [PERSO…" at bounding box center [395, 21] width 49 height 29
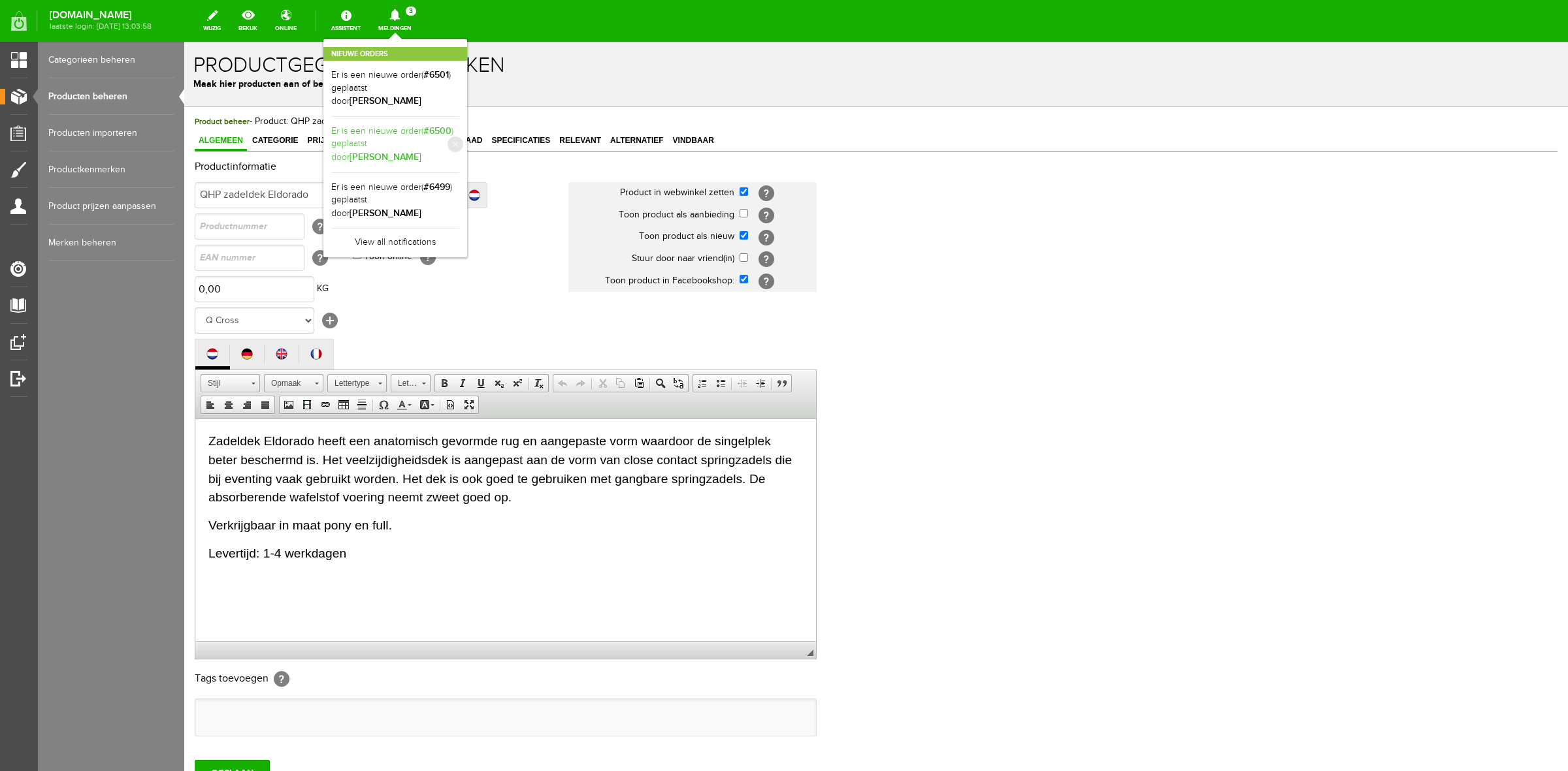
click at [422, 151] on b "[PERSON_NAME]" at bounding box center [385, 157] width 72 height 11
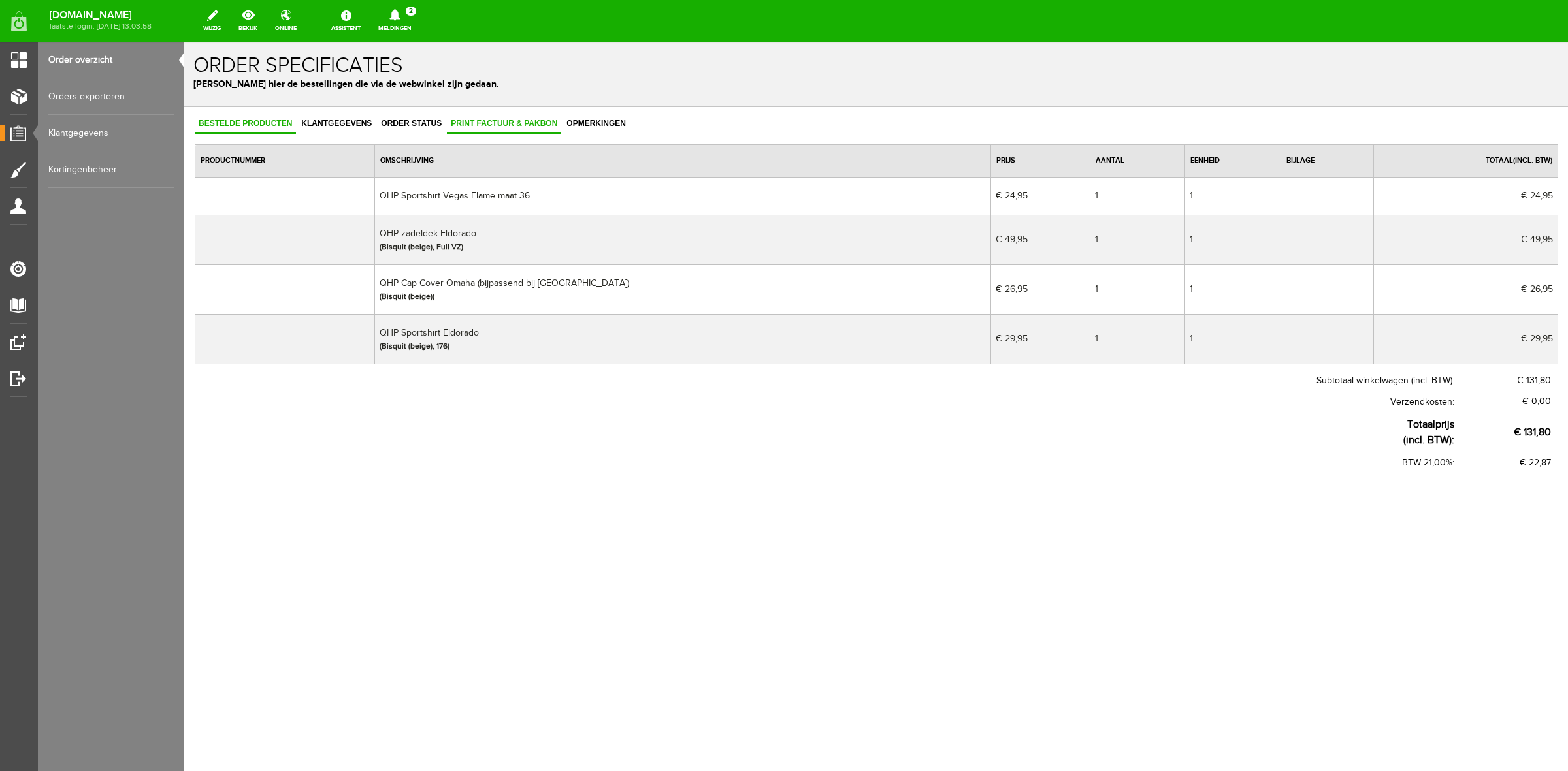
click at [525, 119] on span "Print factuur & pakbon" at bounding box center [504, 123] width 114 height 9
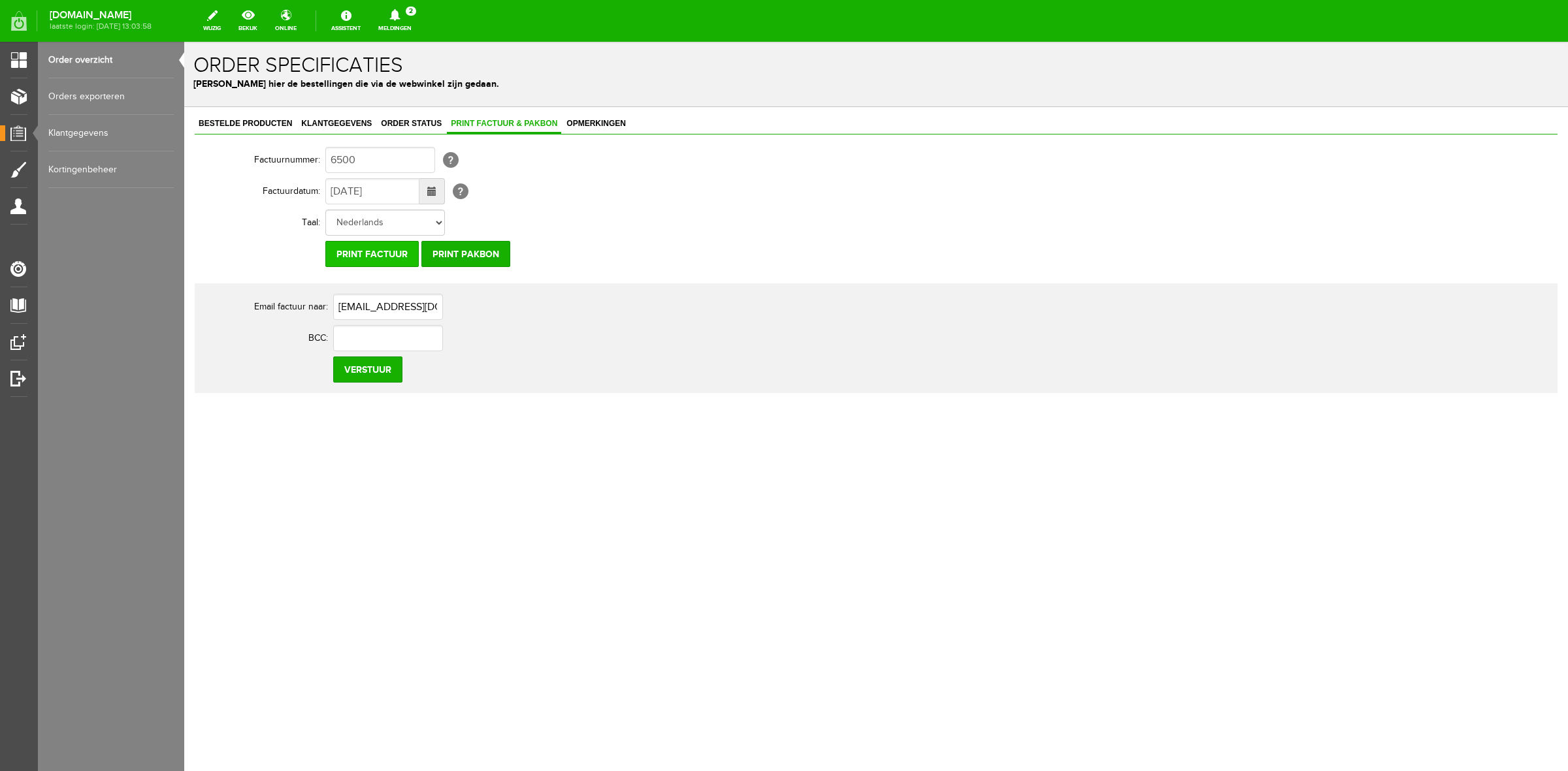
click at [415, 254] on input "Print factuur" at bounding box center [372, 254] width 94 height 26
click at [479, 263] on input "Print pakbon" at bounding box center [466, 254] width 89 height 26
click at [292, 131] on link "Bestelde producten" at bounding box center [245, 124] width 101 height 19
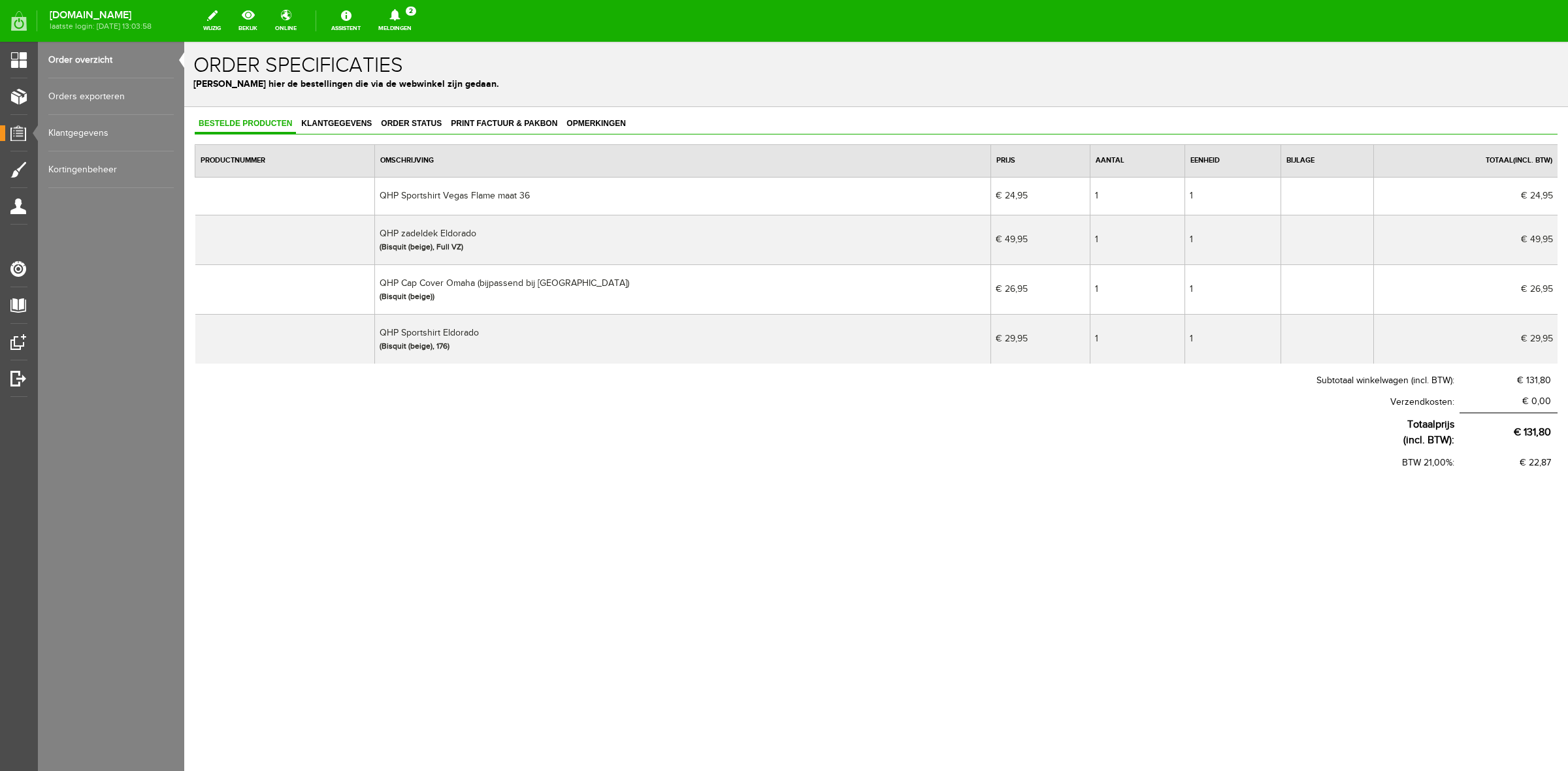
click at [400, 11] on icon at bounding box center [396, 15] width 34 height 12
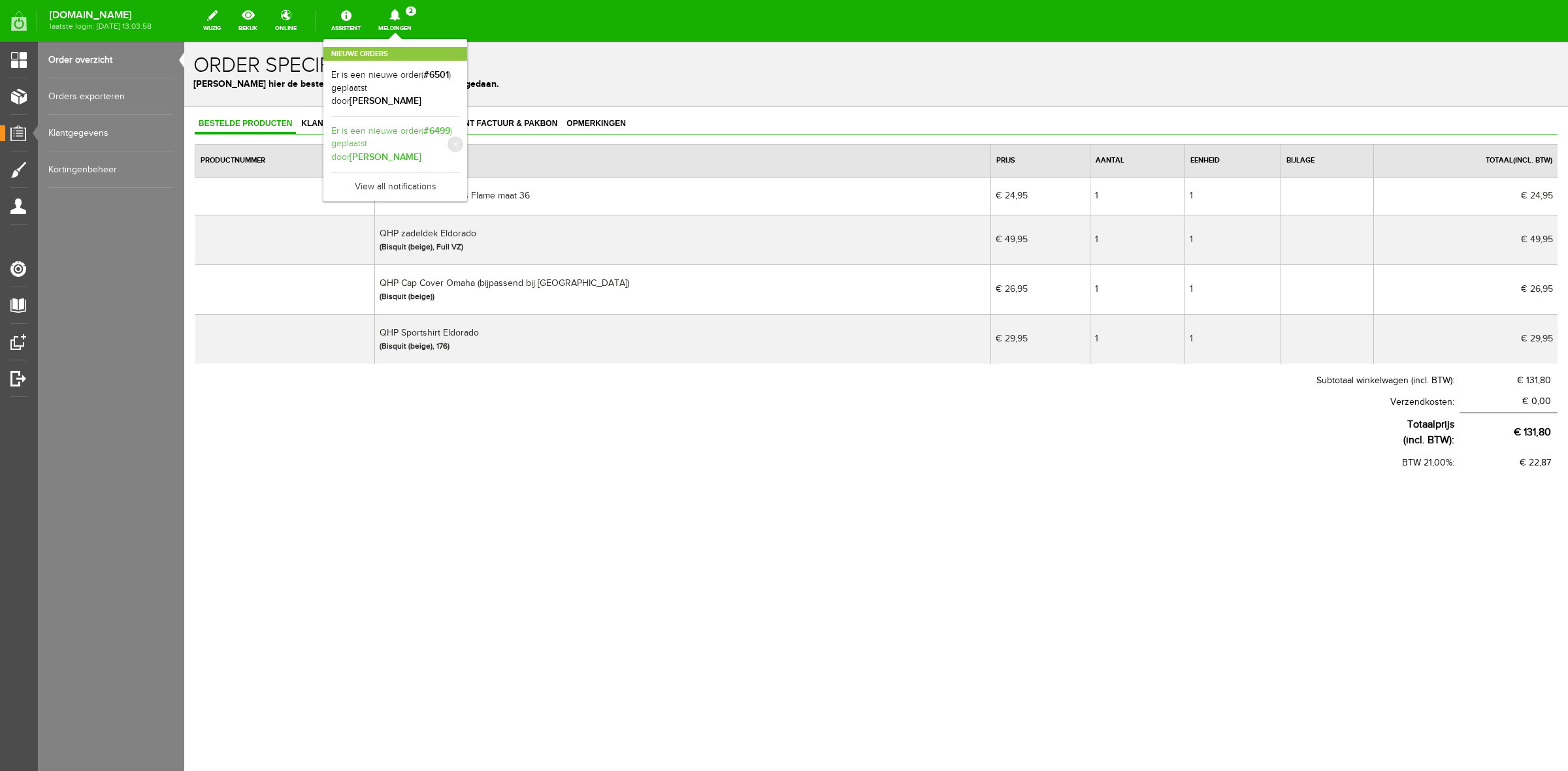
click at [413, 151] on b "[PERSON_NAME]" at bounding box center [385, 157] width 72 height 11
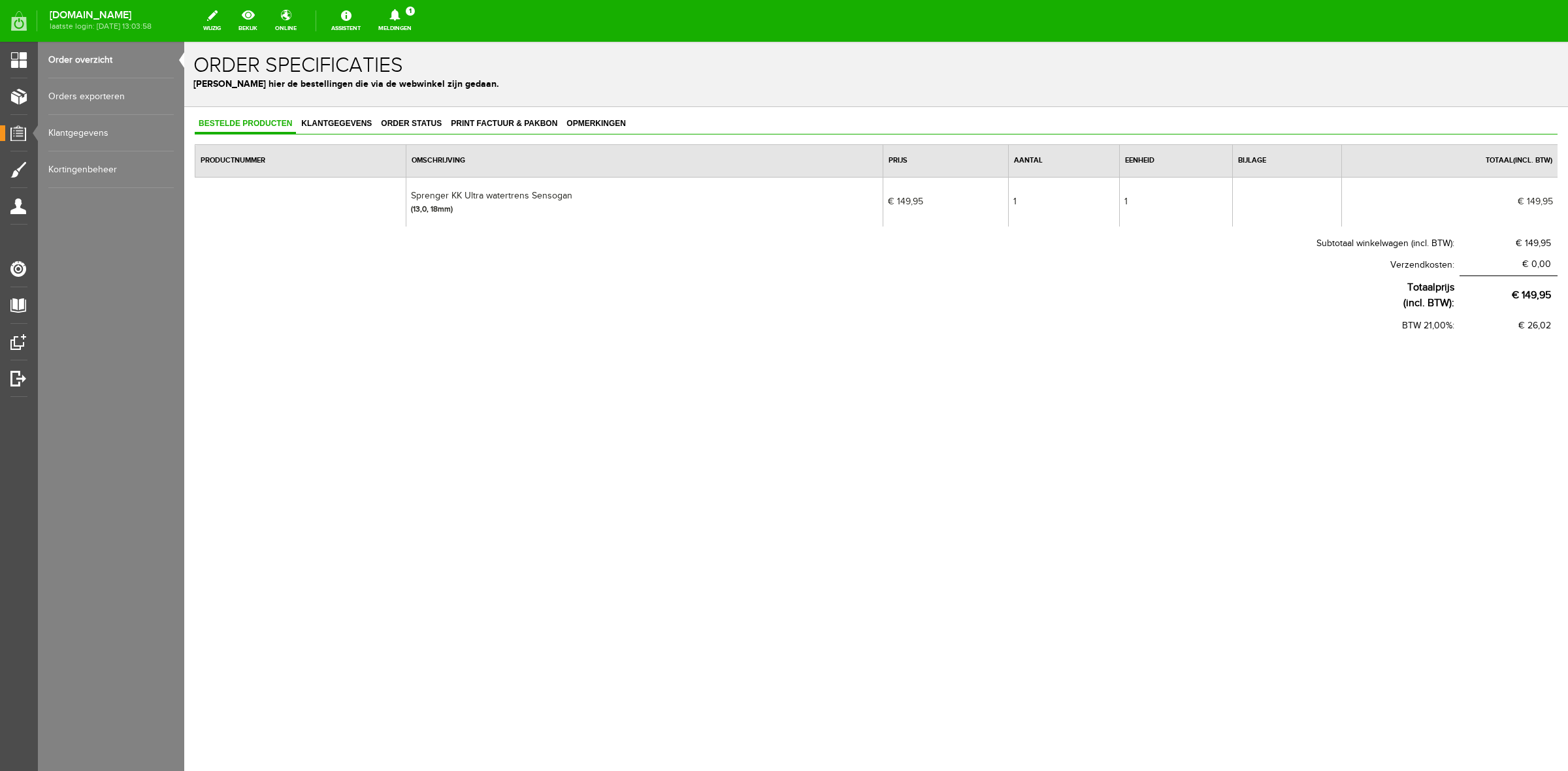
click at [283, 128] on link "Bestelde producten" at bounding box center [245, 124] width 101 height 19
drag, startPoint x: 412, startPoint y: 191, endPoint x: 458, endPoint y: 222, distance: 55.5
click at [458, 222] on td "Sprenger KK Ultra watertrens Sensogan (13,0, 18mm)" at bounding box center [645, 201] width 477 height 50
copy td "Sprenger KK Ultra watertrens Sensogan (13,0, 18mm)"
click at [417, 30] on link "Meldingen 1 Nieuwe orders Er is een nieuwe order( #6501 ) geplaatst door [PERSO…" at bounding box center [395, 21] width 49 height 29
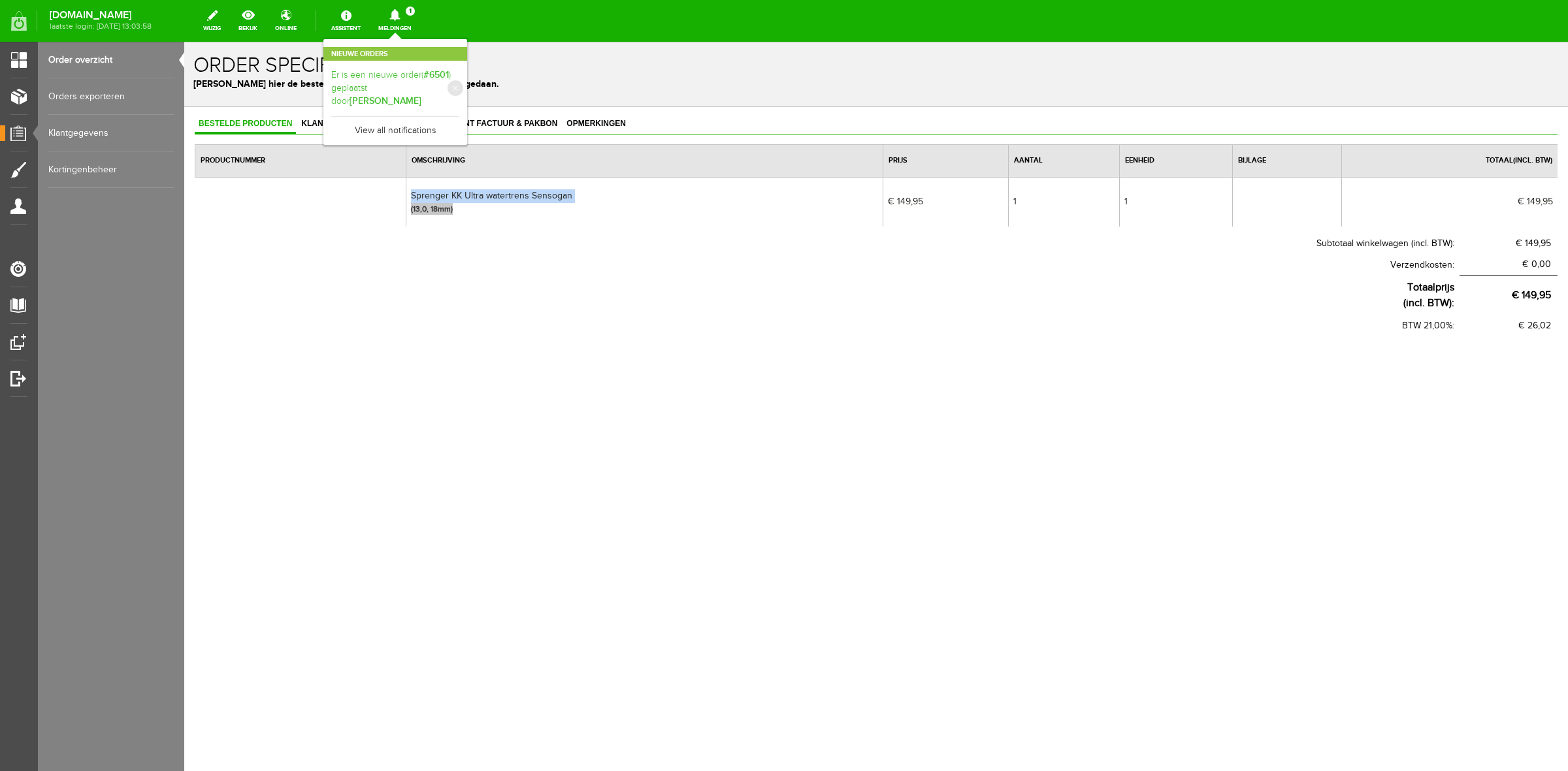
click at [407, 79] on link "Er is een nieuwe order( #6501 ) geplaatst door [PERSON_NAME]" at bounding box center [395, 88] width 128 height 40
